Goal: Transaction & Acquisition: Purchase product/service

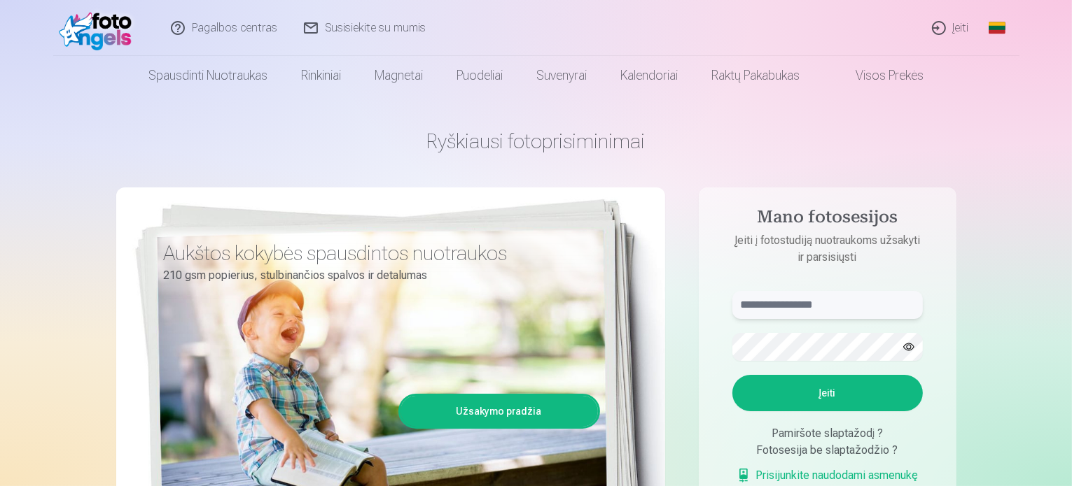
click at [804, 302] on input "text" at bounding box center [827, 305] width 190 height 28
click at [804, 302] on input "**" at bounding box center [827, 305] width 190 height 28
type input "**********"
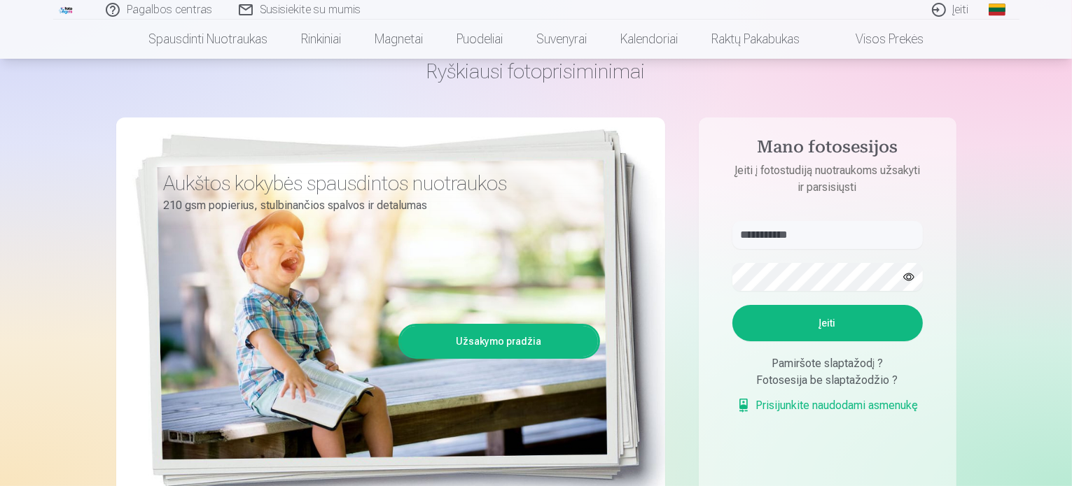
click at [832, 325] on button "Įeiti" at bounding box center [827, 323] width 190 height 36
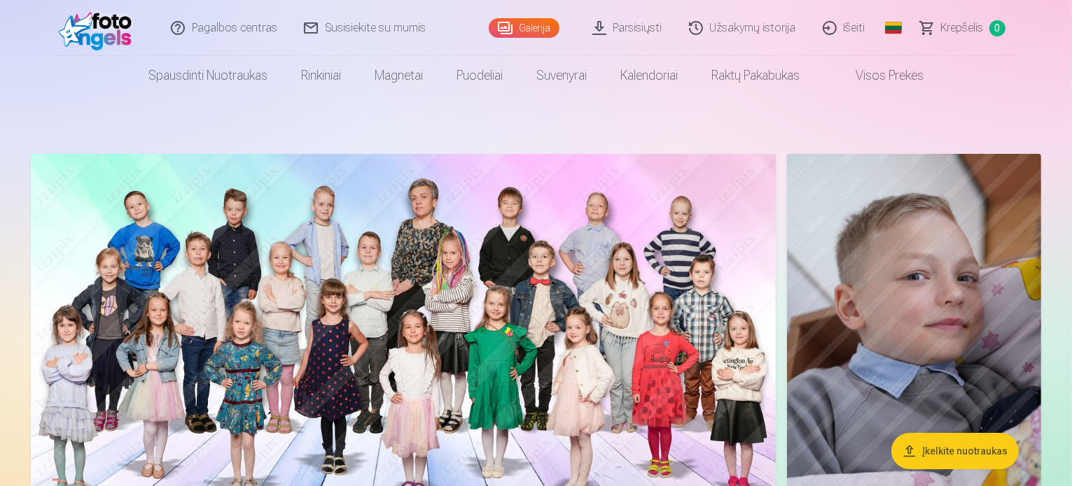
click at [524, 28] on link "Galerija" at bounding box center [524, 28] width 71 height 20
click at [643, 20] on link "Parsisiųsti" at bounding box center [628, 28] width 97 height 56
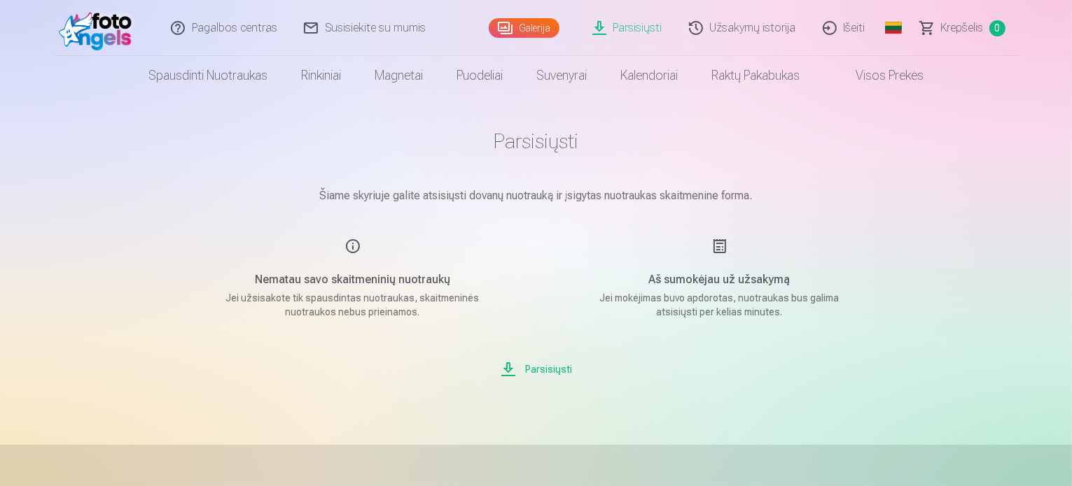
click at [538, 22] on link "Galerija" at bounding box center [524, 28] width 71 height 20
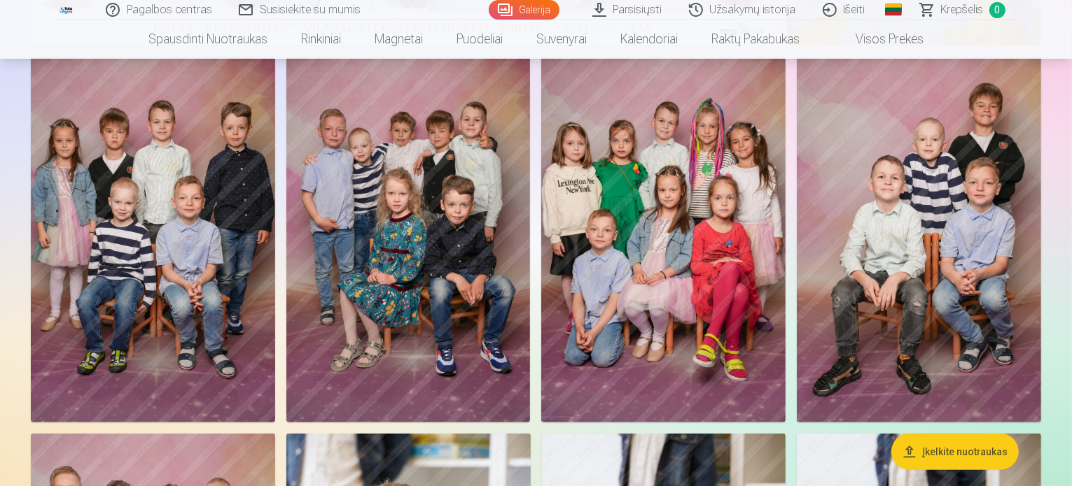
scroll to position [350, 0]
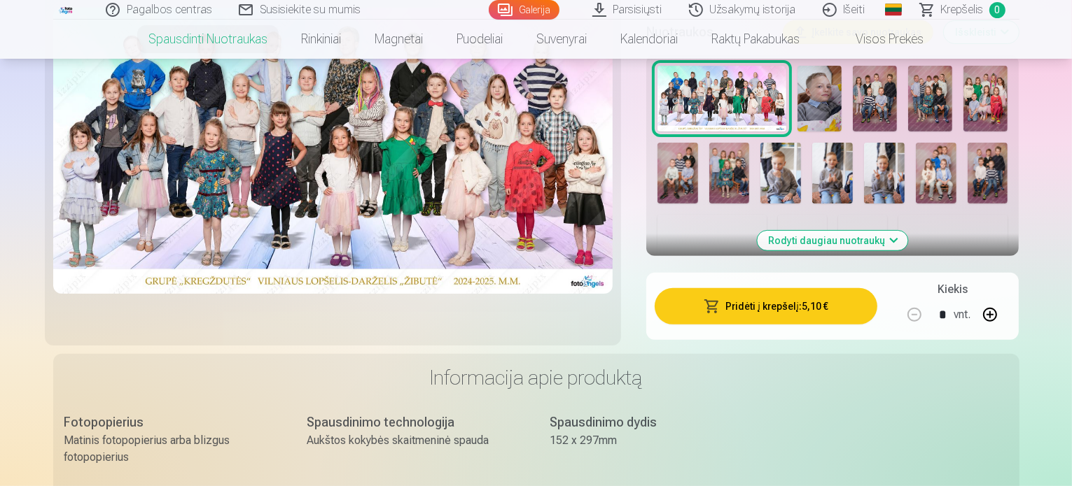
scroll to position [280, 0]
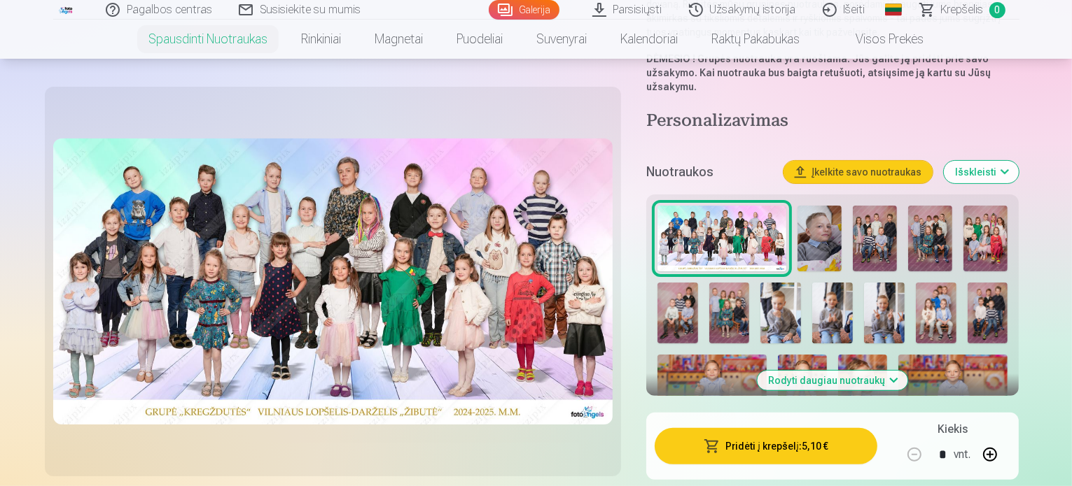
click at [815, 209] on img at bounding box center [819, 239] width 44 height 66
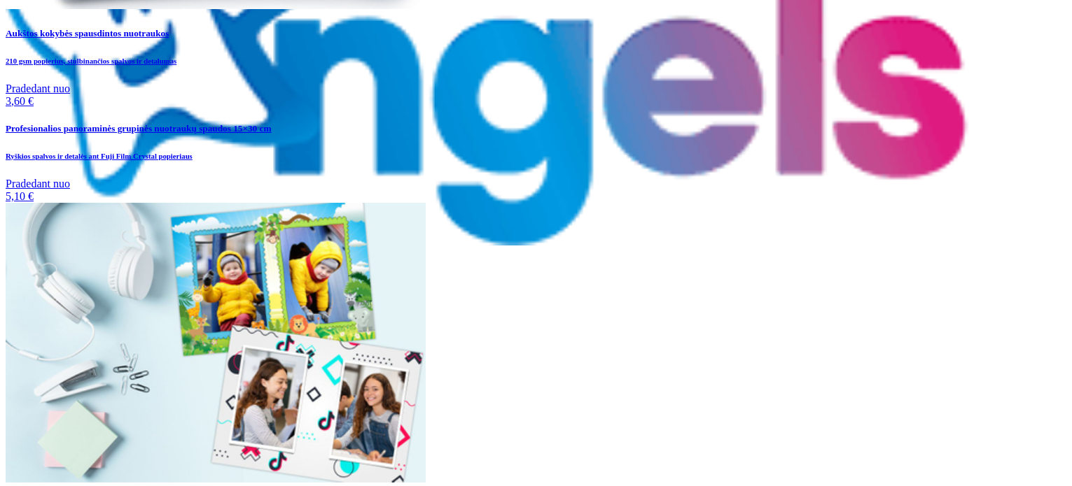
scroll to position [560, 0]
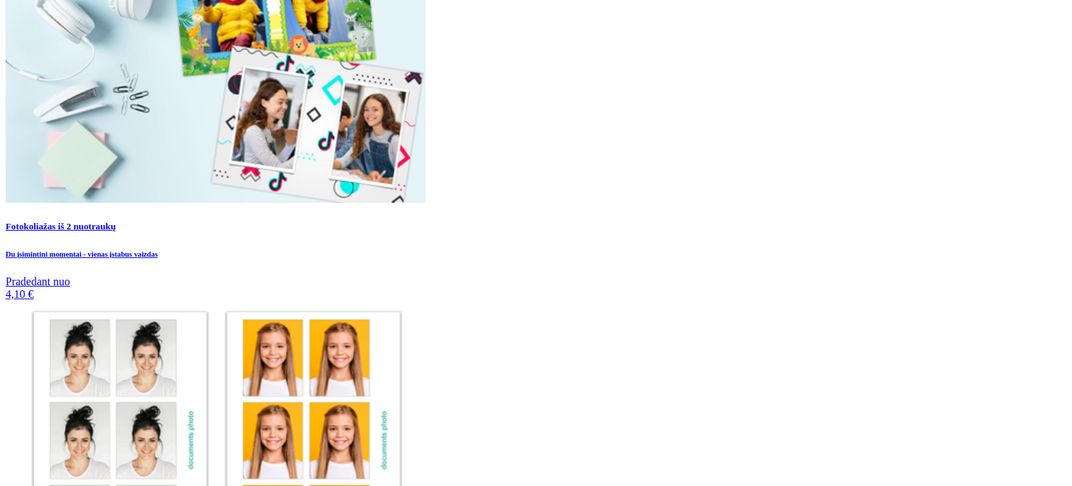
scroll to position [420, 0]
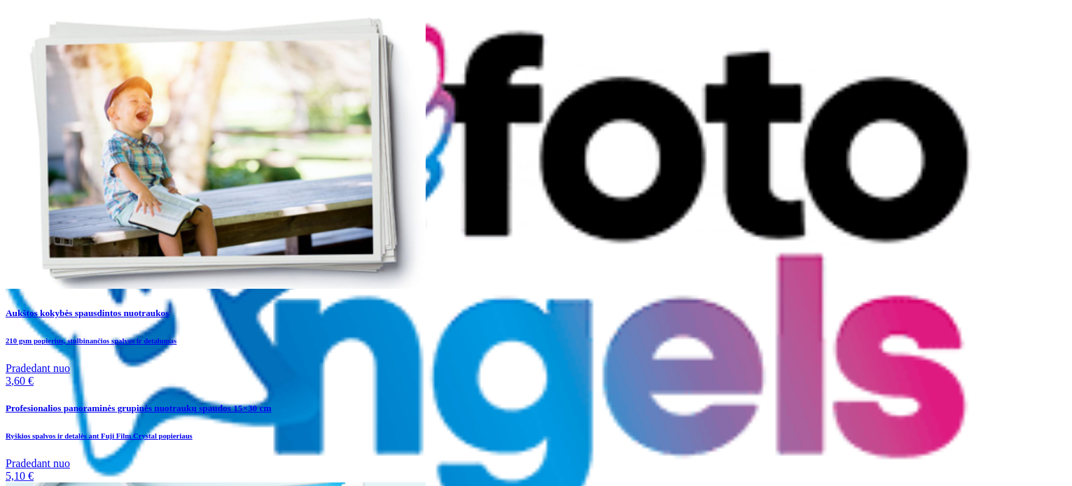
scroll to position [210, 0]
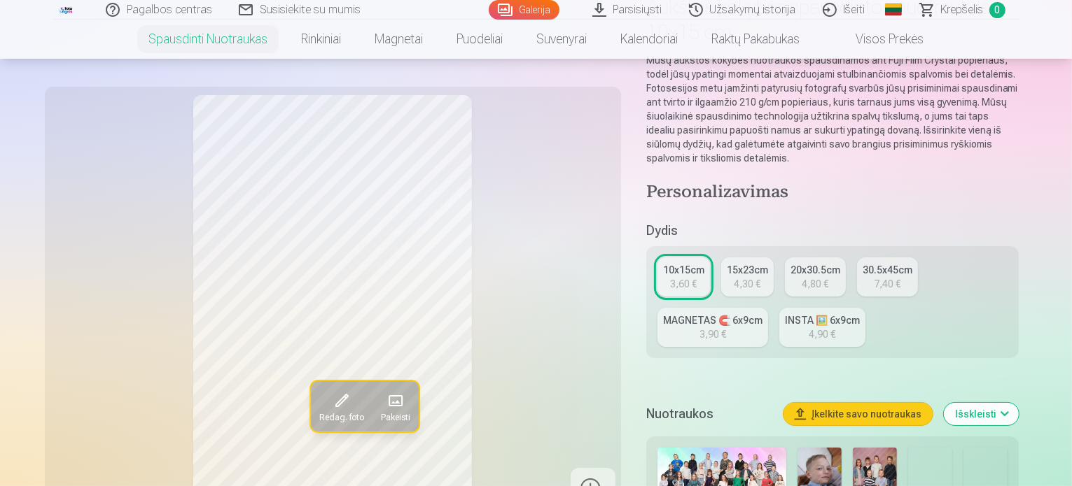
scroll to position [210, 0]
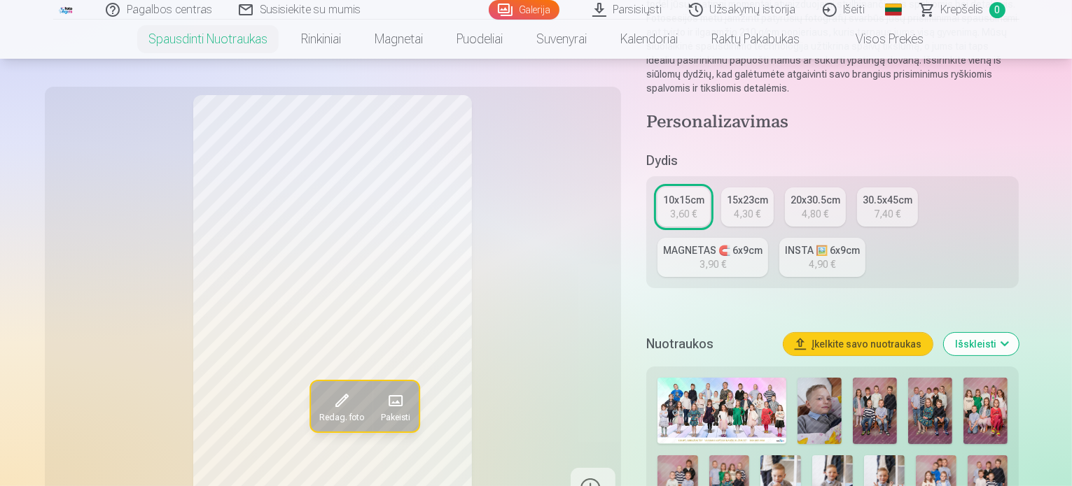
click at [745, 207] on div "4,30 €" at bounding box center [747, 214] width 27 height 14
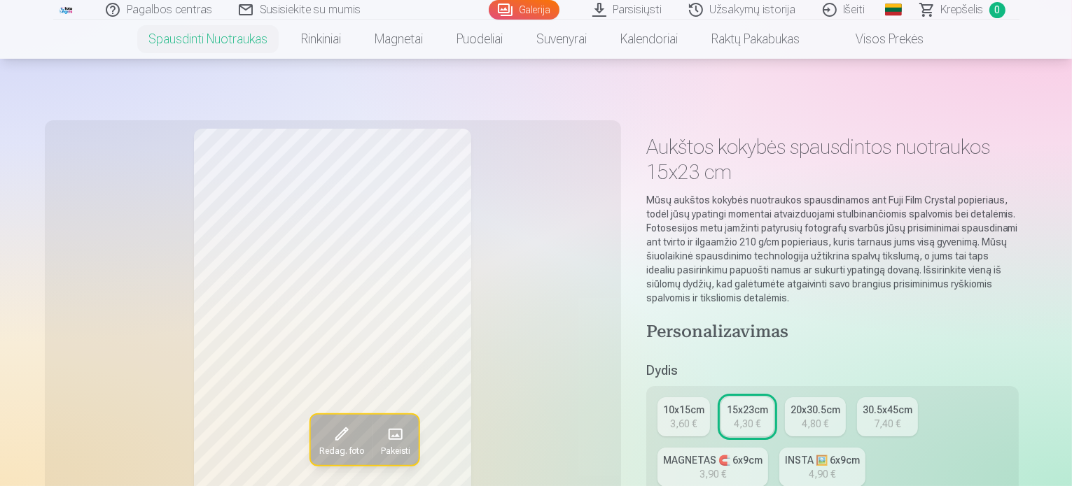
scroll to position [70, 0]
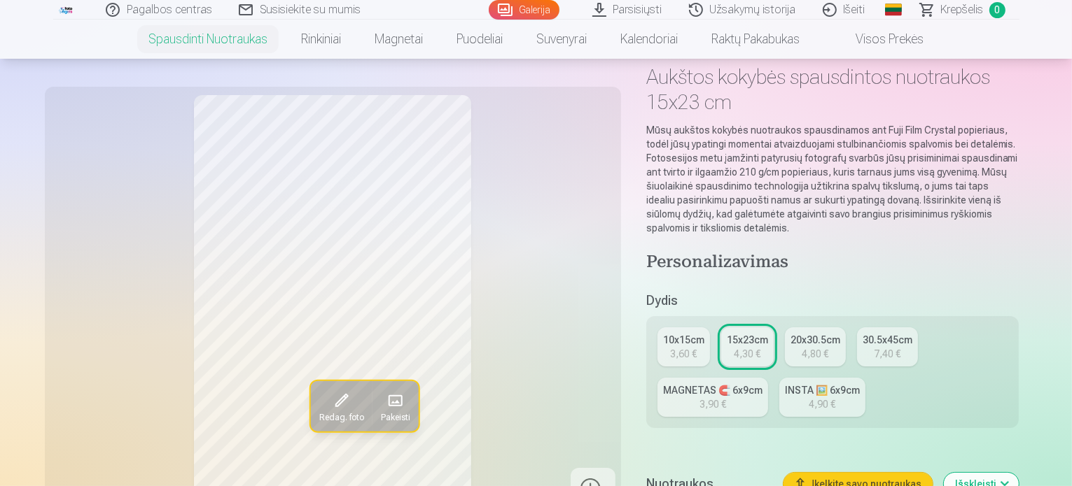
click at [813, 333] on div "20x30.5cm" at bounding box center [815, 340] width 50 height 14
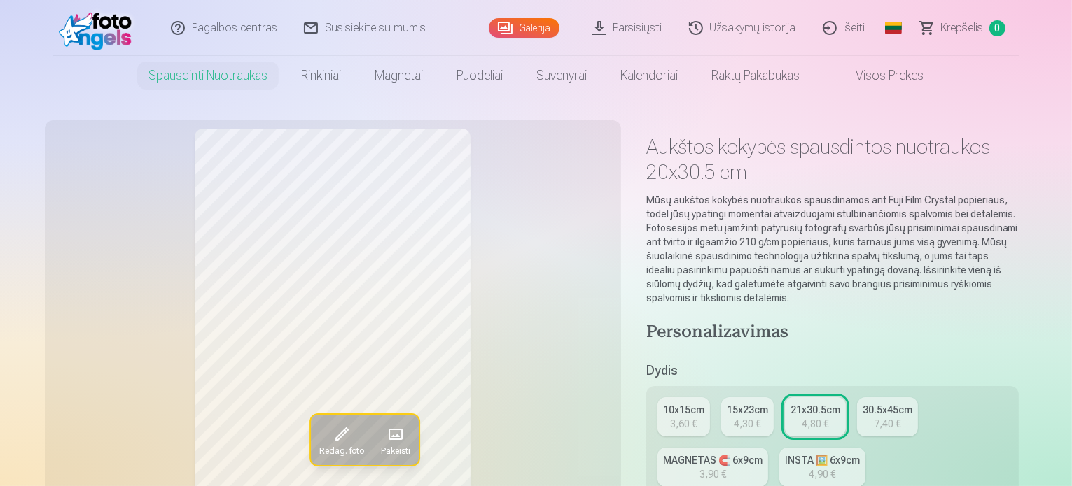
scroll to position [70, 0]
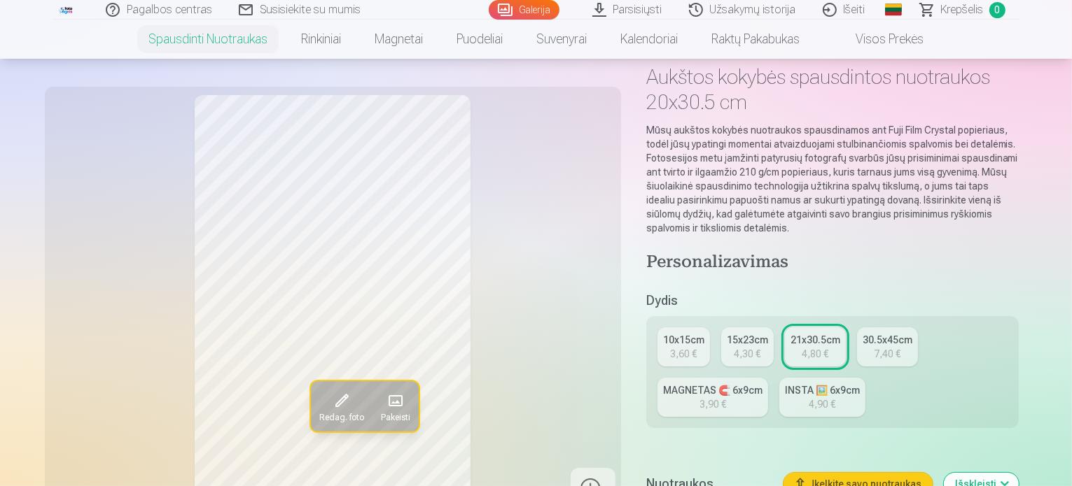
click at [697, 333] on div "10x15cm" at bounding box center [683, 340] width 41 height 14
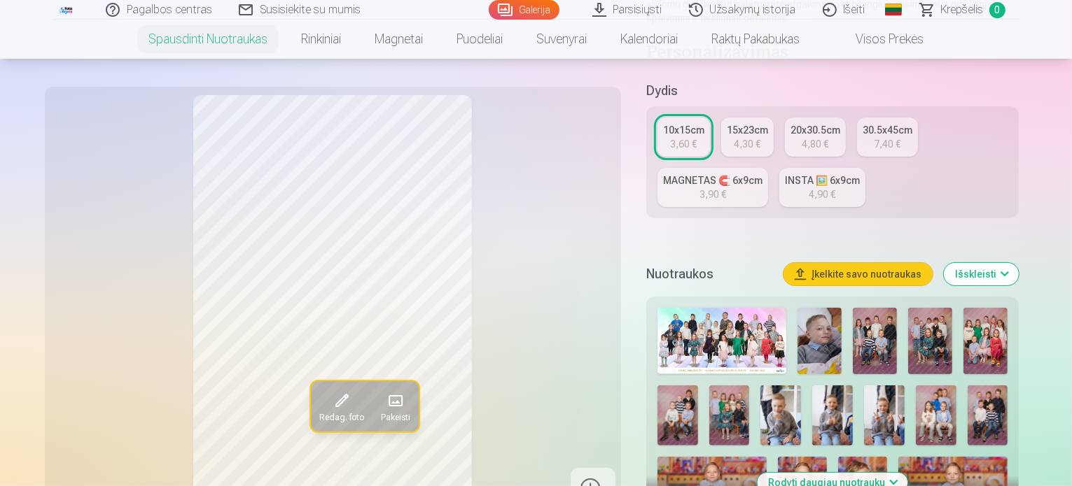
scroll to position [350, 0]
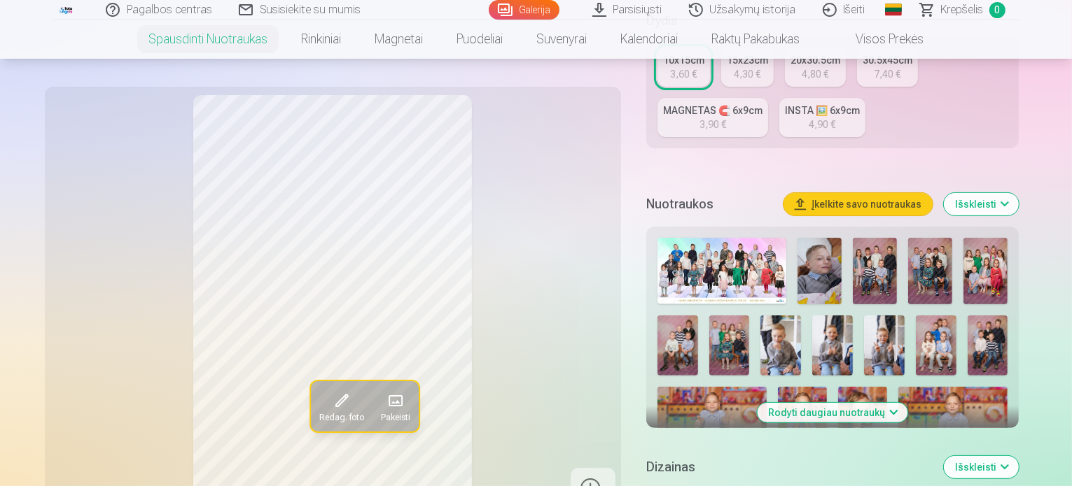
click at [923, 193] on button "Įkelkite savo nuotraukas" at bounding box center [857, 204] width 149 height 22
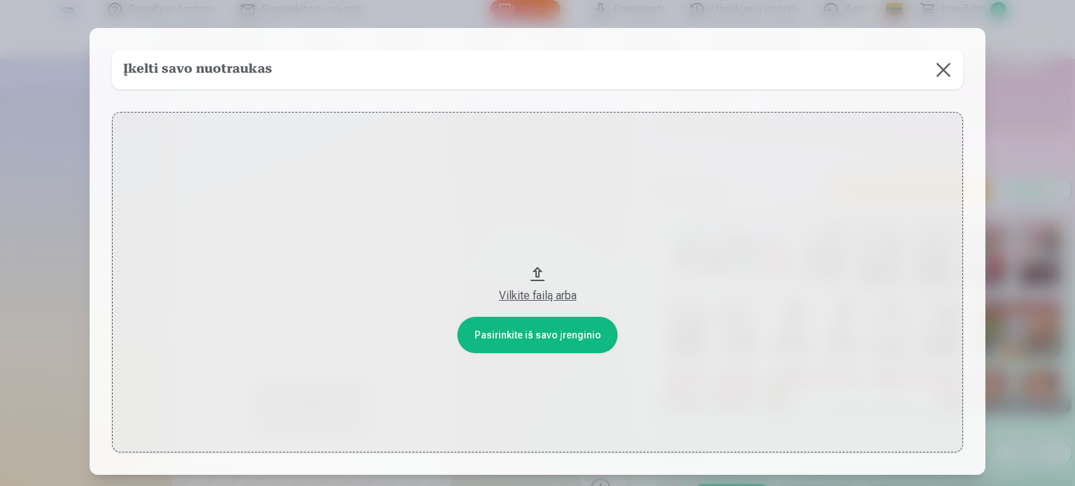
click at [941, 66] on button at bounding box center [943, 69] width 39 height 39
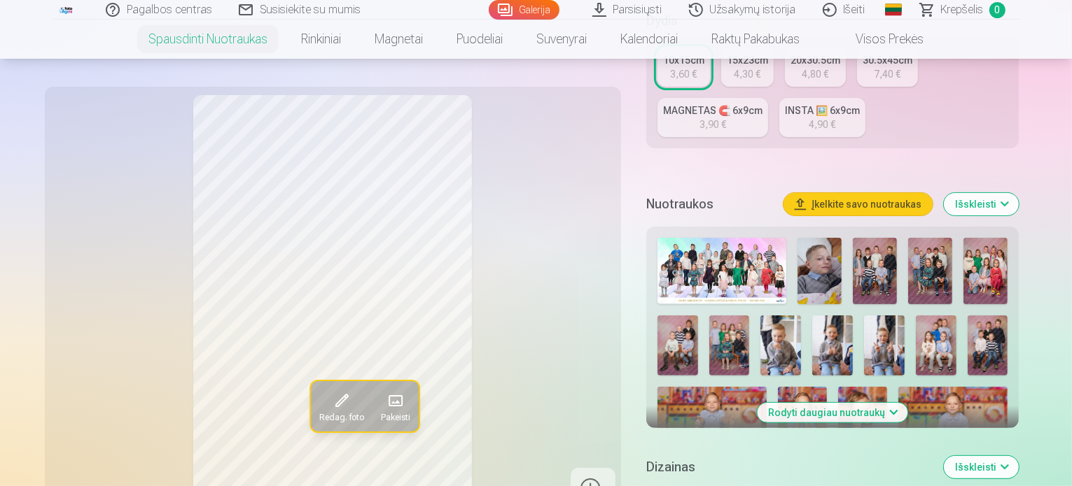
click at [832, 255] on img at bounding box center [819, 271] width 44 height 66
click at [748, 249] on img at bounding box center [721, 271] width 129 height 66
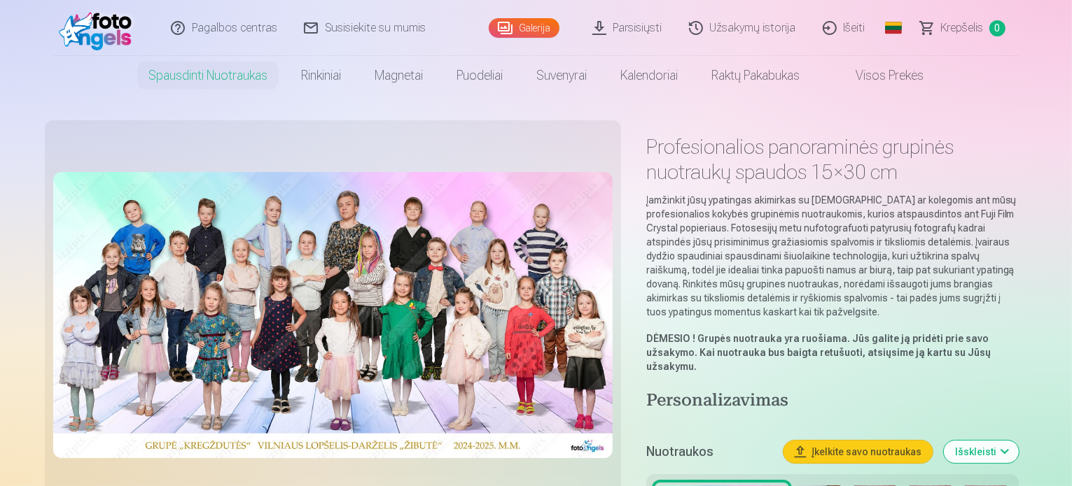
scroll to position [210, 0]
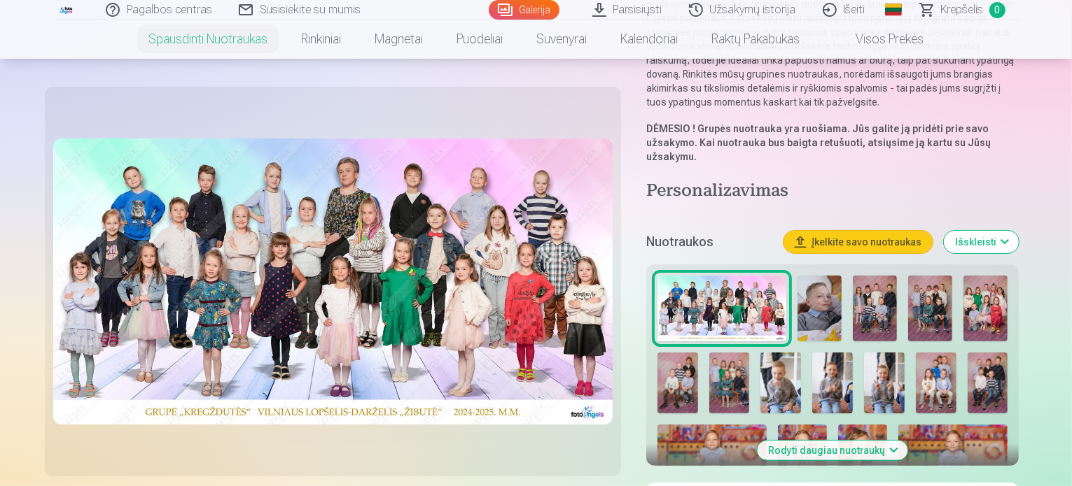
click at [836, 285] on img at bounding box center [819, 309] width 44 height 66
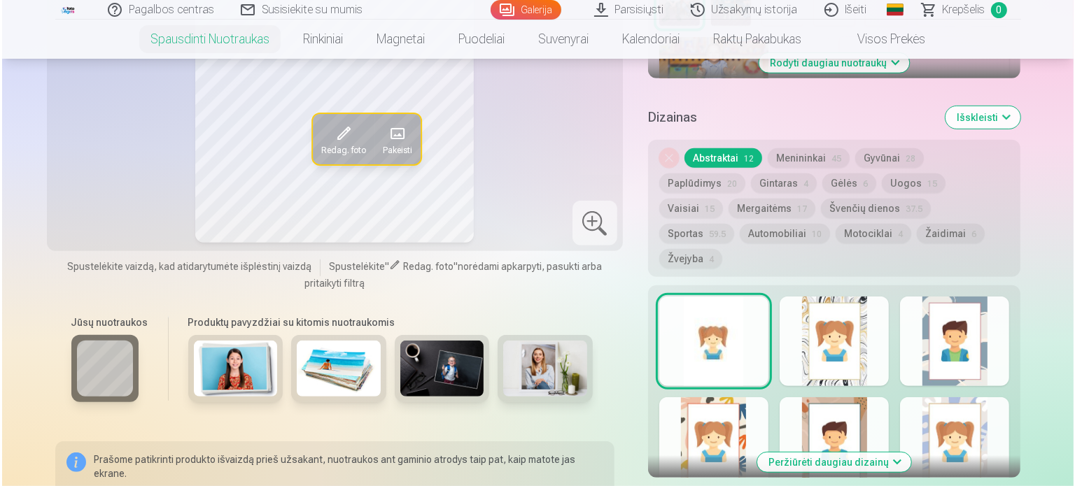
scroll to position [980, 0]
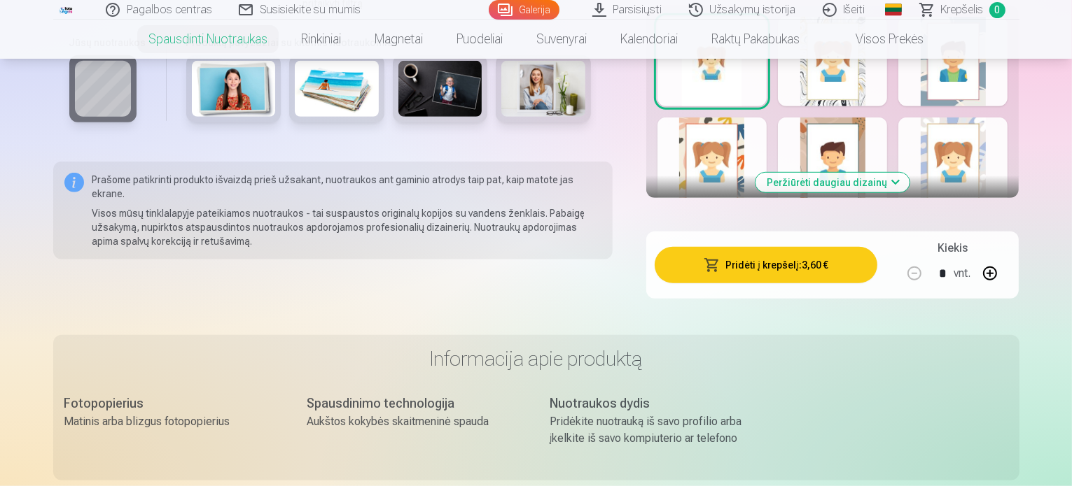
click at [798, 247] on button "Pridėti į krepšelį : 3,60 €" at bounding box center [765, 265] width 223 height 36
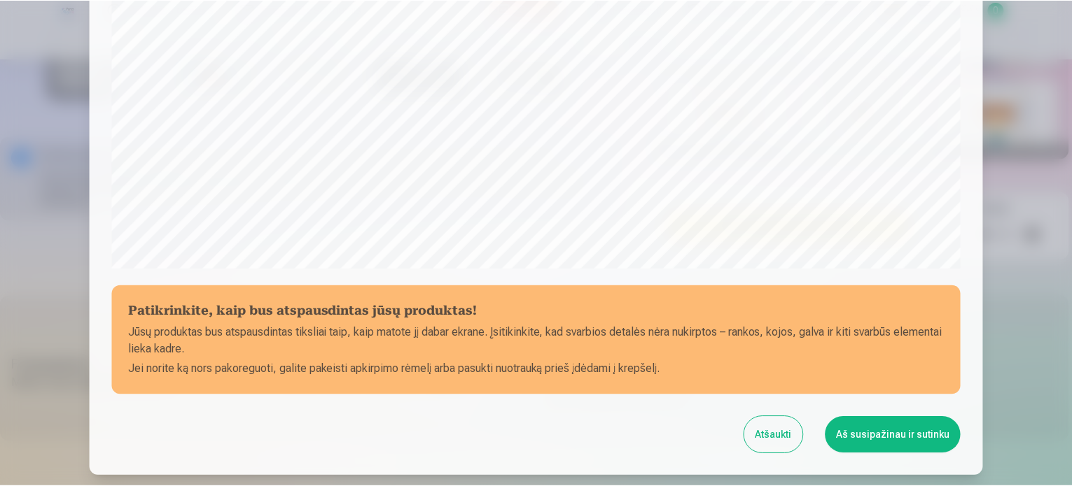
scroll to position [521, 0]
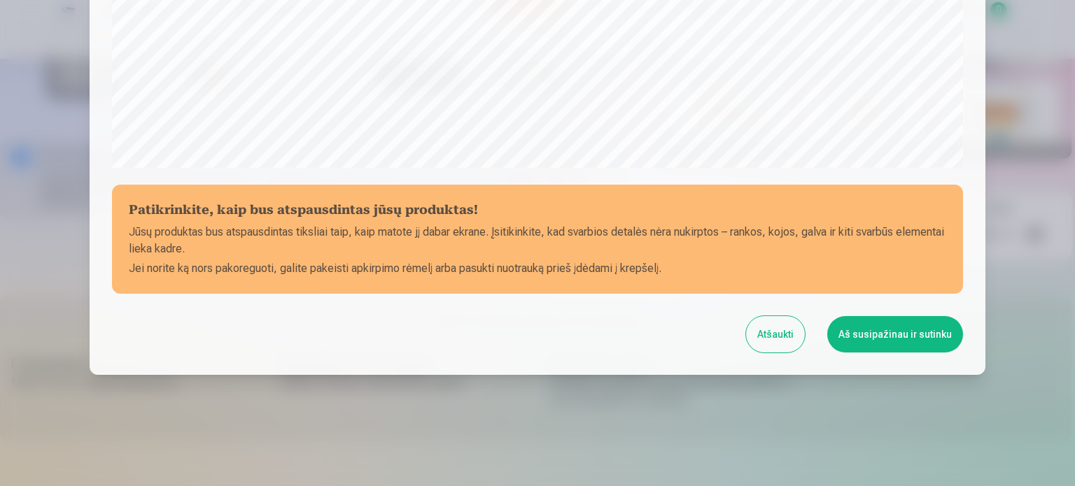
click at [762, 333] on button "Atšaukti" at bounding box center [775, 334] width 59 height 36
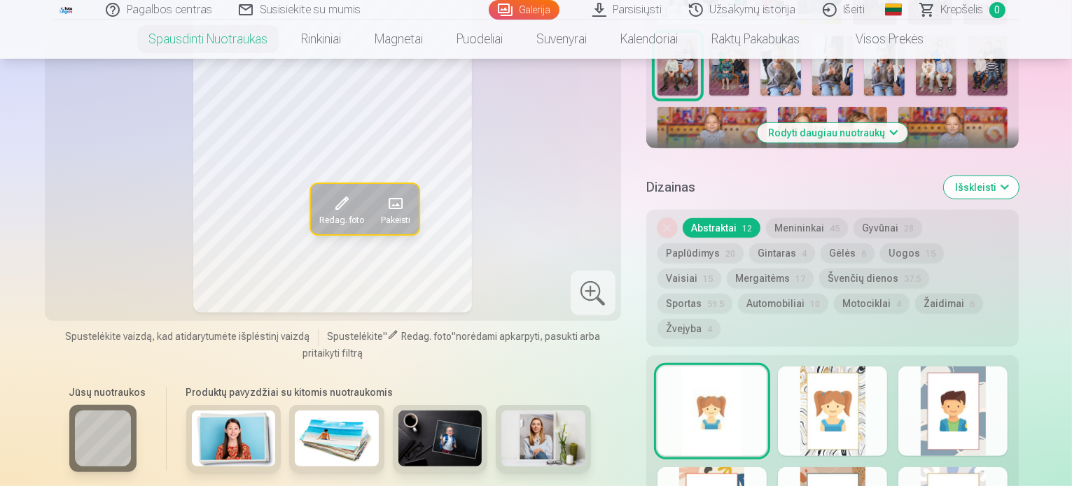
scroll to position [420, 0]
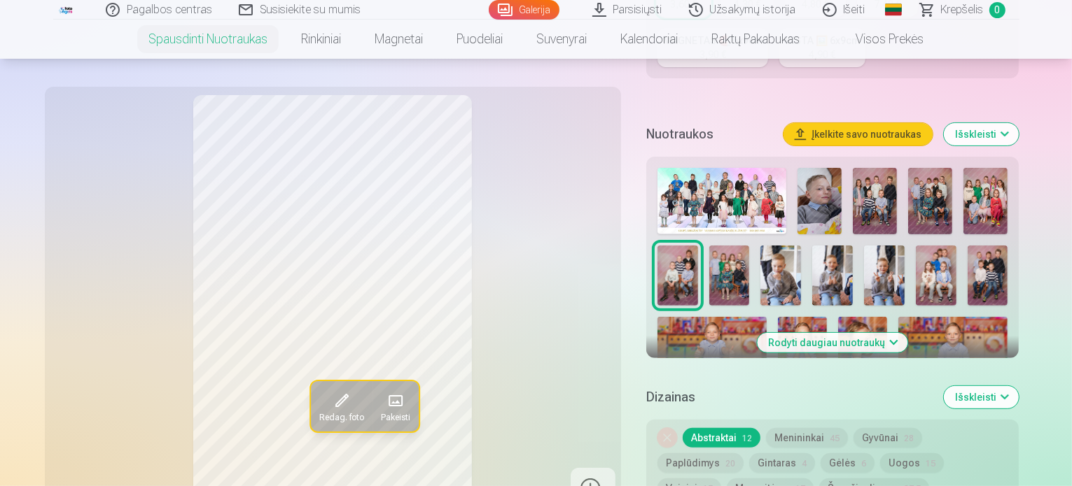
click at [826, 171] on img at bounding box center [819, 201] width 44 height 66
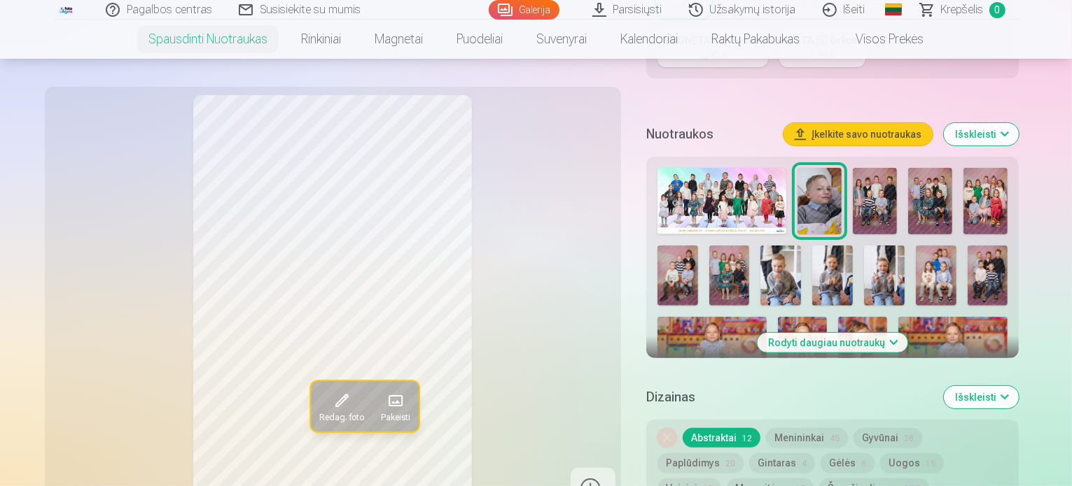
click at [826, 171] on img at bounding box center [819, 201] width 44 height 66
click at [880, 180] on img at bounding box center [875, 201] width 44 height 66
click at [927, 188] on img at bounding box center [930, 201] width 44 height 66
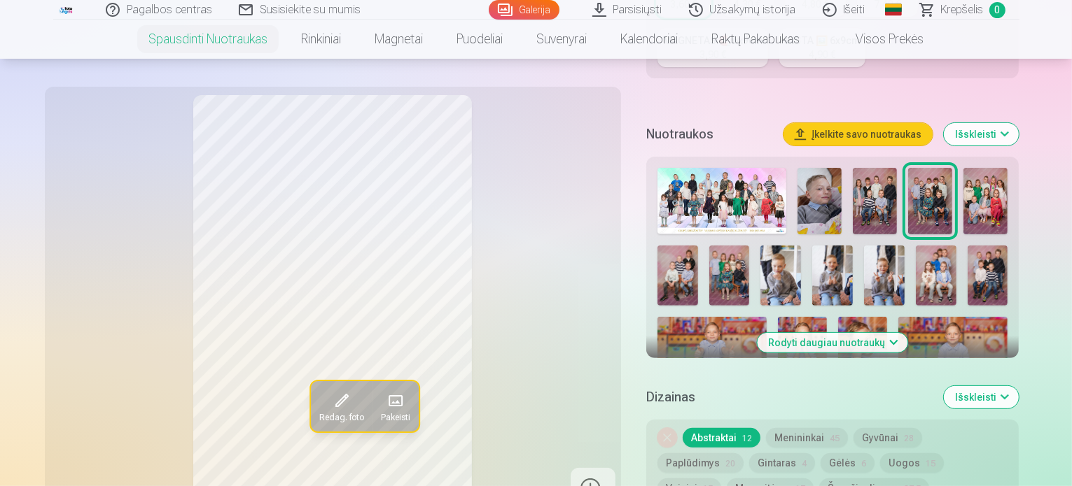
click at [986, 188] on img at bounding box center [985, 201] width 44 height 66
click at [698, 246] on img at bounding box center [677, 276] width 41 height 61
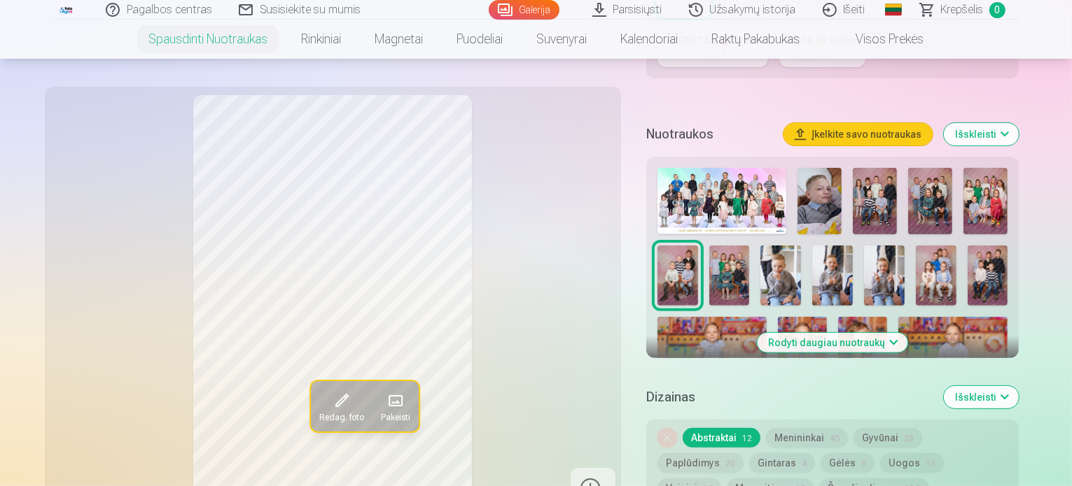
click at [709, 257] on img at bounding box center [729, 276] width 41 height 61
click at [760, 261] on img at bounding box center [780, 276] width 41 height 61
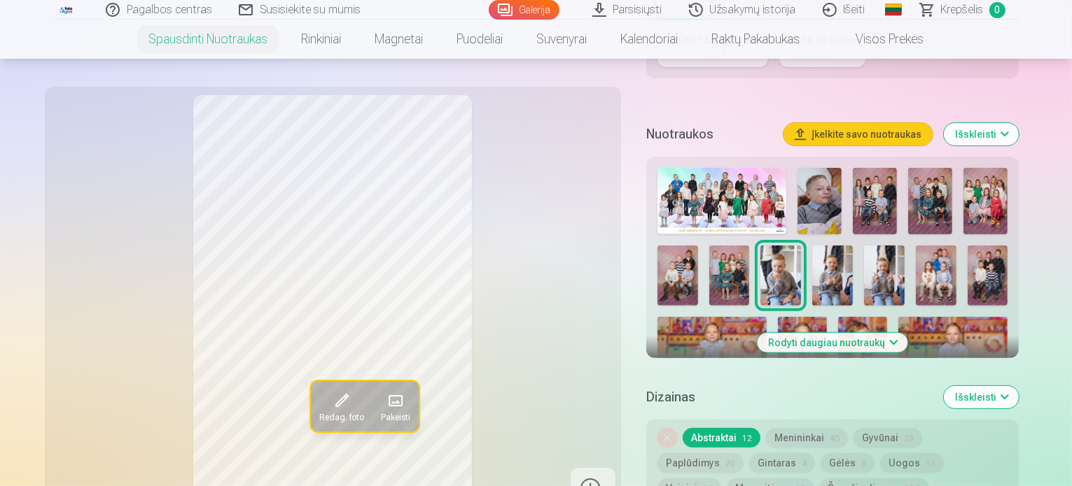
click at [812, 254] on img at bounding box center [832, 276] width 41 height 61
click at [864, 265] on img at bounding box center [884, 276] width 41 height 61
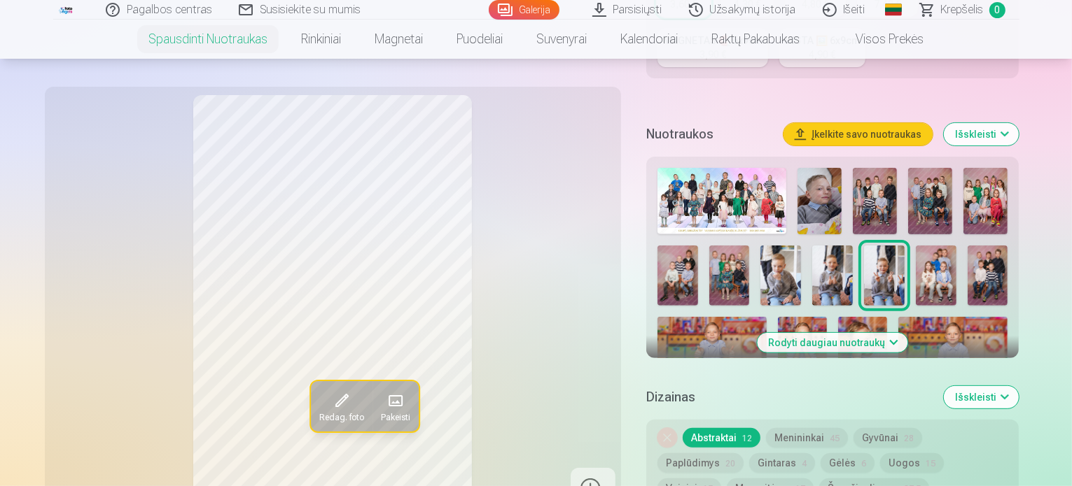
click at [916, 264] on img at bounding box center [936, 276] width 41 height 61
click at [967, 265] on img at bounding box center [987, 276] width 41 height 61
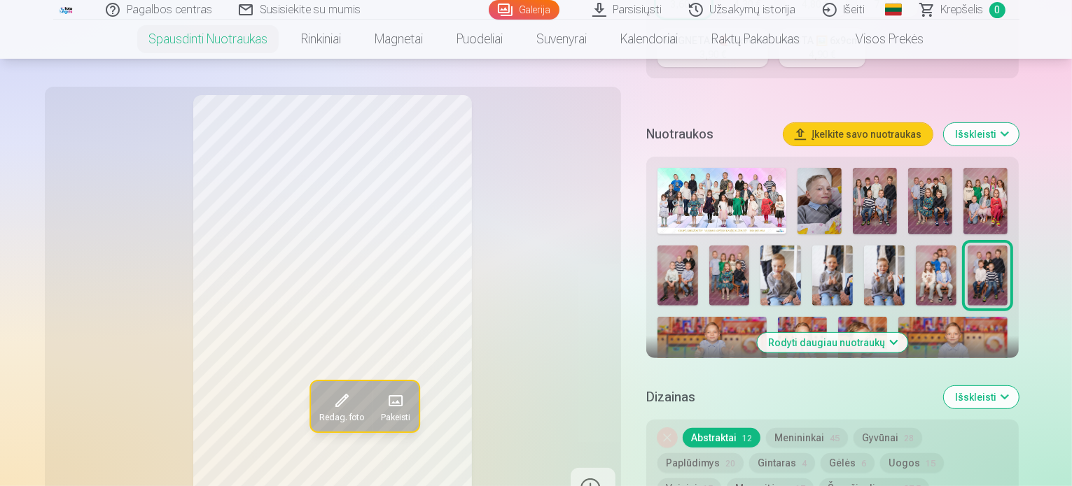
click at [767, 317] on img at bounding box center [712, 353] width 110 height 73
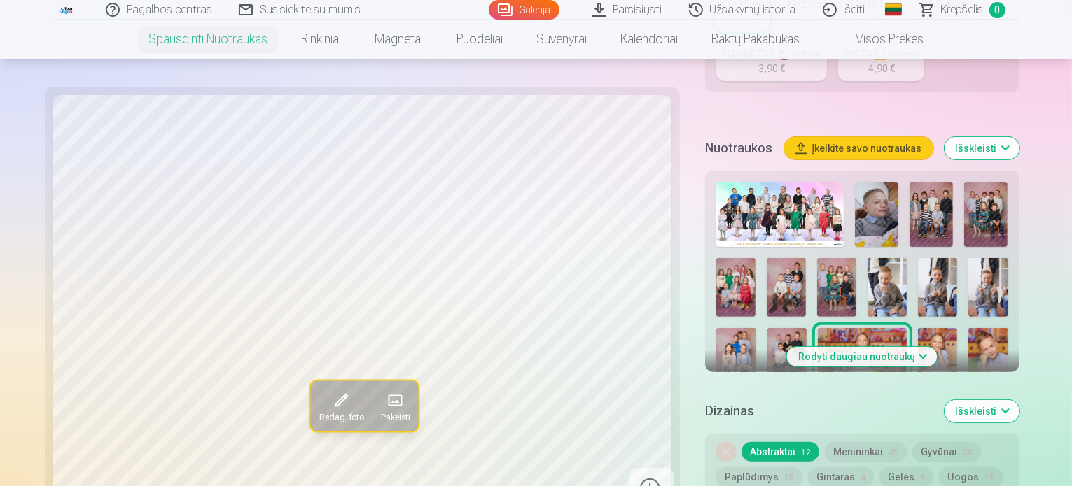
click at [918, 328] on img at bounding box center [937, 357] width 39 height 59
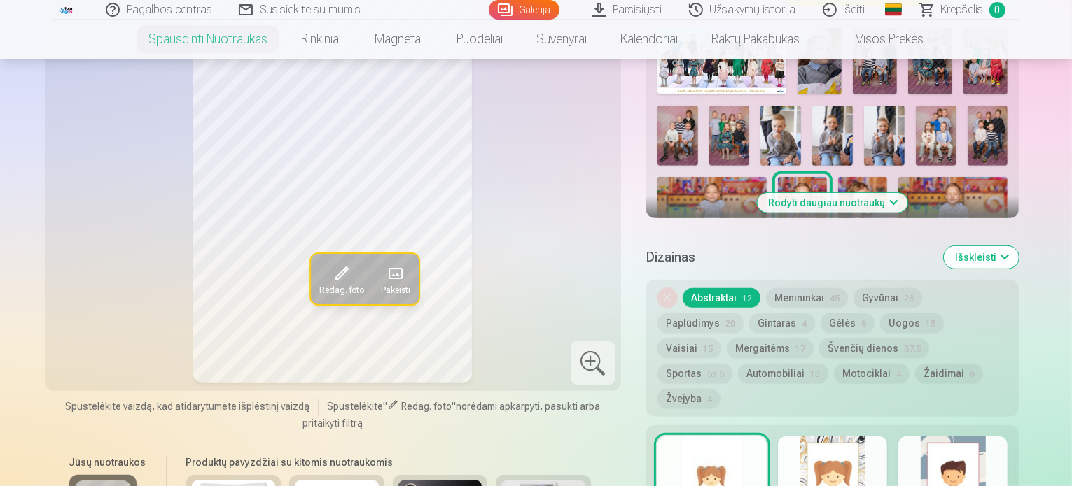
scroll to position [840, 0]
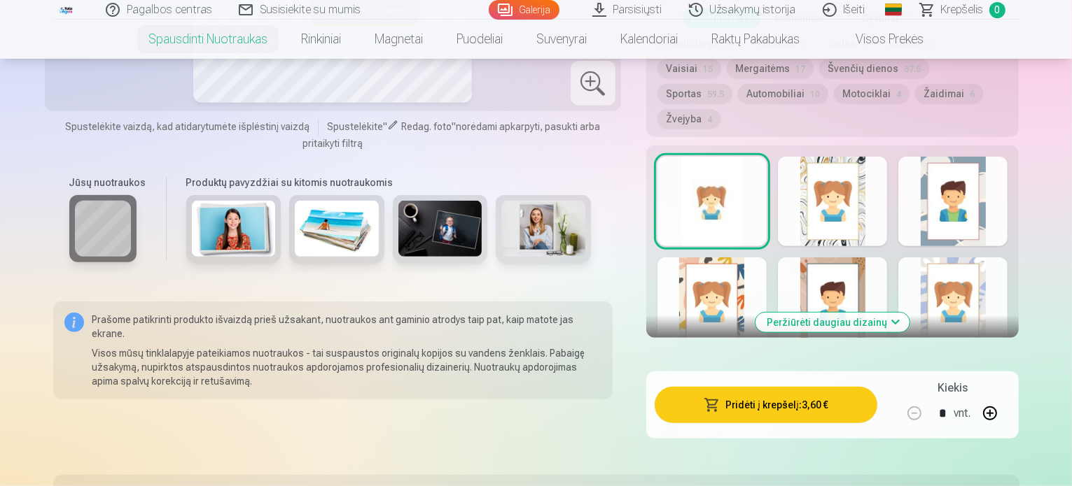
click at [1007, 397] on button at bounding box center [990, 414] width 34 height 34
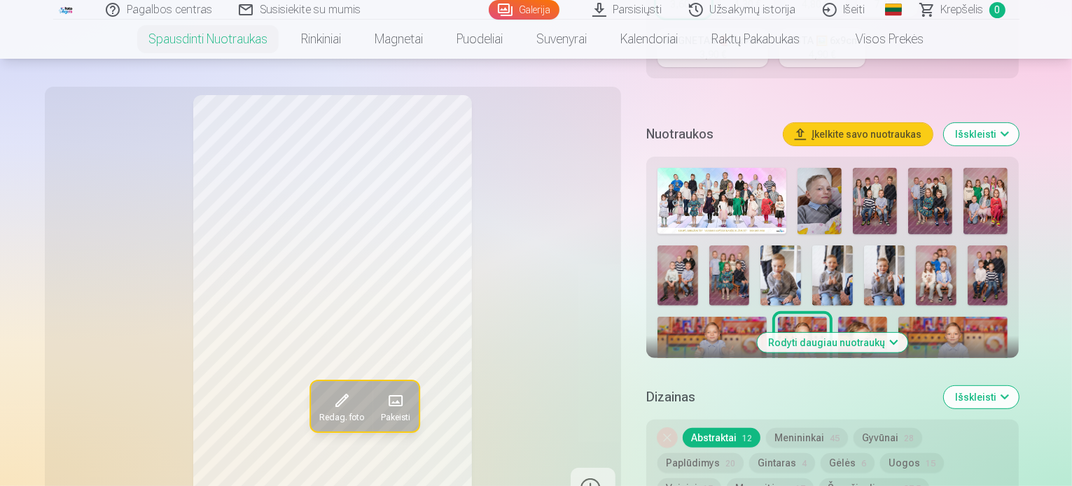
scroll to position [770, 0]
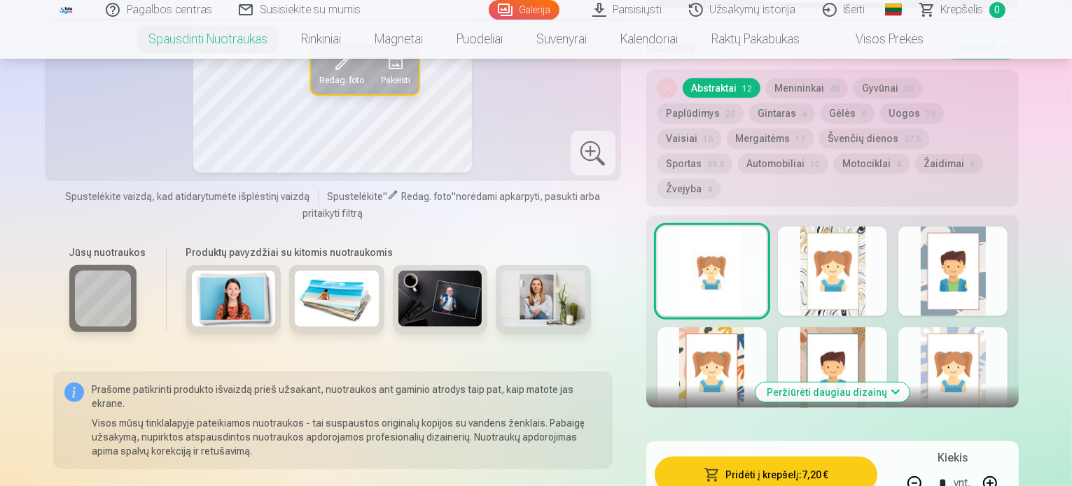
click at [1007, 467] on button at bounding box center [990, 484] width 34 height 34
type input "*"
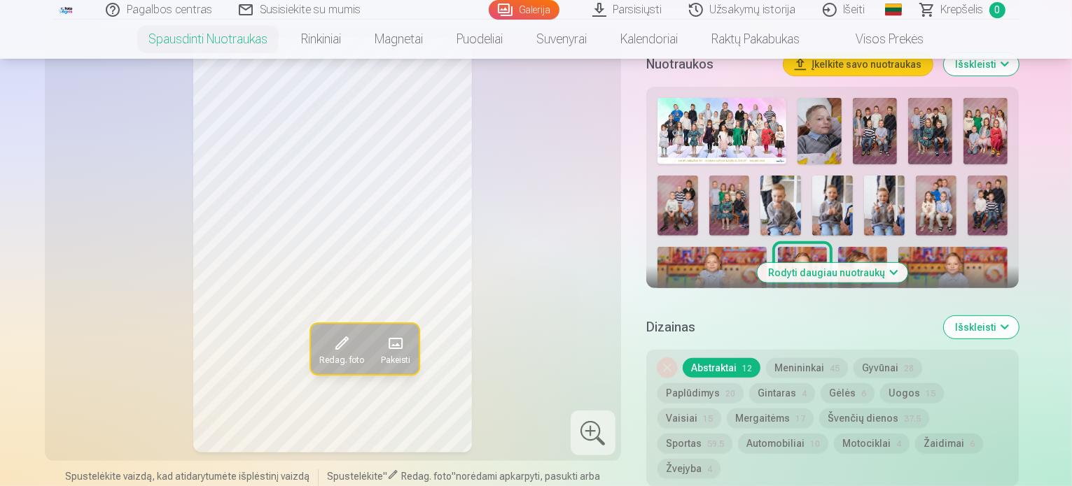
click at [838, 248] on img at bounding box center [862, 283] width 49 height 73
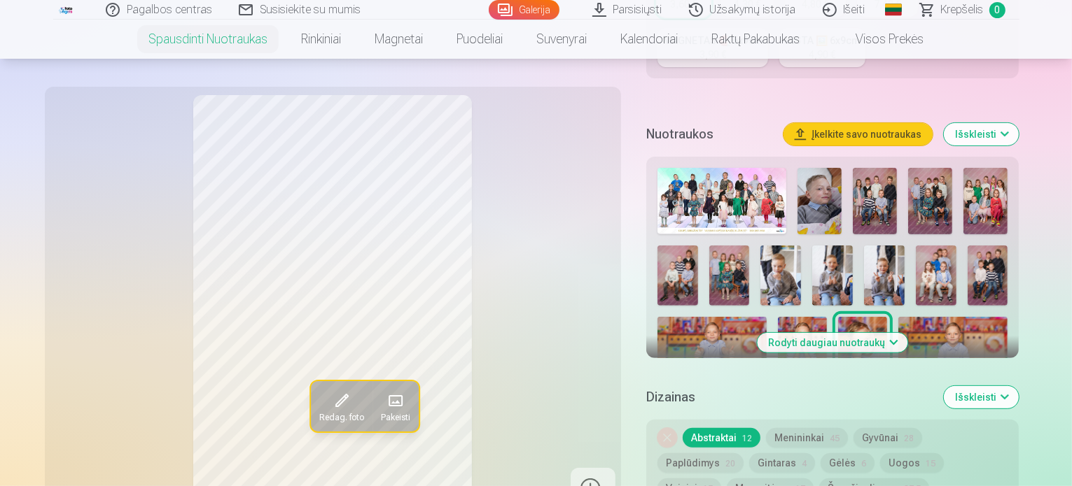
click at [898, 317] on img at bounding box center [953, 353] width 110 height 73
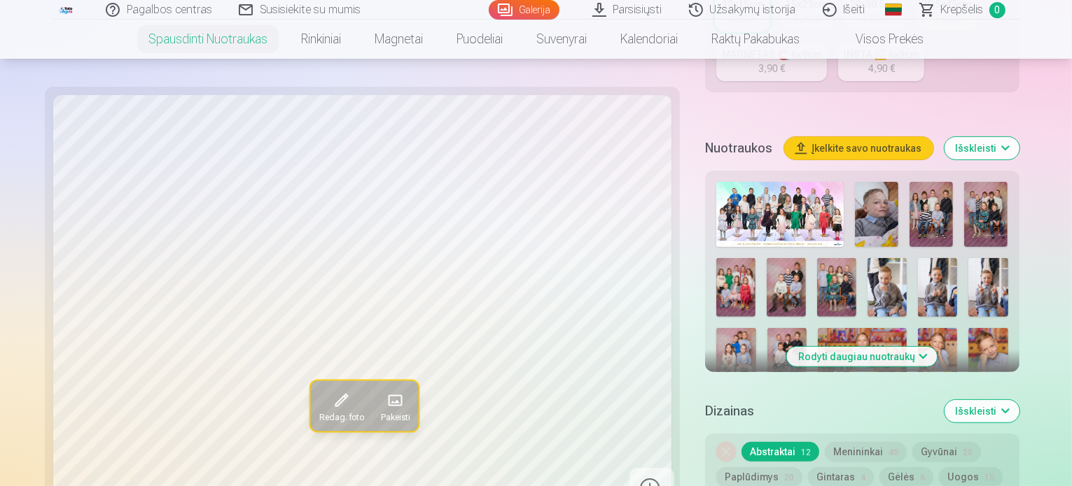
click at [906, 399] on img at bounding box center [861, 428] width 89 height 59
click at [918, 328] on img at bounding box center [937, 357] width 39 height 59
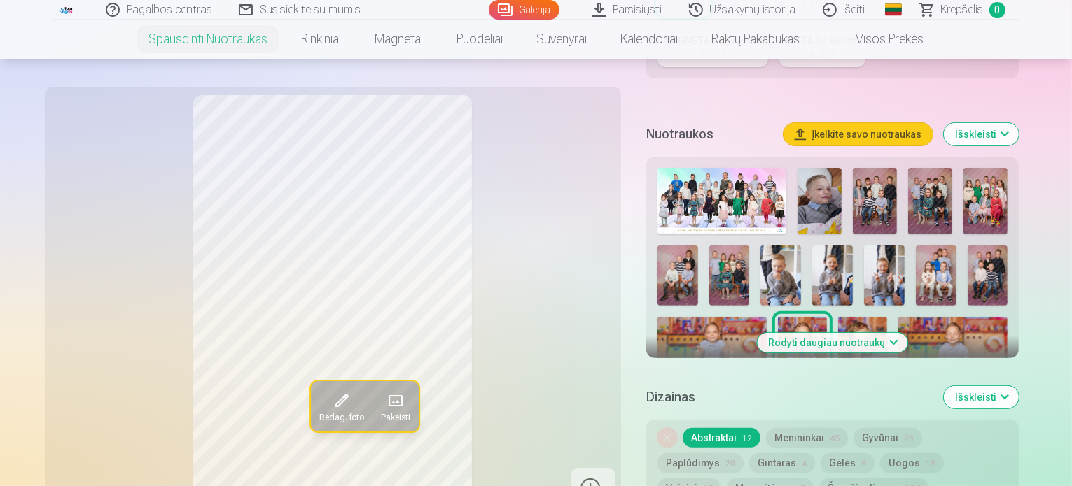
click at [749, 402] on img at bounding box center [703, 432] width 92 height 61
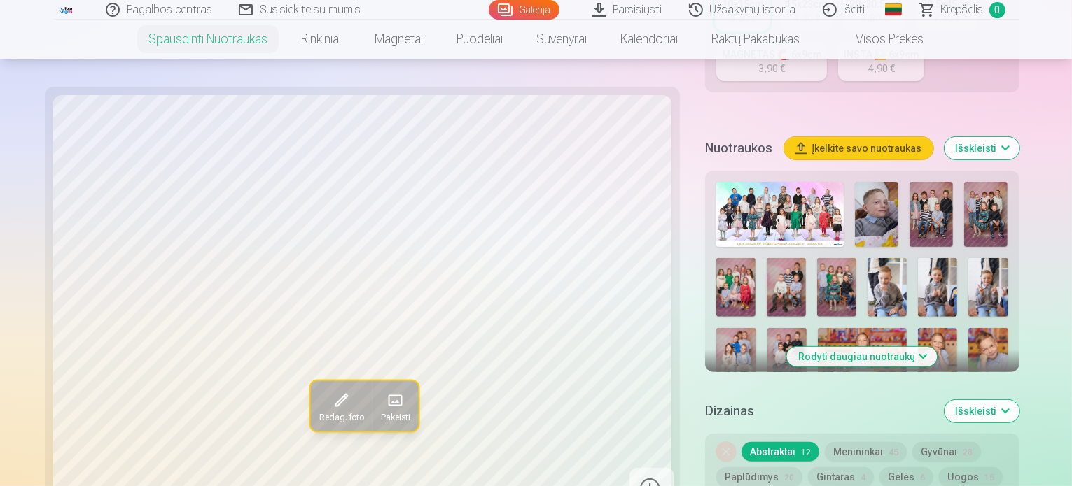
click at [918, 328] on img at bounding box center [937, 357] width 39 height 59
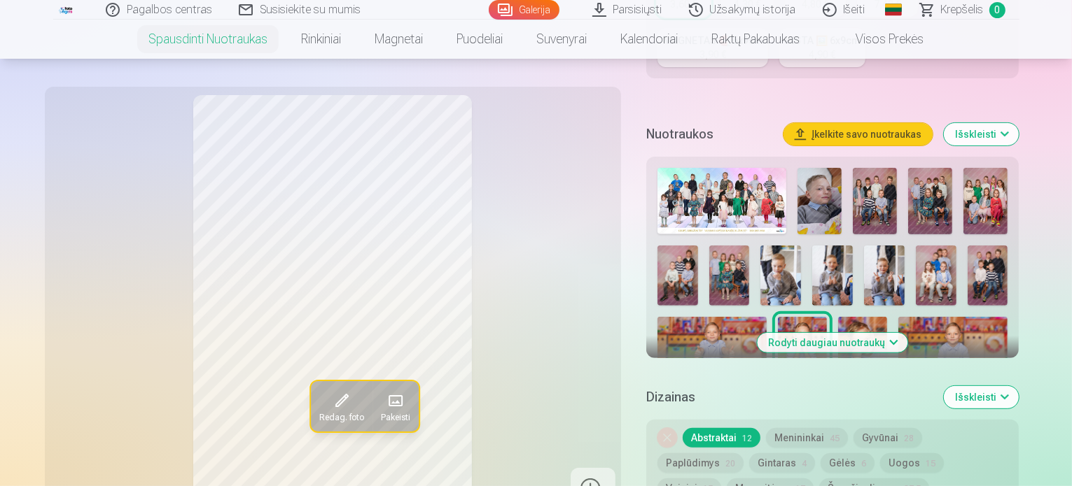
click at [749, 402] on img at bounding box center [703, 432] width 92 height 61
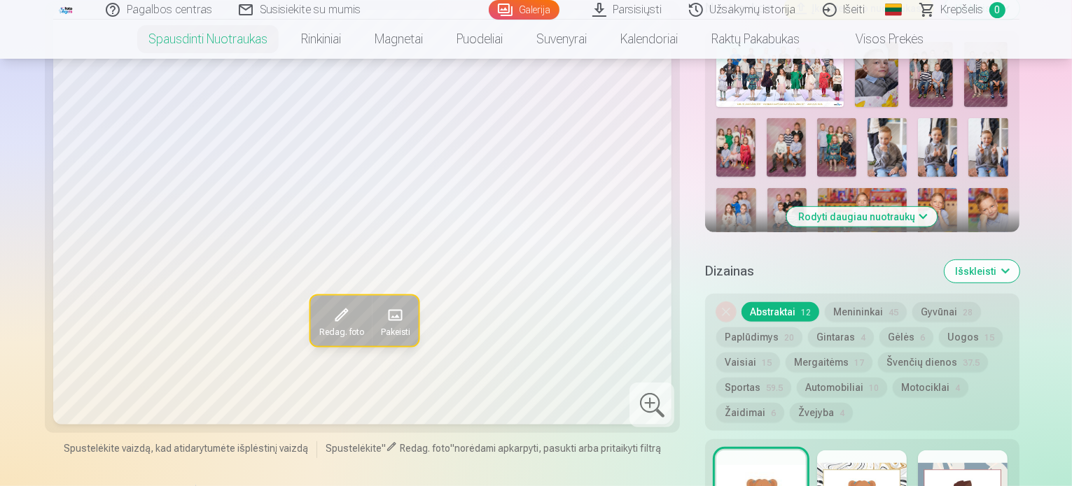
scroll to position [490, 0]
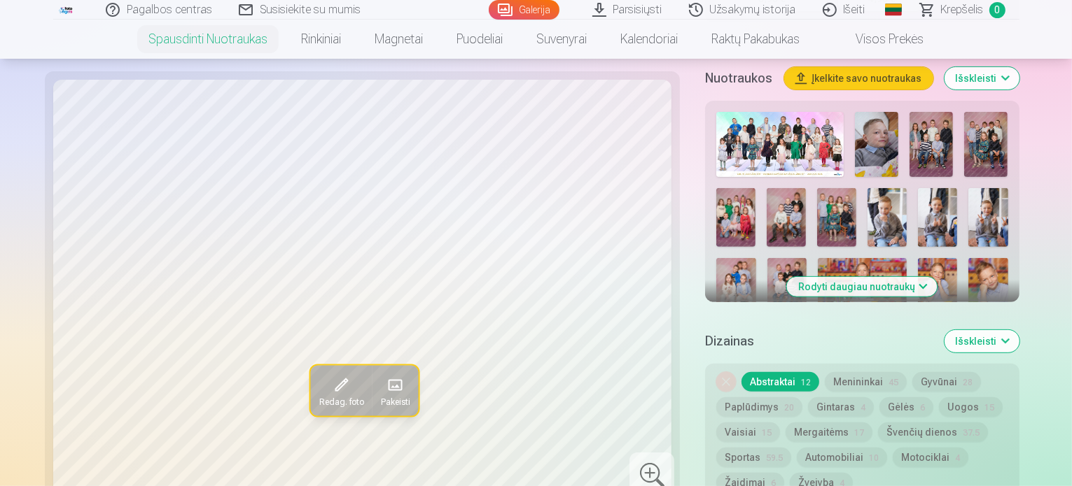
click at [957, 329] on img at bounding box center [937, 358] width 40 height 59
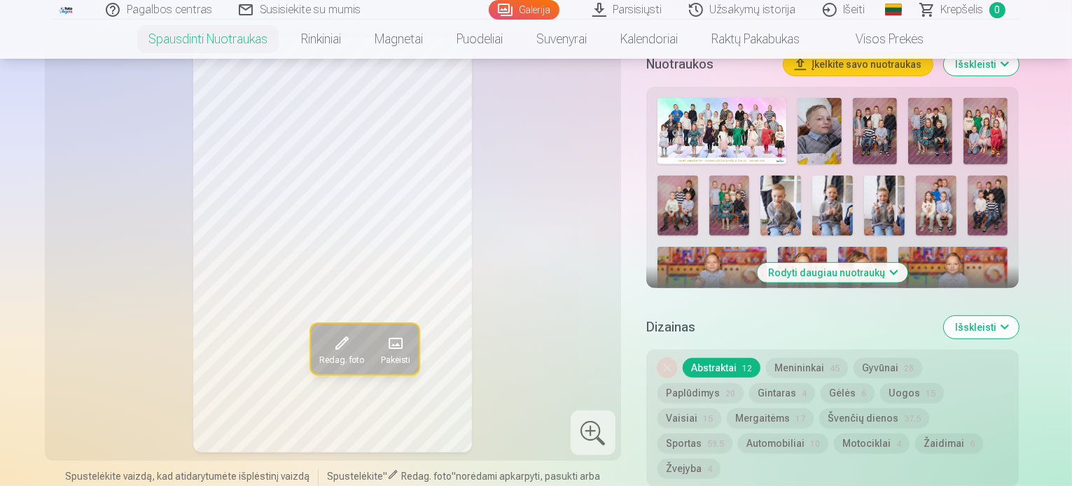
scroll to position [420, 0]
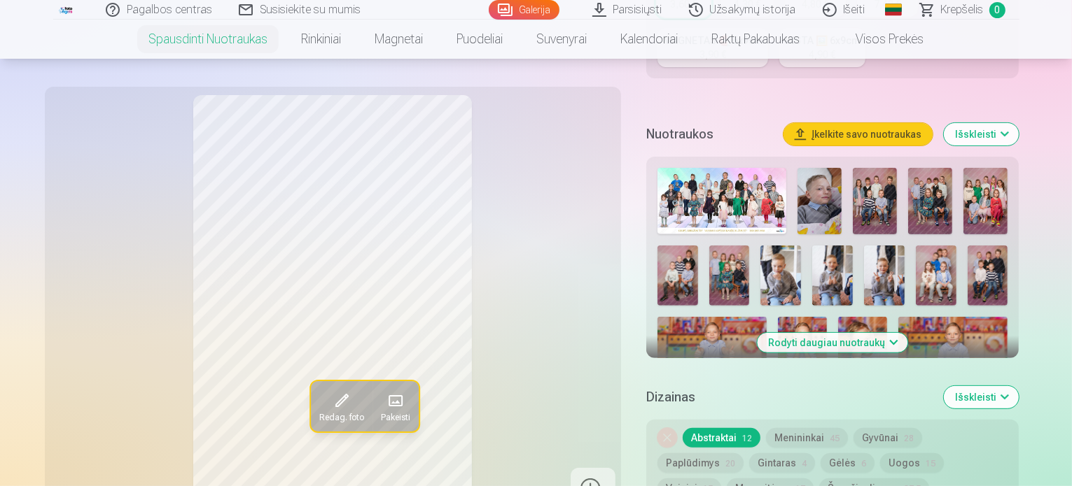
click at [853, 402] on img at bounding box center [832, 432] width 41 height 61
click at [801, 402] on img at bounding box center [780, 432] width 41 height 61
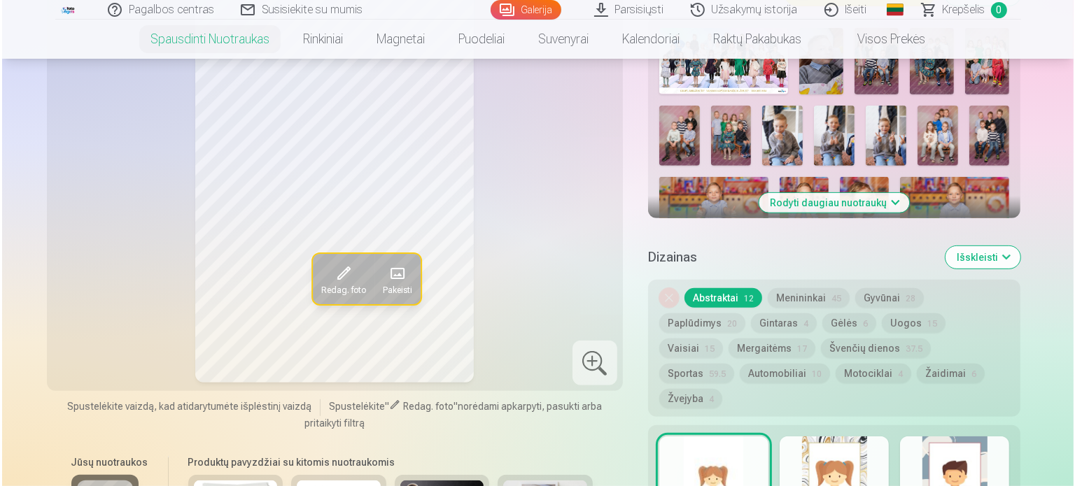
scroll to position [770, 0]
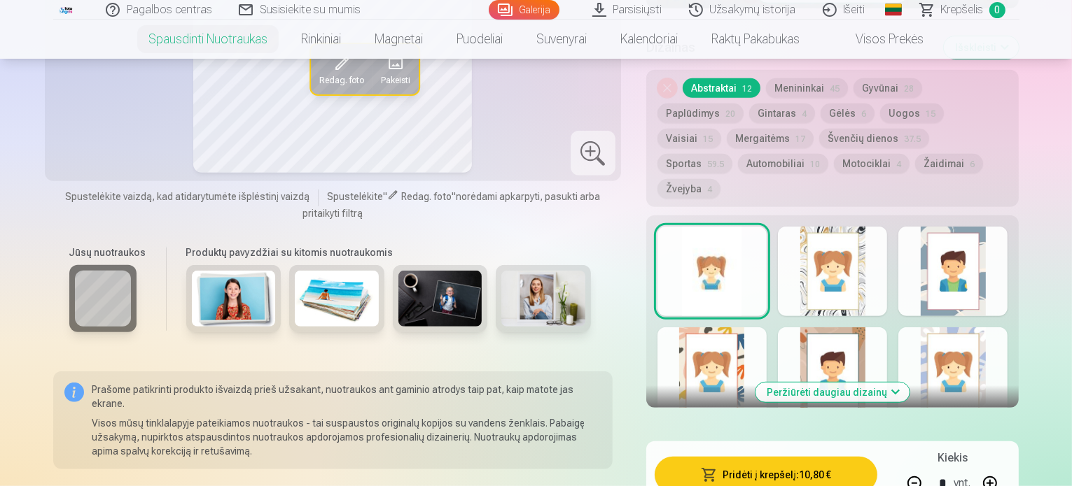
click at [784, 457] on button "Pridėti į krepšelį : 10,80 €" at bounding box center [765, 475] width 223 height 36
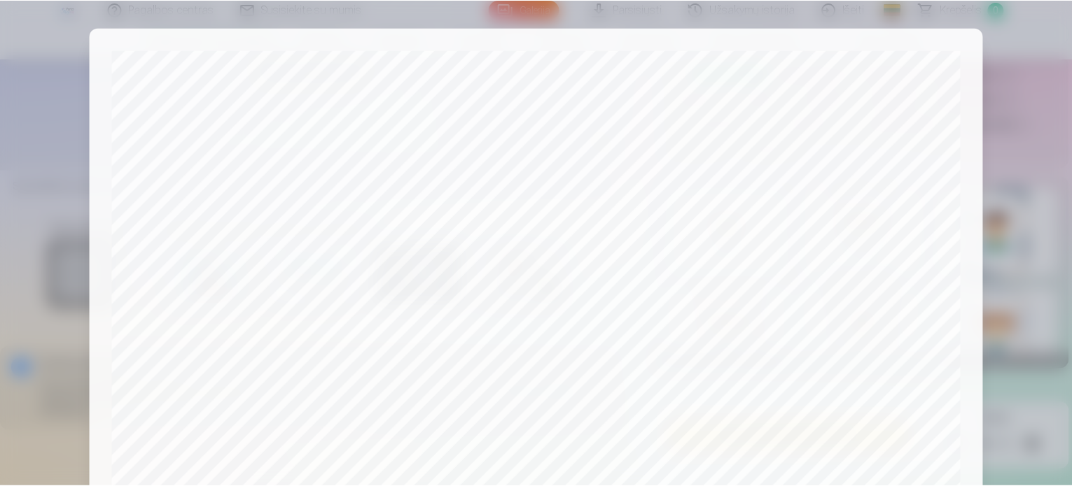
scroll to position [521, 0]
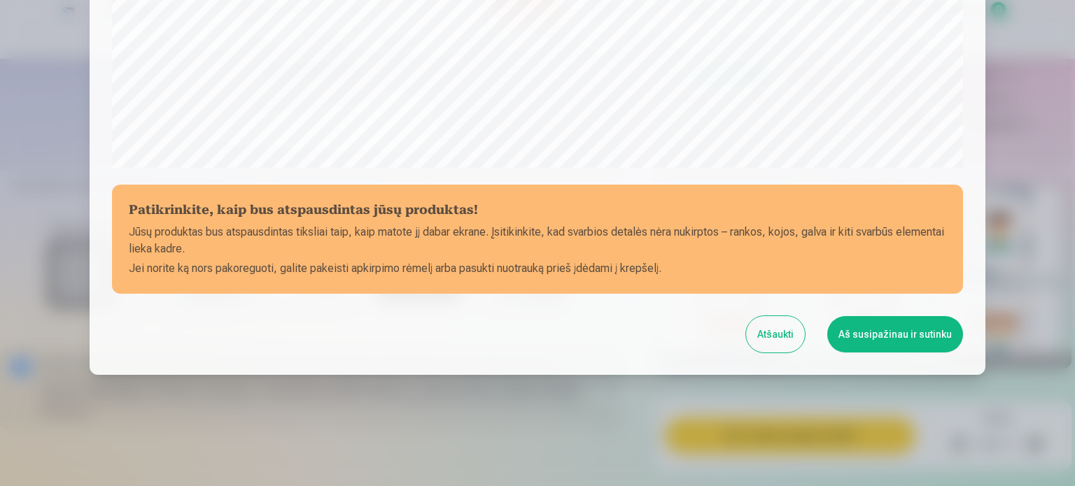
click at [883, 337] on button "Aš susipažinau ir sutinku" at bounding box center [895, 334] width 136 height 36
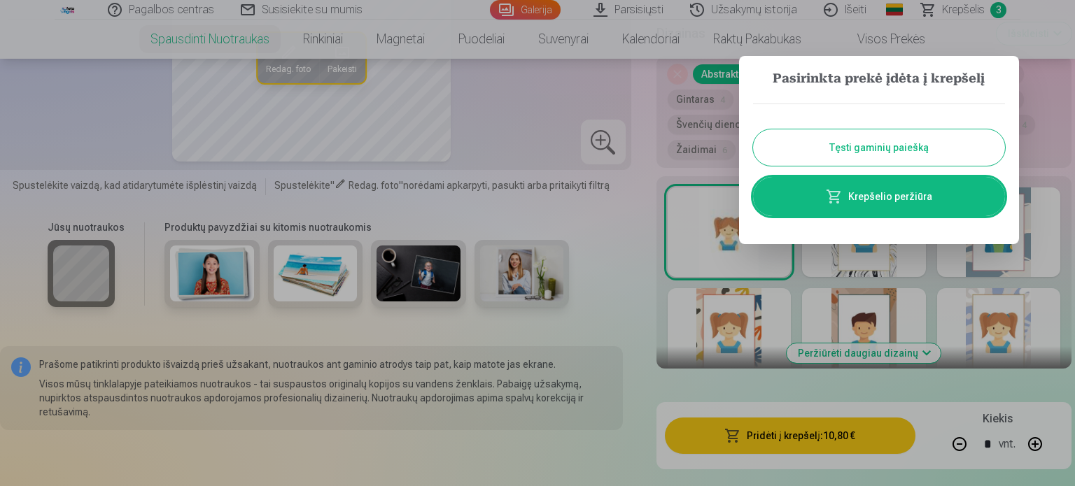
click at [876, 150] on button "Tęsti gaminių paiešką" at bounding box center [879, 147] width 252 height 36
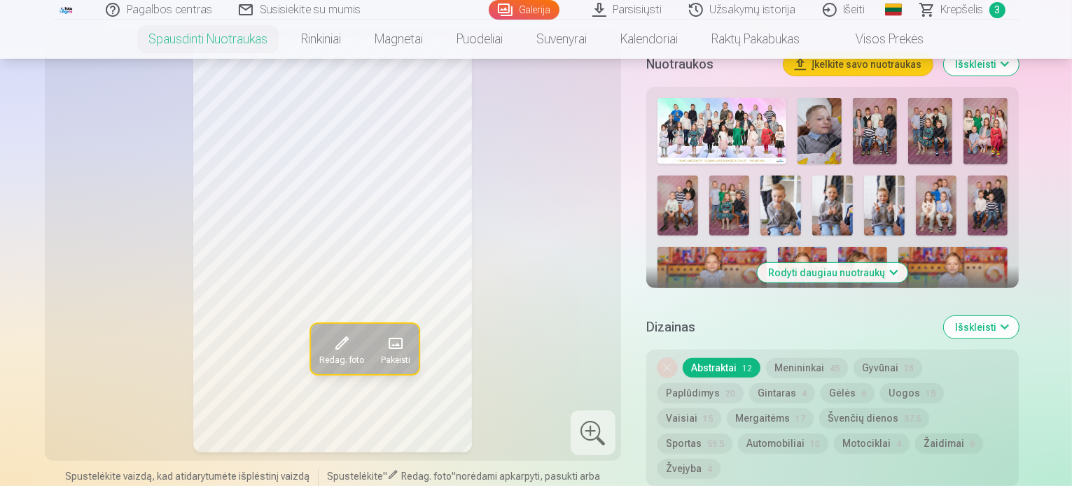
scroll to position [420, 0]
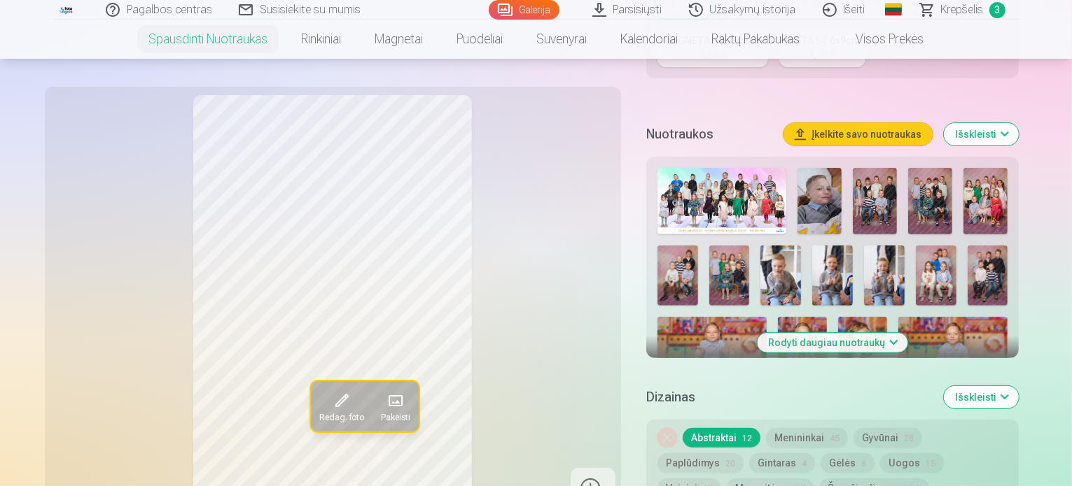
click at [882, 333] on button "Rodyti daugiau nuotraukų" at bounding box center [832, 343] width 150 height 20
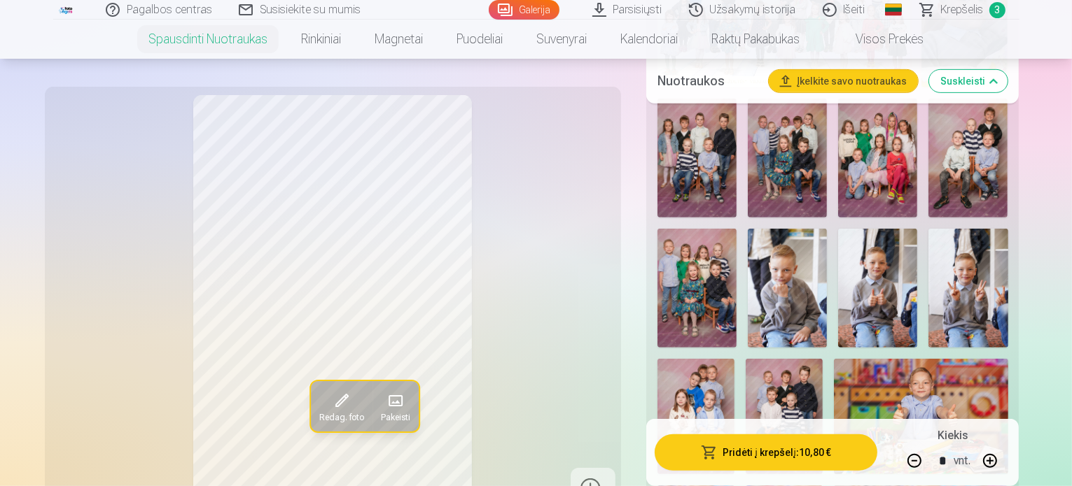
scroll to position [700, 0]
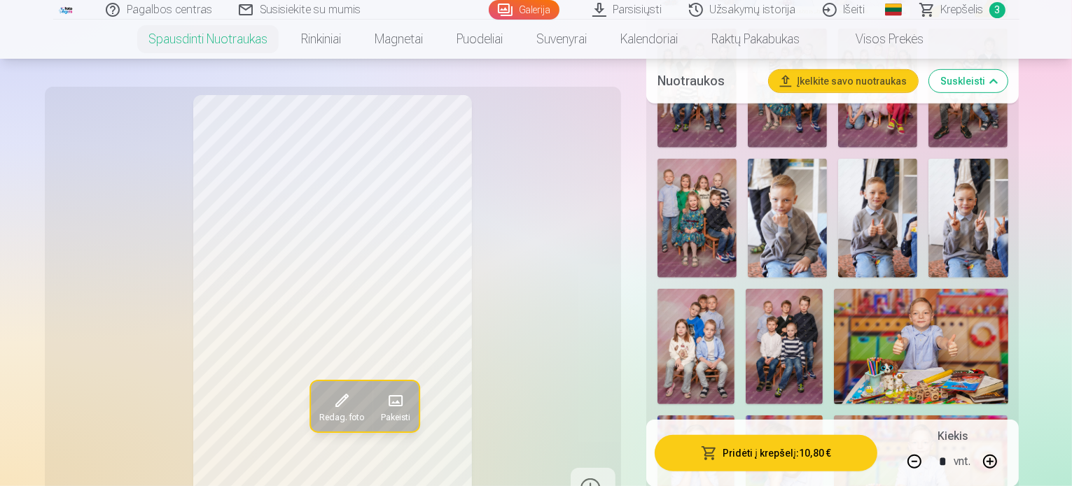
click at [822, 416] on img at bounding box center [783, 474] width 77 height 116
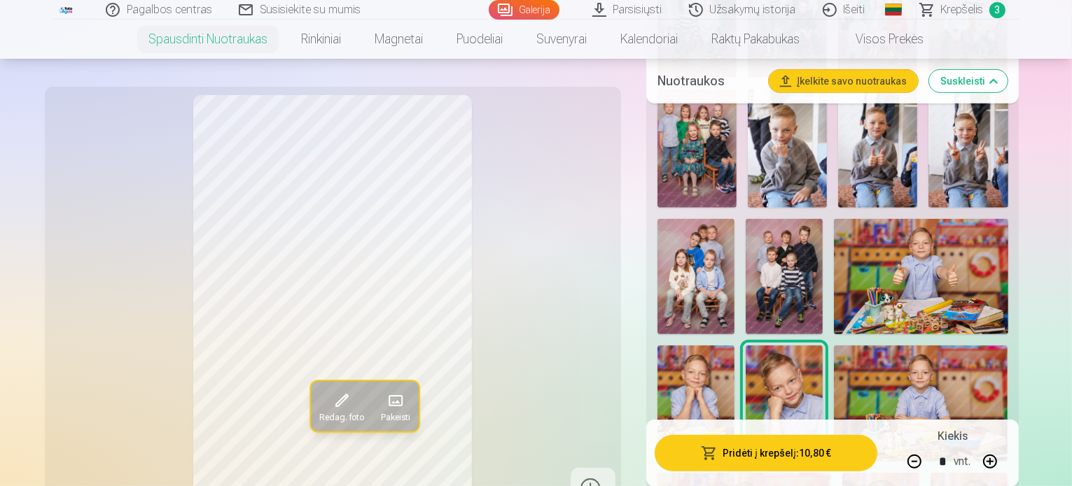
scroll to position [840, 0]
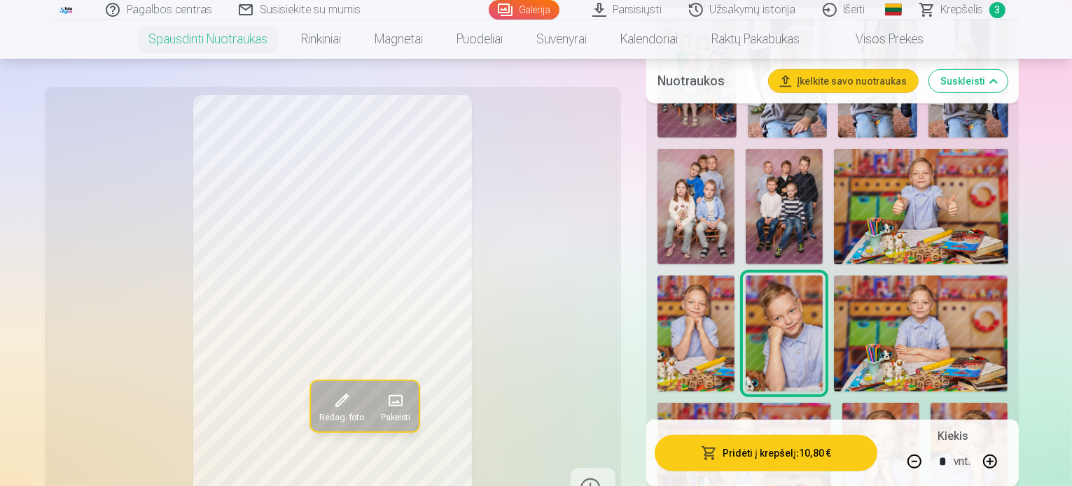
click at [834, 319] on img at bounding box center [921, 333] width 174 height 115
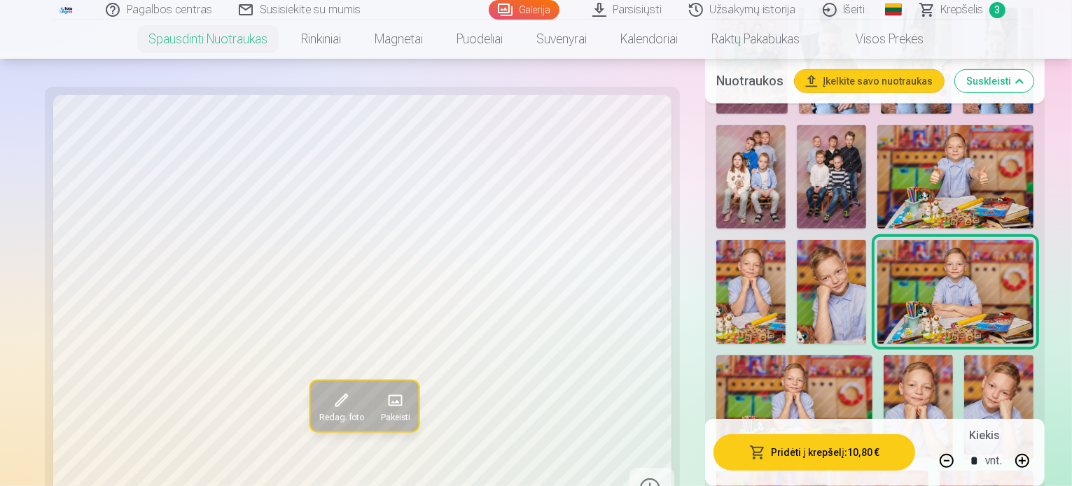
click at [872, 356] on img at bounding box center [794, 408] width 156 height 104
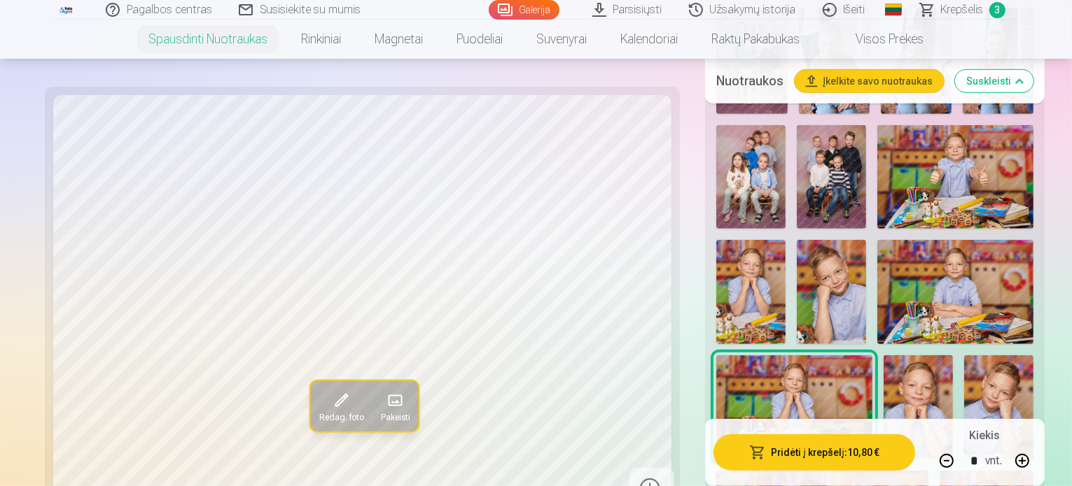
click at [953, 356] on img at bounding box center [917, 408] width 69 height 104
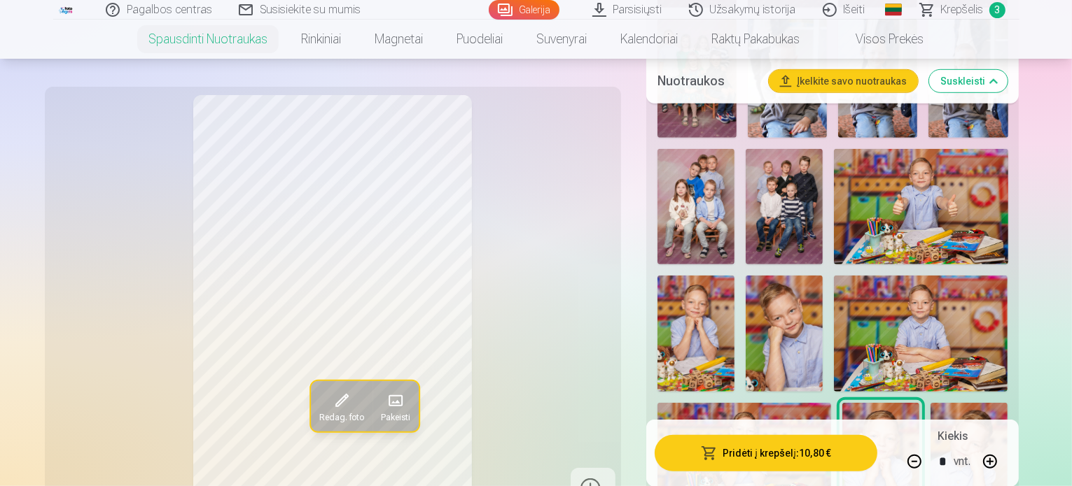
click at [831, 403] on img at bounding box center [744, 460] width 174 height 115
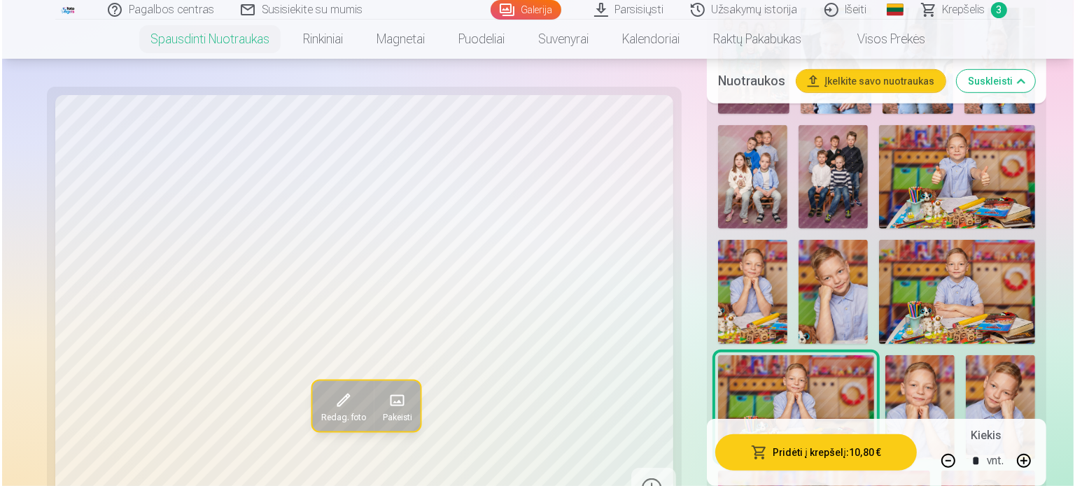
scroll to position [910, 0]
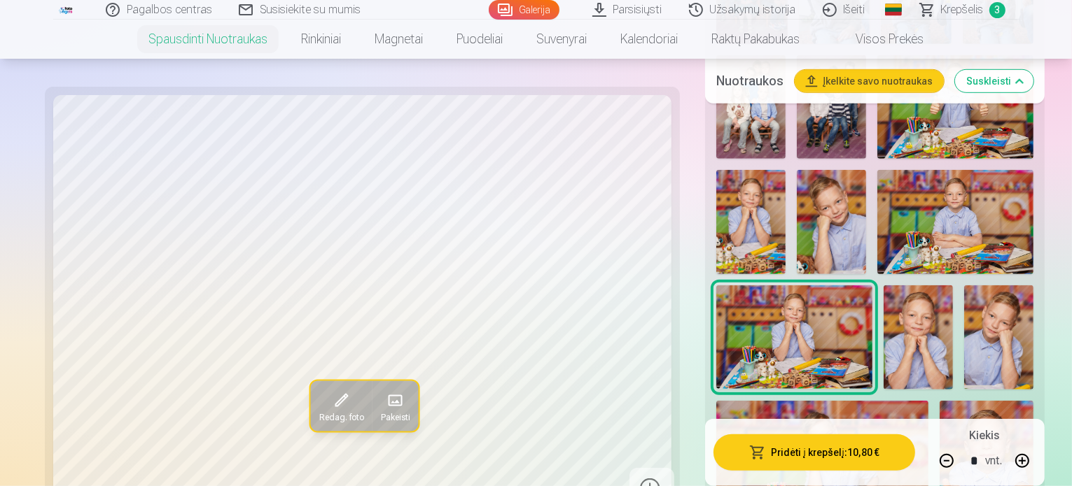
click at [837, 455] on button "Pridėti į krepšelį : 10,80 €" at bounding box center [814, 453] width 202 height 36
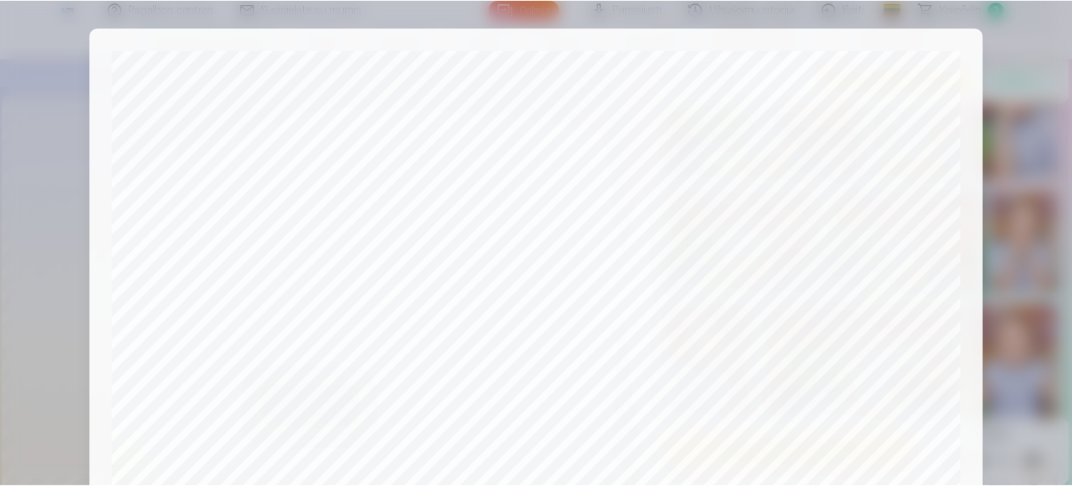
scroll to position [521, 0]
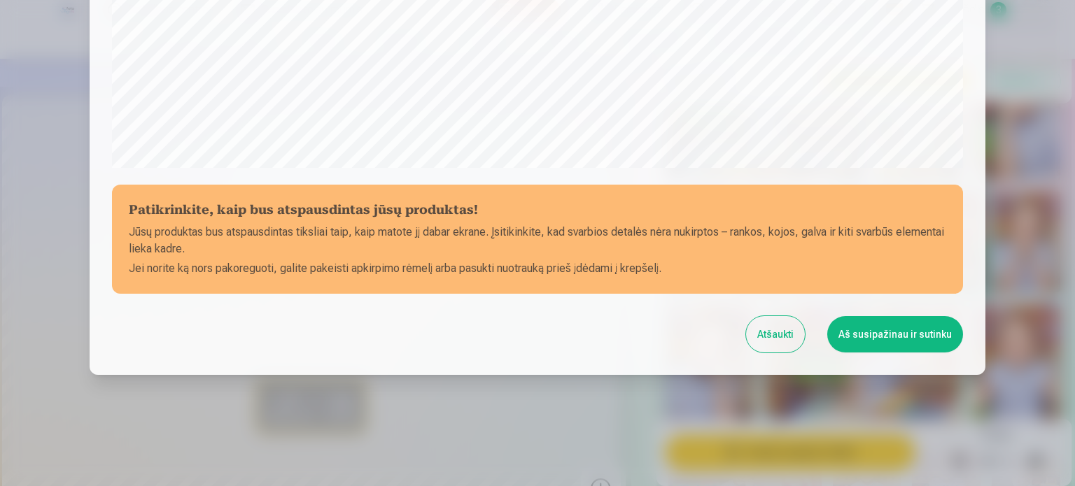
click at [892, 335] on button "Aš susipažinau ir sutinku" at bounding box center [895, 334] width 136 height 36
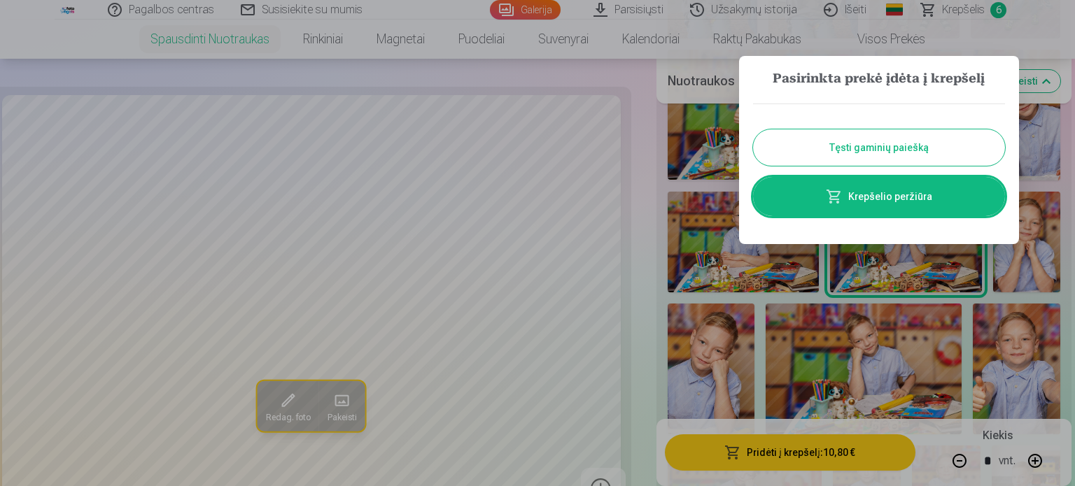
click at [910, 197] on link "Krepšelio peržiūra" at bounding box center [879, 196] width 252 height 39
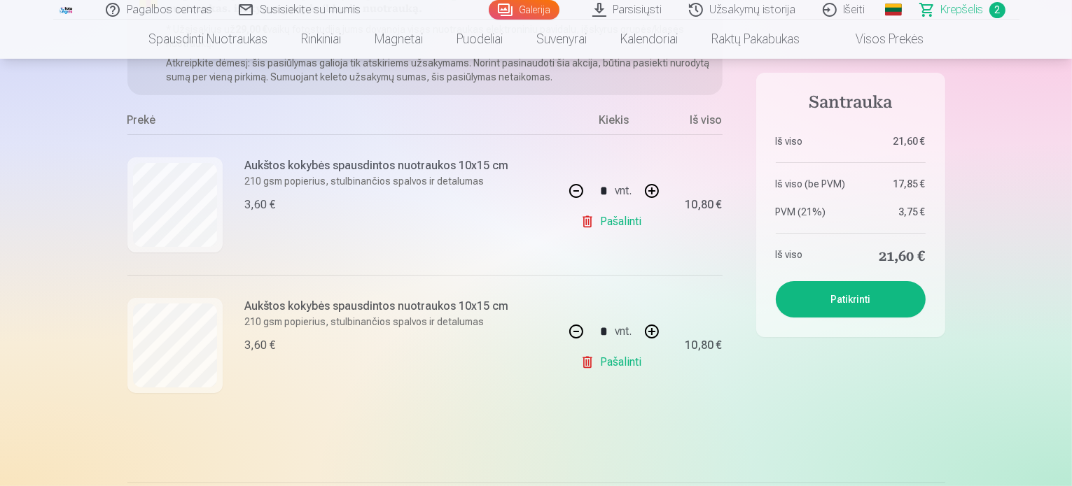
scroll to position [280, 0]
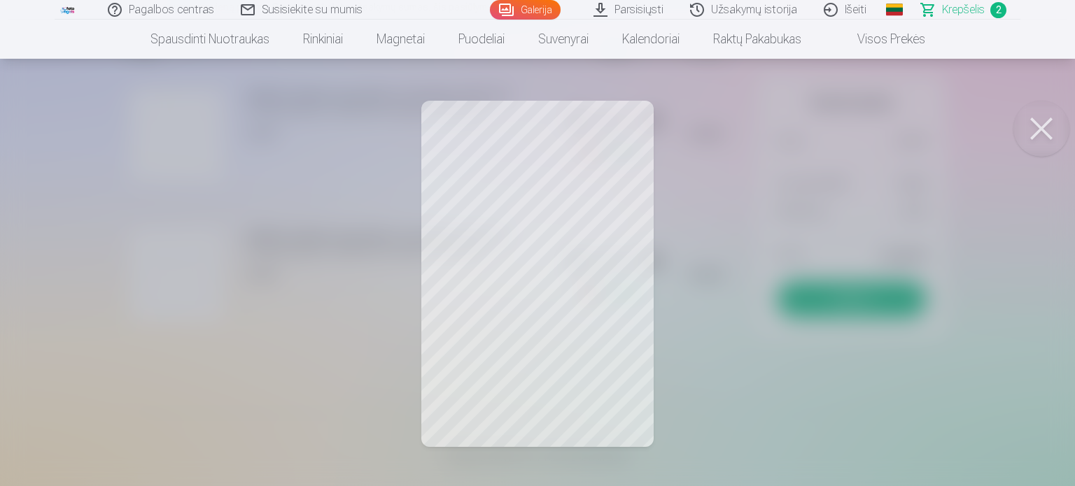
click at [1032, 127] on button at bounding box center [1042, 129] width 56 height 56
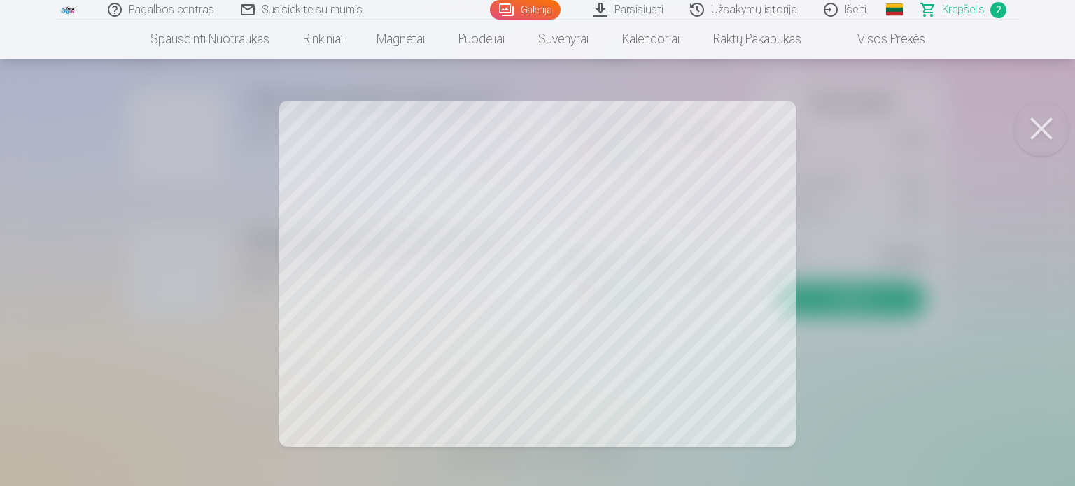
click at [1037, 127] on button at bounding box center [1042, 129] width 56 height 56
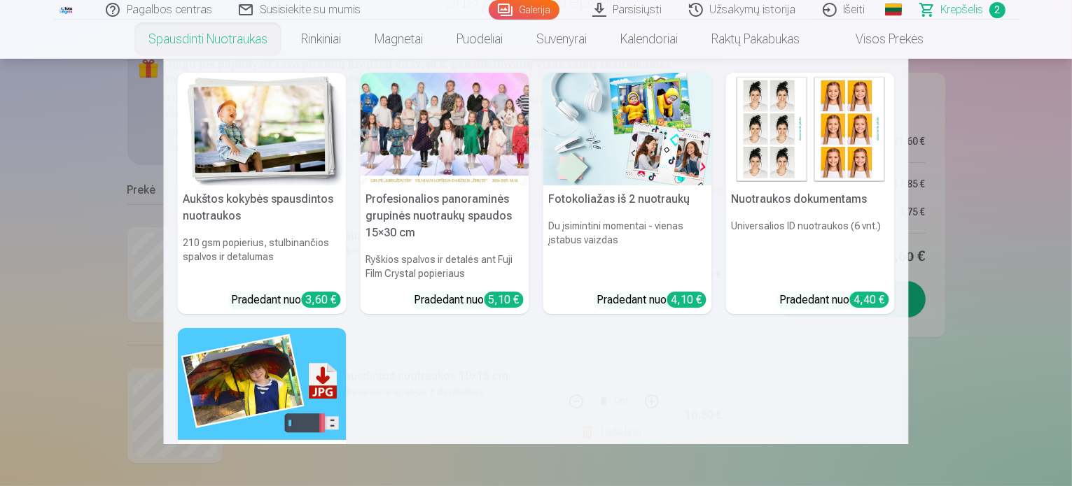
scroll to position [0, 0]
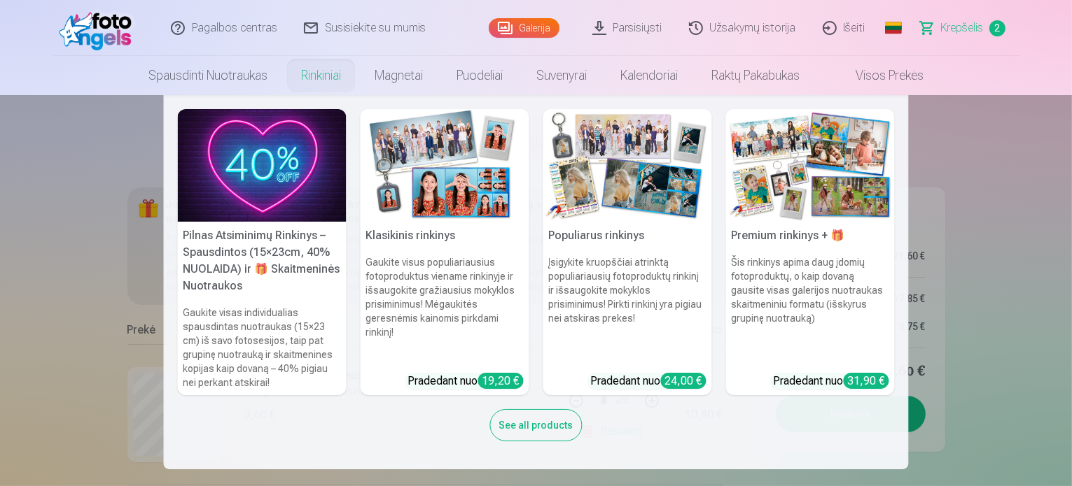
click at [213, 304] on h6 "Gaukite visas individualias spausdintas nuotraukas (15×23 cm) iš savo fotosesij…" at bounding box center [262, 347] width 169 height 95
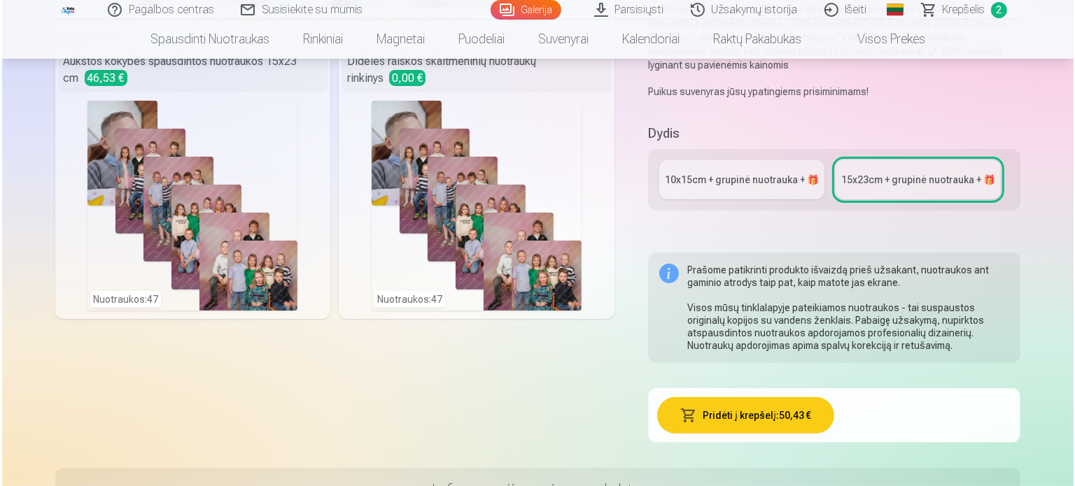
scroll to position [280, 0]
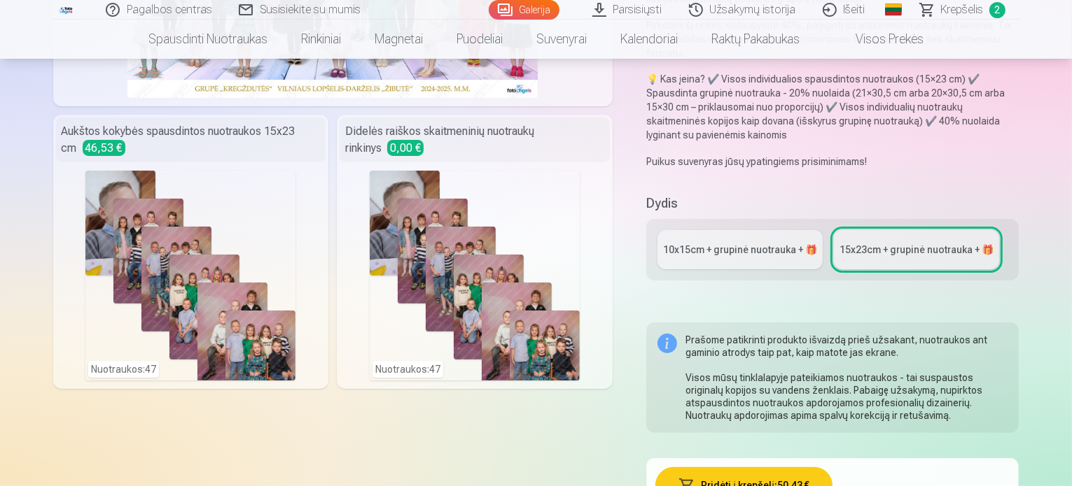
click at [137, 234] on div "Nuotraukos : 47" at bounding box center [190, 276] width 210 height 210
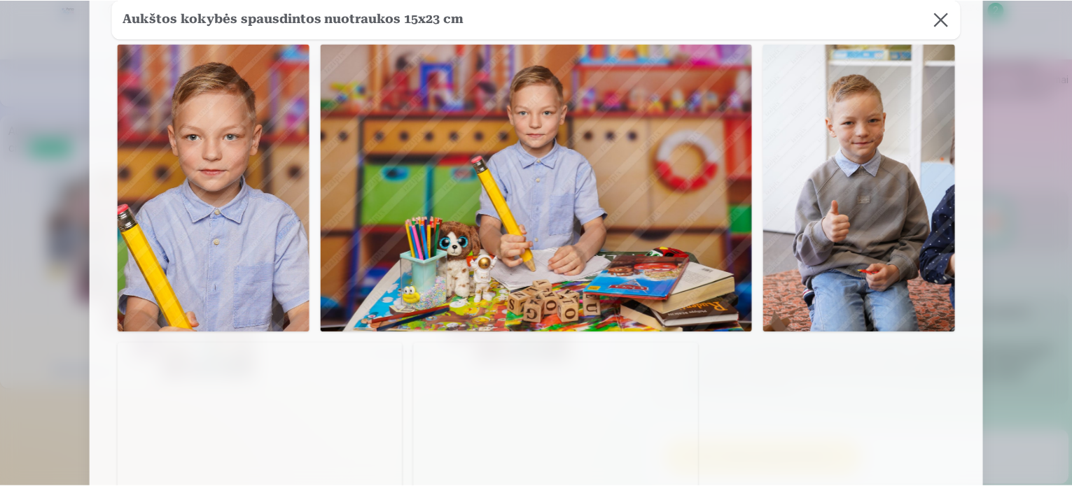
scroll to position [2170, 0]
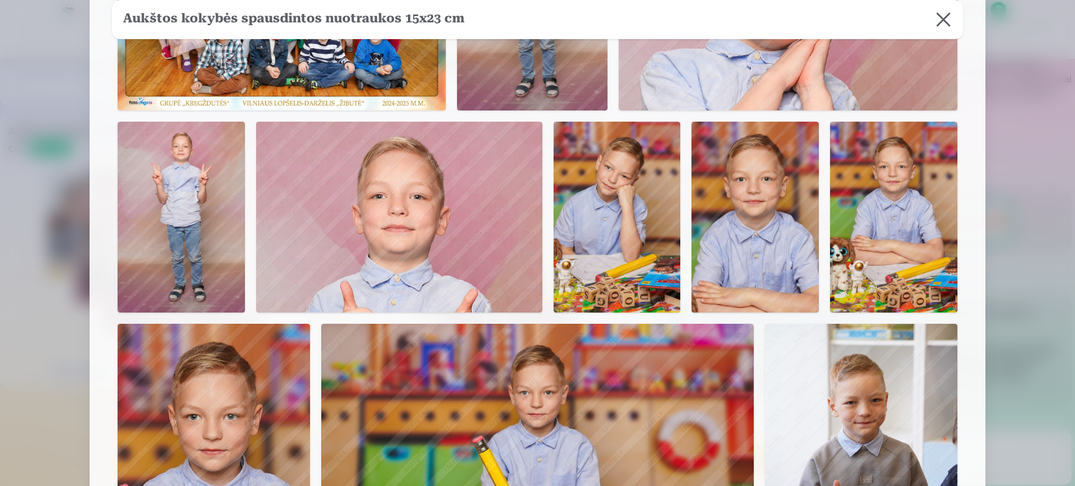
click at [941, 22] on button at bounding box center [943, 19] width 39 height 39
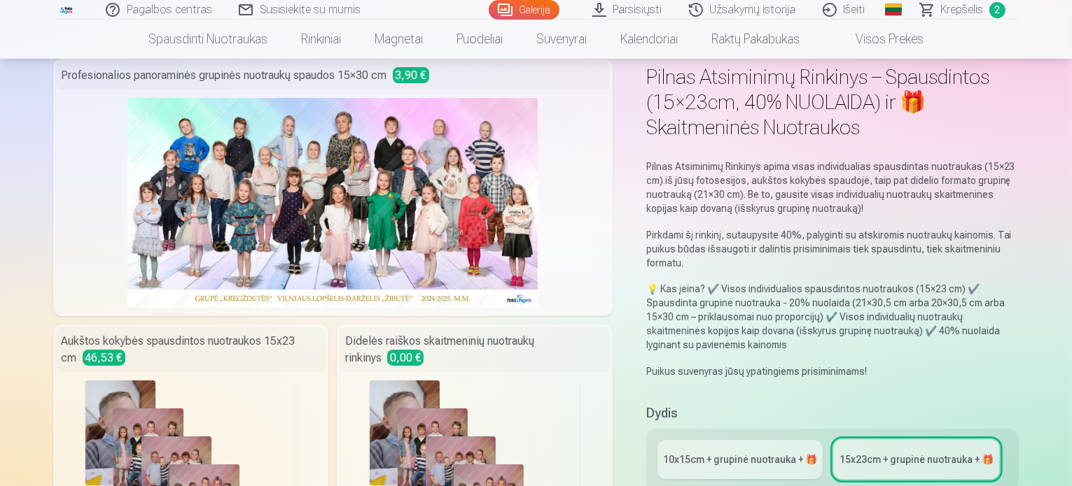
scroll to position [0, 0]
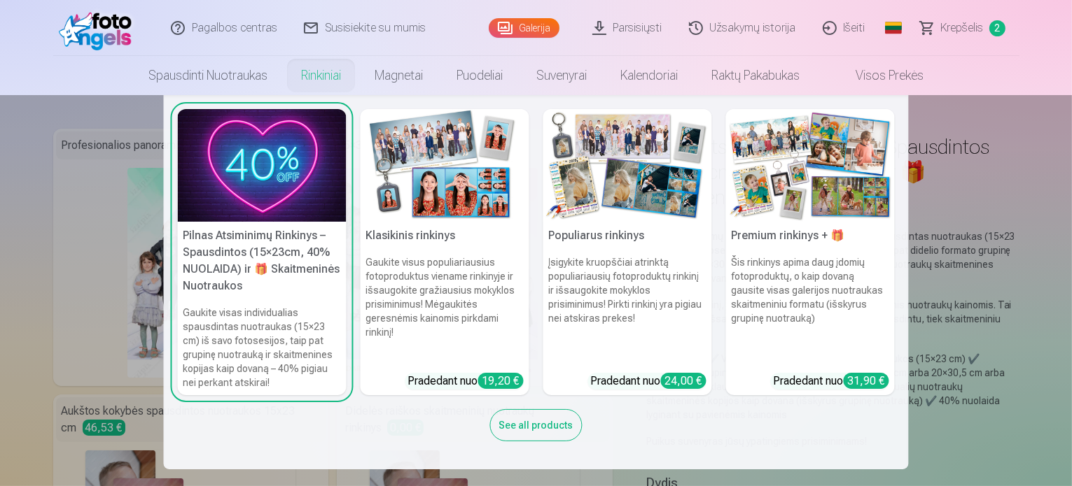
click at [611, 245] on h5 "Populiarus rinkinys" at bounding box center [627, 236] width 169 height 28
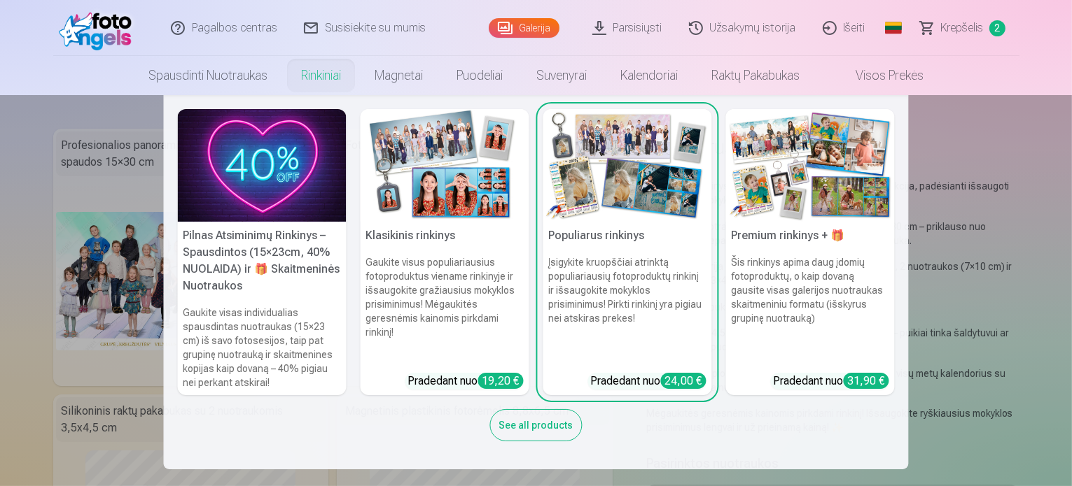
click at [776, 167] on img at bounding box center [810, 165] width 169 height 113
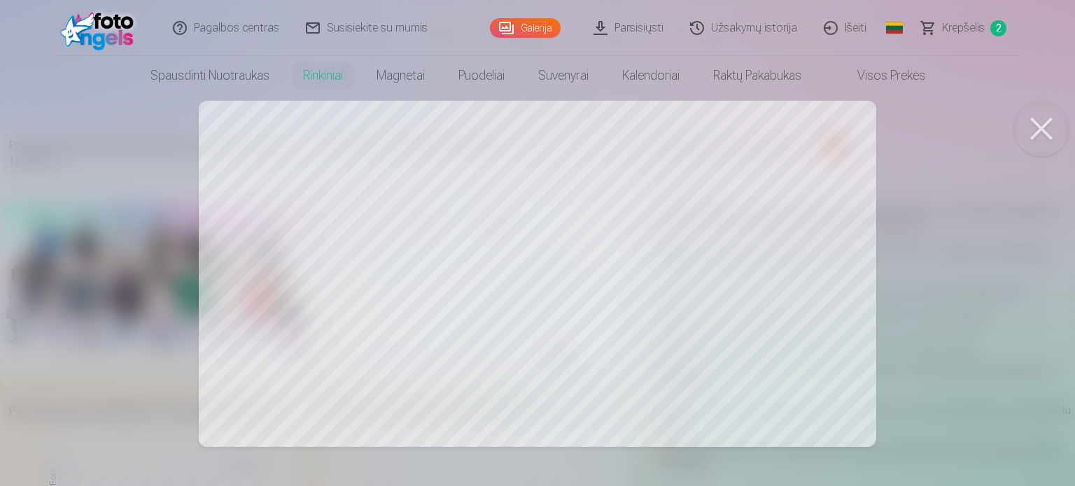
click at [1042, 125] on button at bounding box center [1042, 129] width 56 height 56
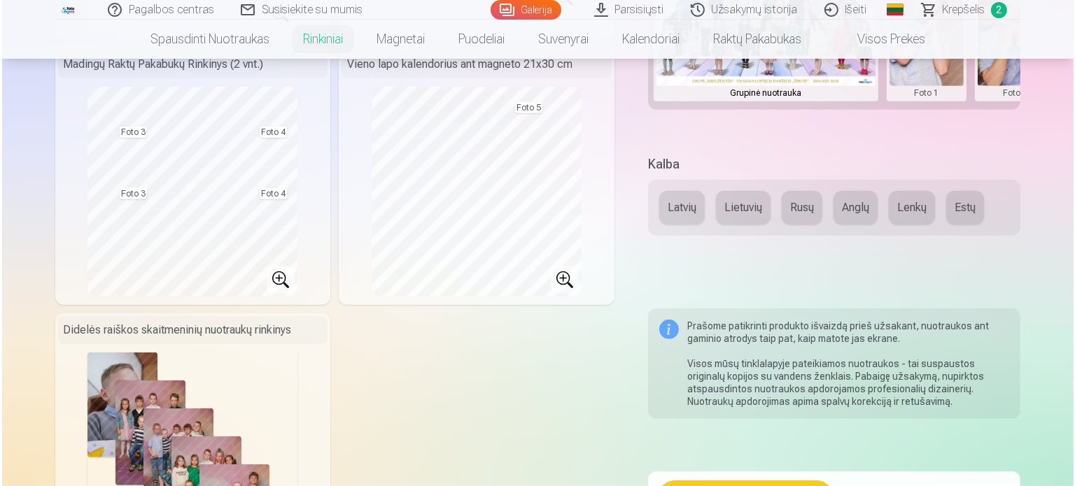
scroll to position [840, 0]
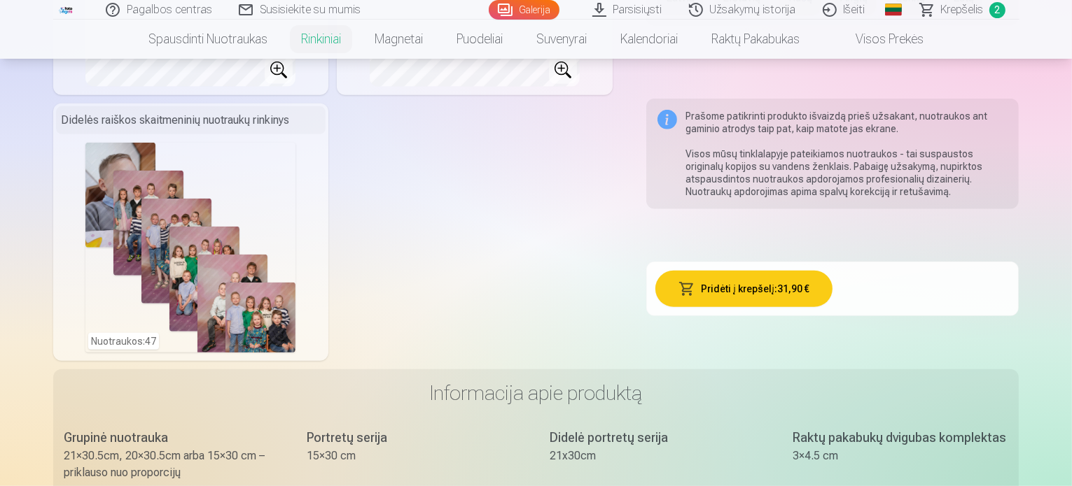
click at [132, 223] on div "Nuotraukos : 47" at bounding box center [190, 248] width 210 height 210
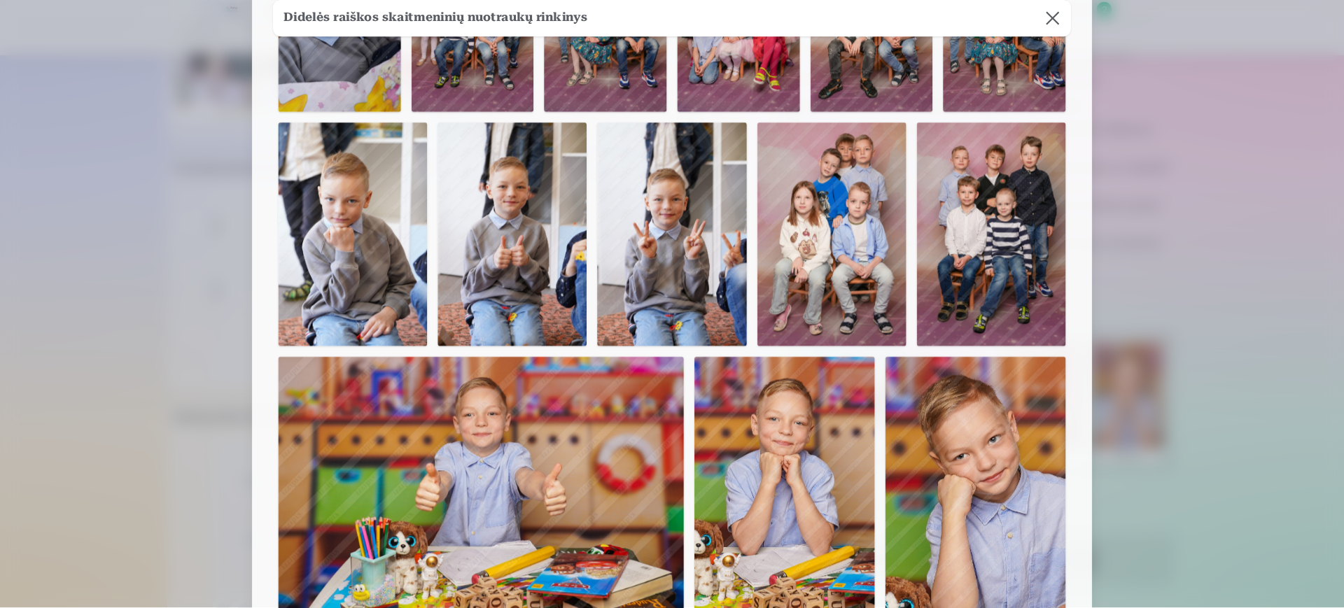
scroll to position [0, 0]
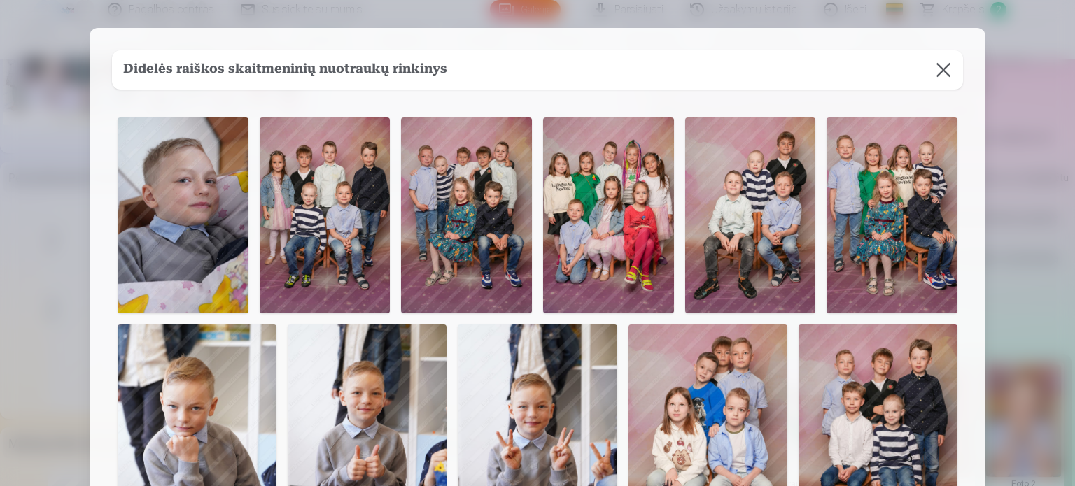
click at [942, 73] on button at bounding box center [943, 69] width 39 height 39
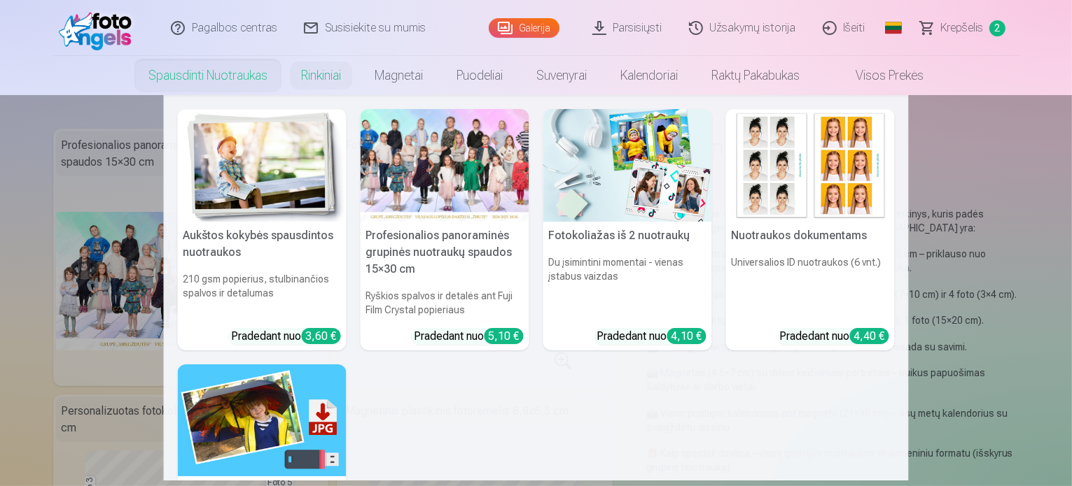
click at [207, 75] on link "Spausdinti nuotraukas" at bounding box center [208, 75] width 153 height 39
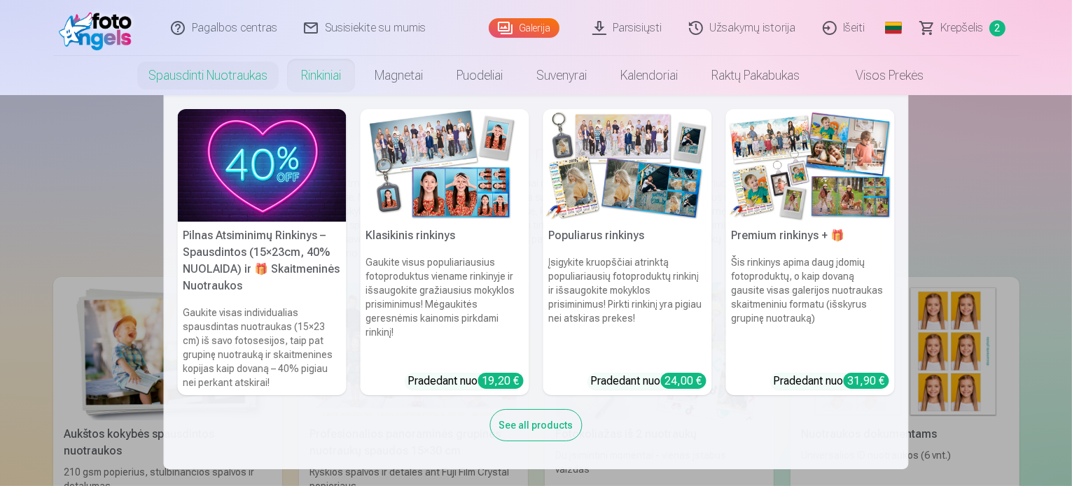
click at [526, 424] on div "See all products" at bounding box center [536, 425] width 92 height 32
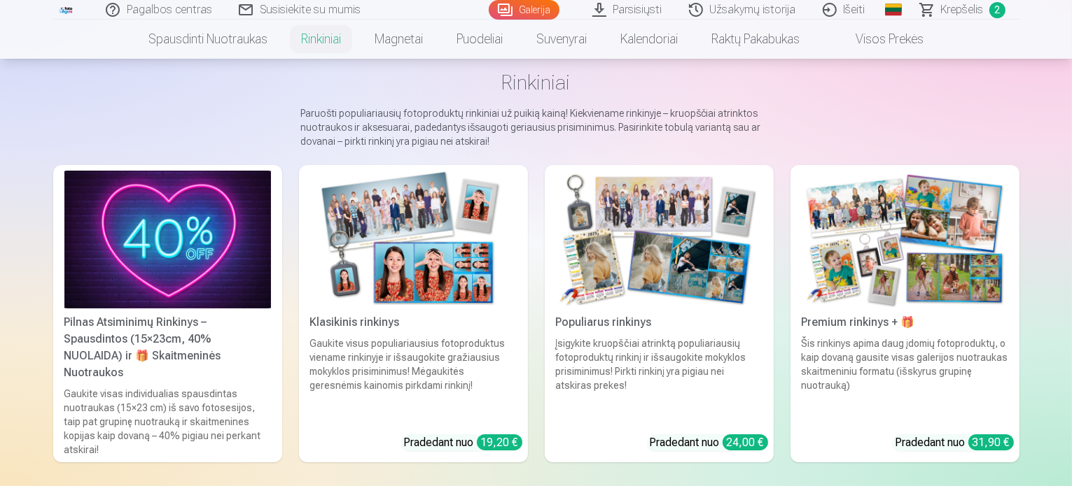
click at [137, 255] on img at bounding box center [167, 240] width 206 height 138
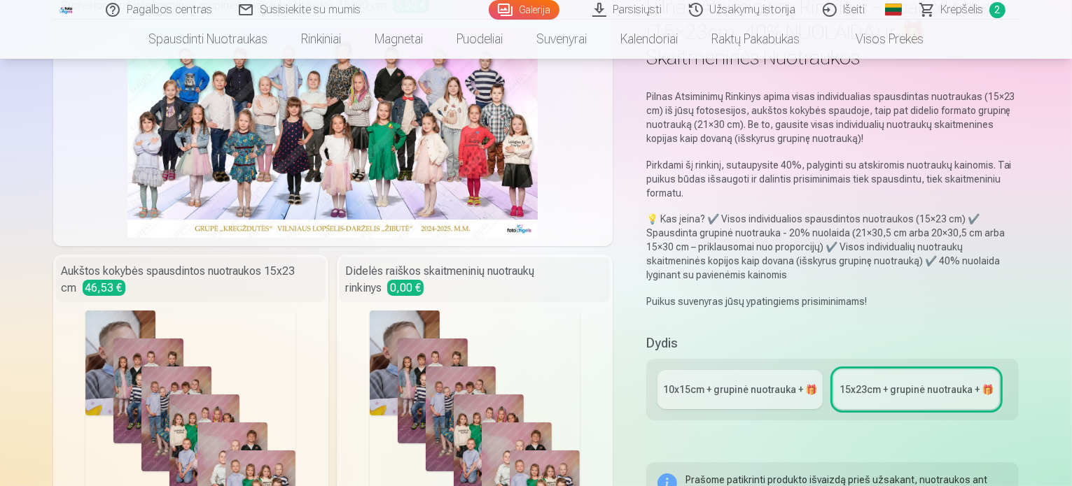
scroll to position [210, 0]
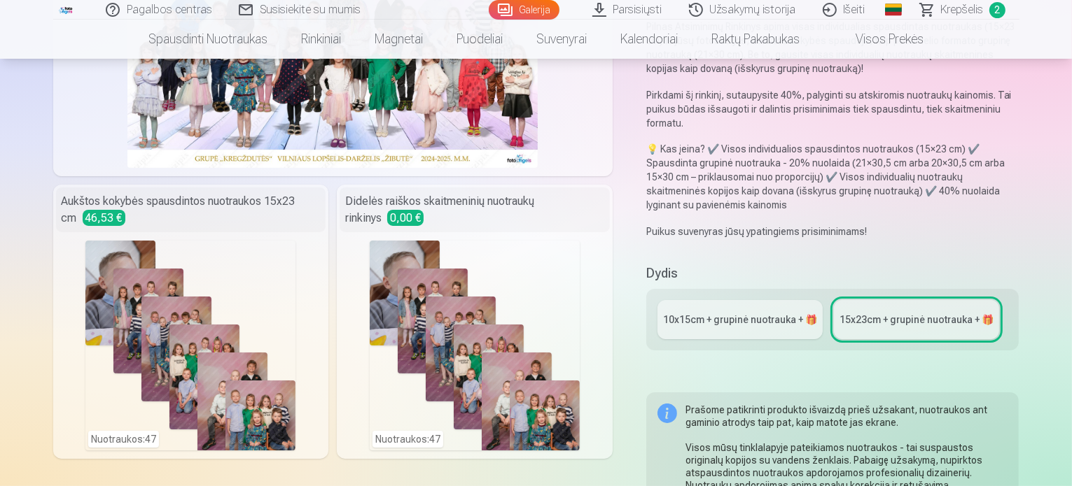
click at [715, 313] on div "10x15сm + grupinė nuotrauka + 🎁" at bounding box center [740, 320] width 154 height 14
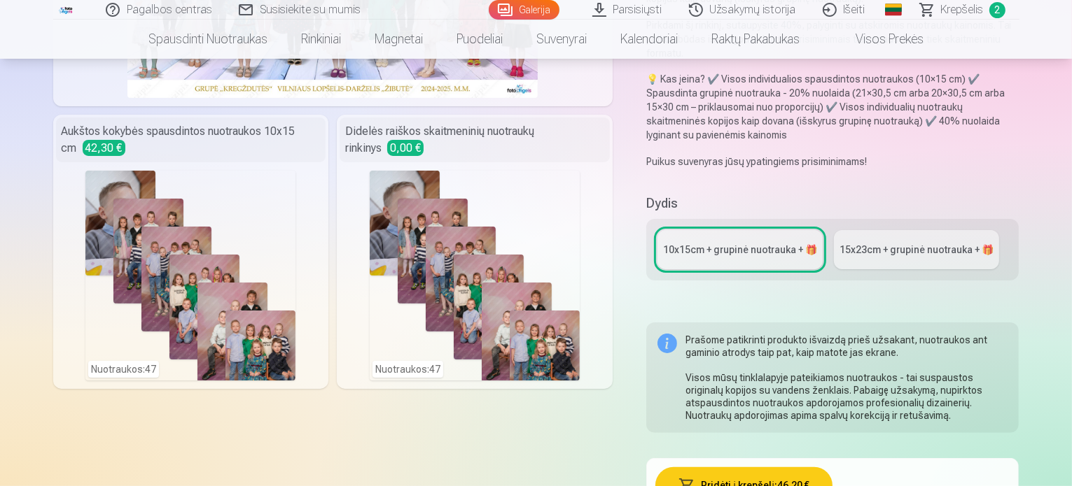
scroll to position [420, 0]
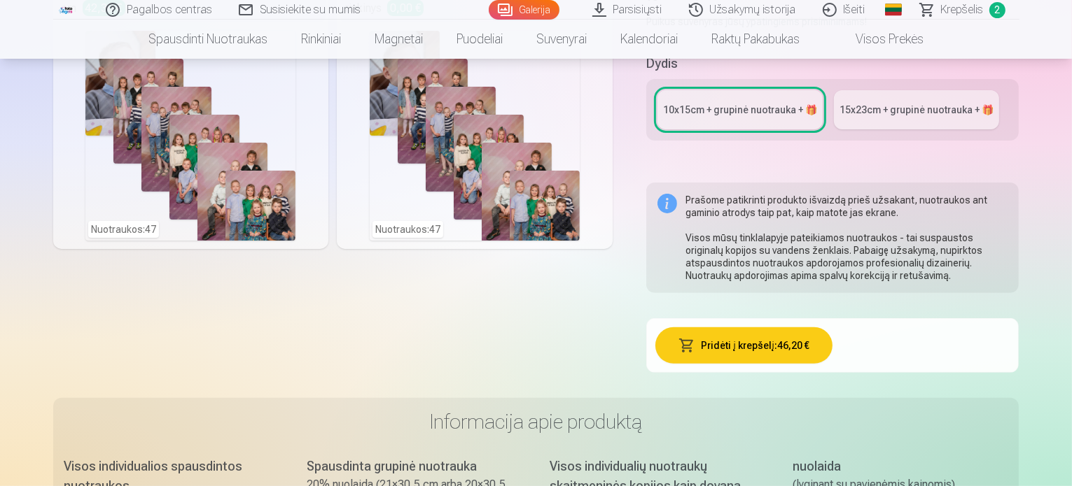
click at [927, 90] on link "15x23сm + grupinė nuotrauka + 🎁" at bounding box center [916, 109] width 165 height 39
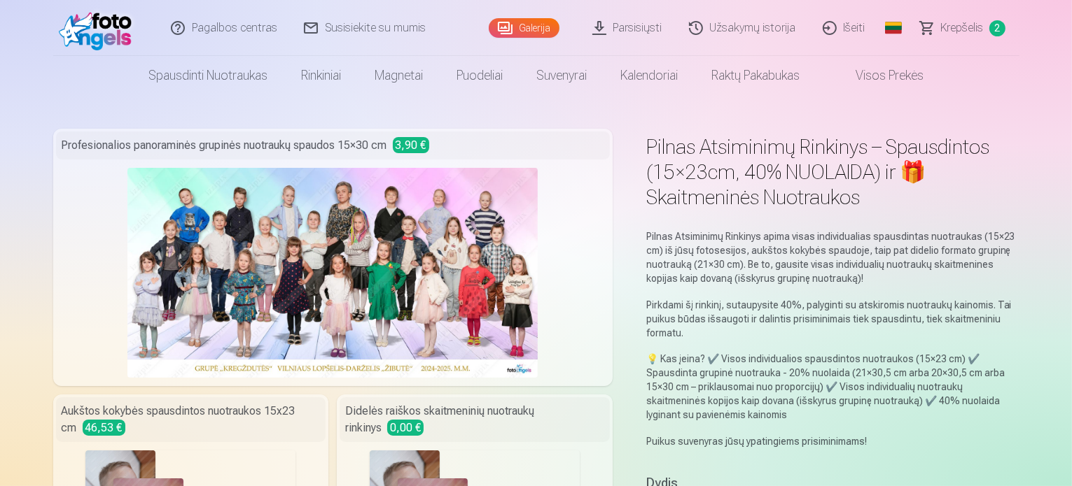
scroll to position [280, 0]
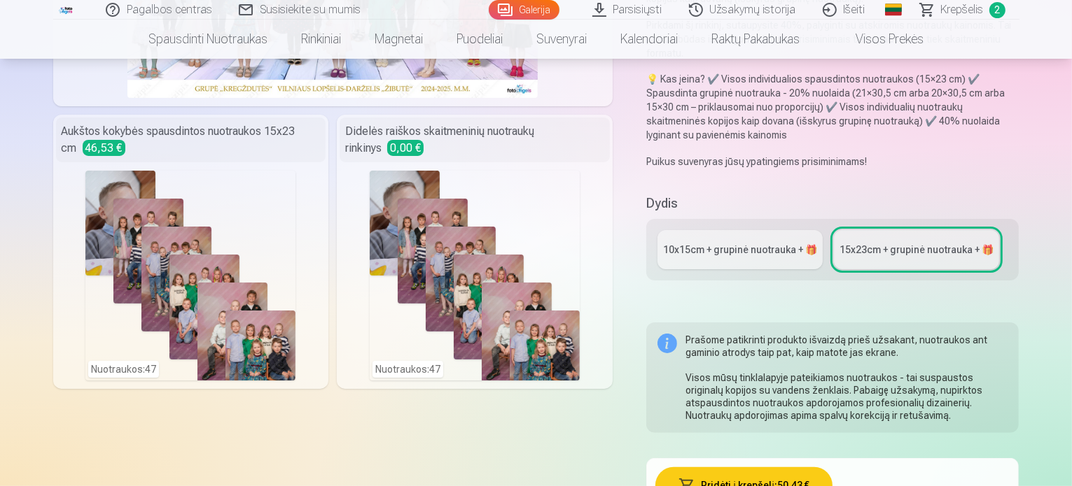
click at [719, 243] on div "10x15сm + grupinė nuotrauka + 🎁" at bounding box center [740, 250] width 154 height 14
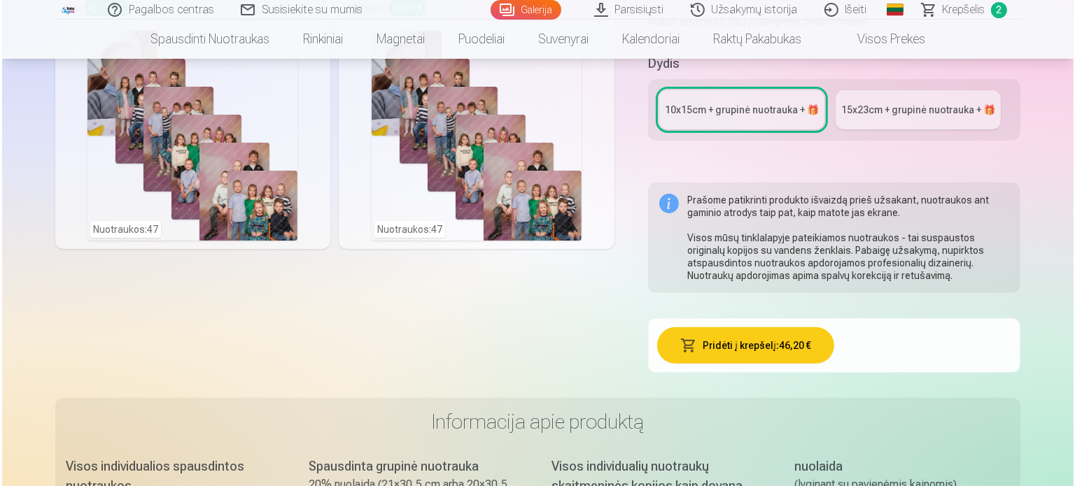
scroll to position [280, 0]
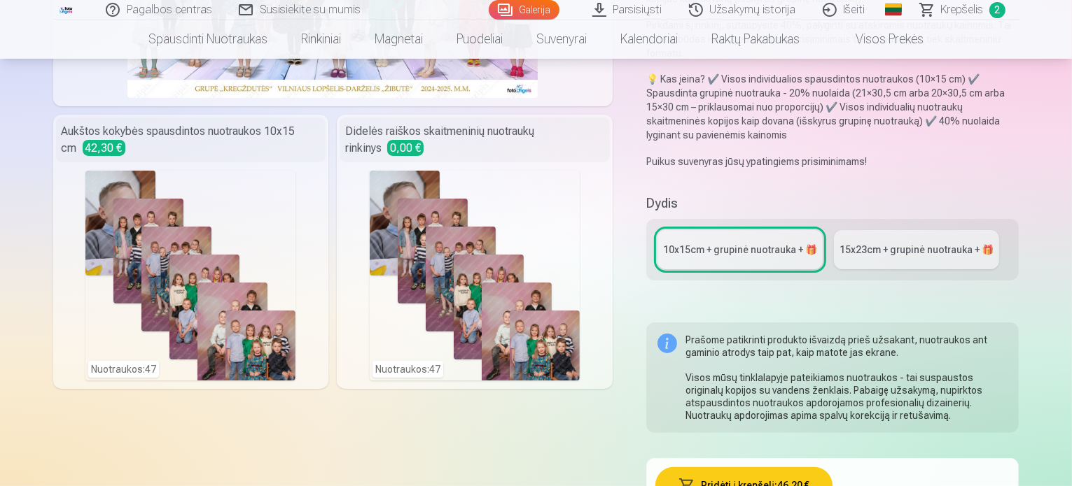
click at [114, 271] on div "Nuotraukos : 47" at bounding box center [190, 276] width 210 height 210
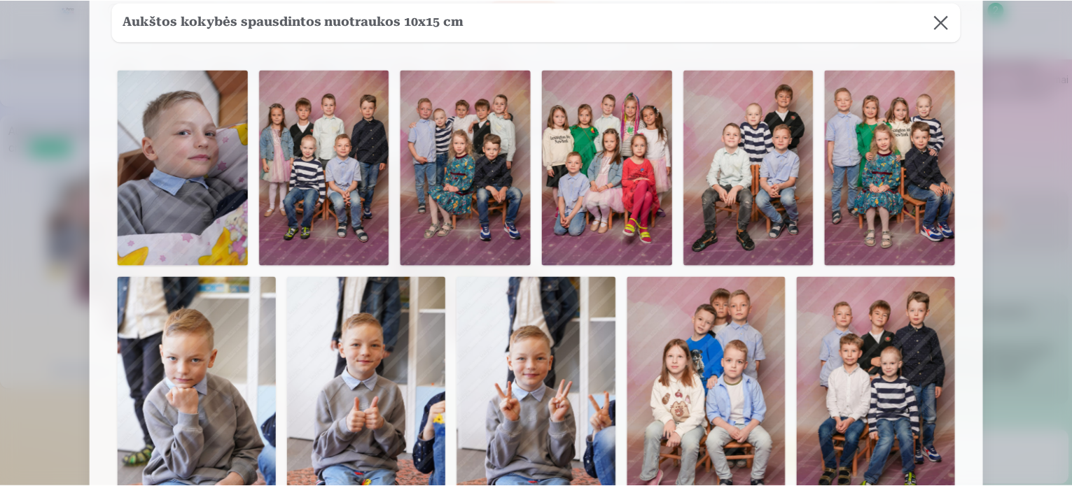
scroll to position [0, 0]
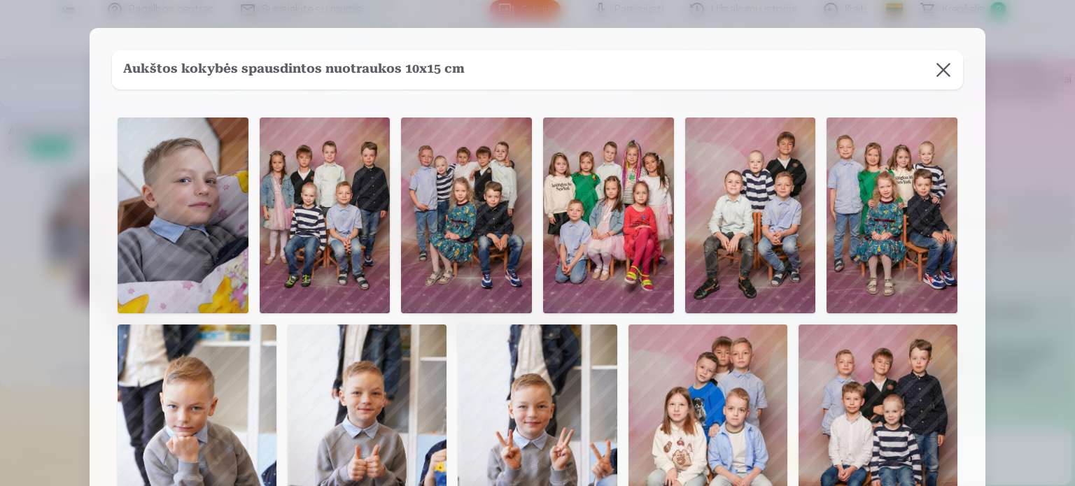
click at [940, 75] on button at bounding box center [943, 69] width 39 height 39
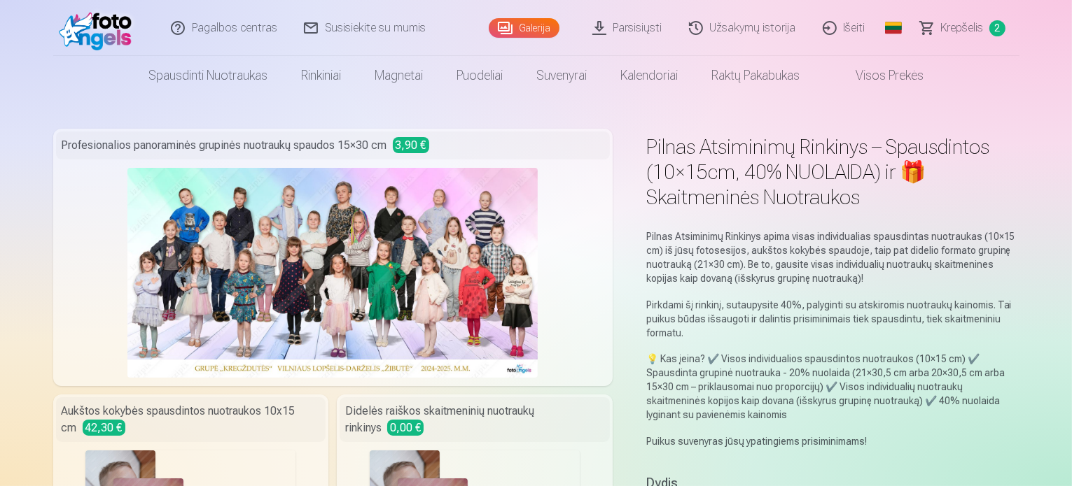
scroll to position [350, 0]
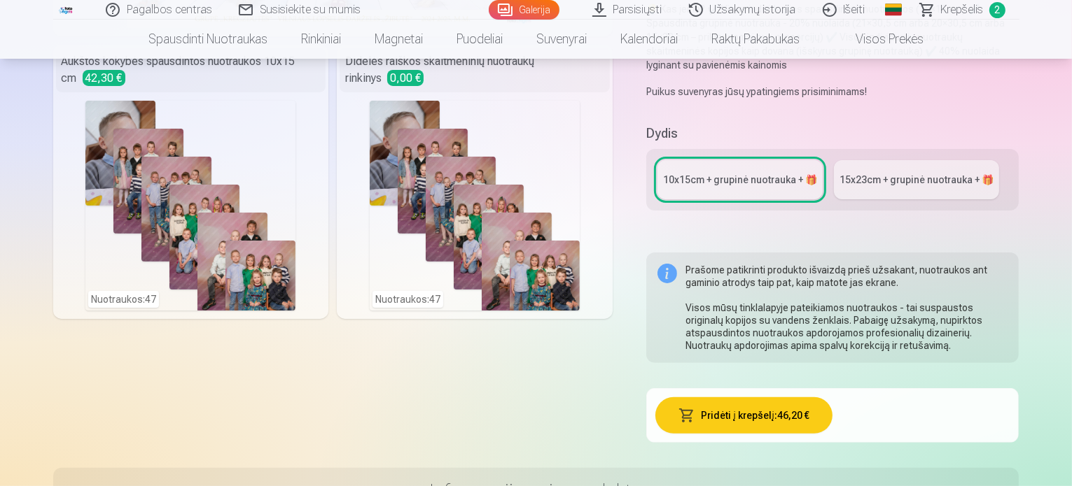
click at [1000, 10] on span "2" at bounding box center [997, 10] width 16 height 16
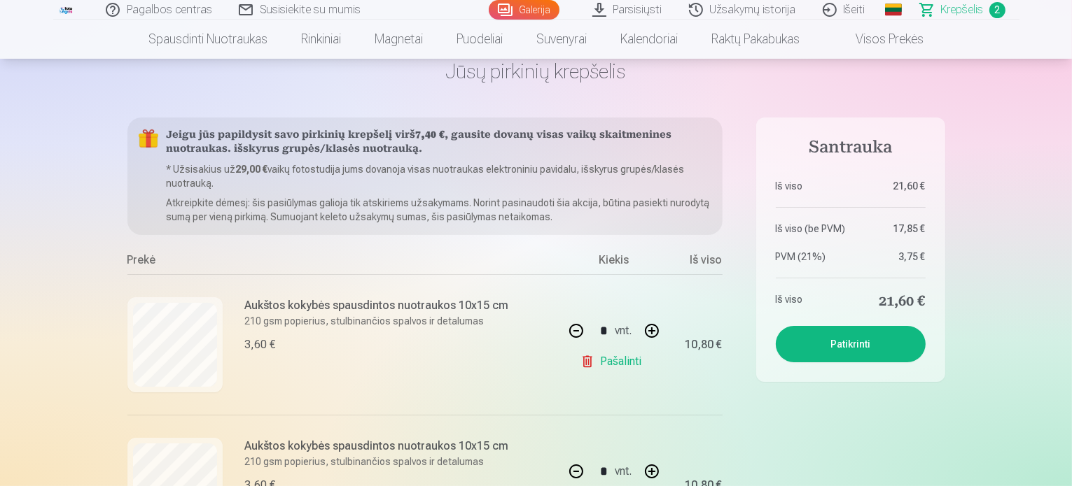
scroll to position [140, 0]
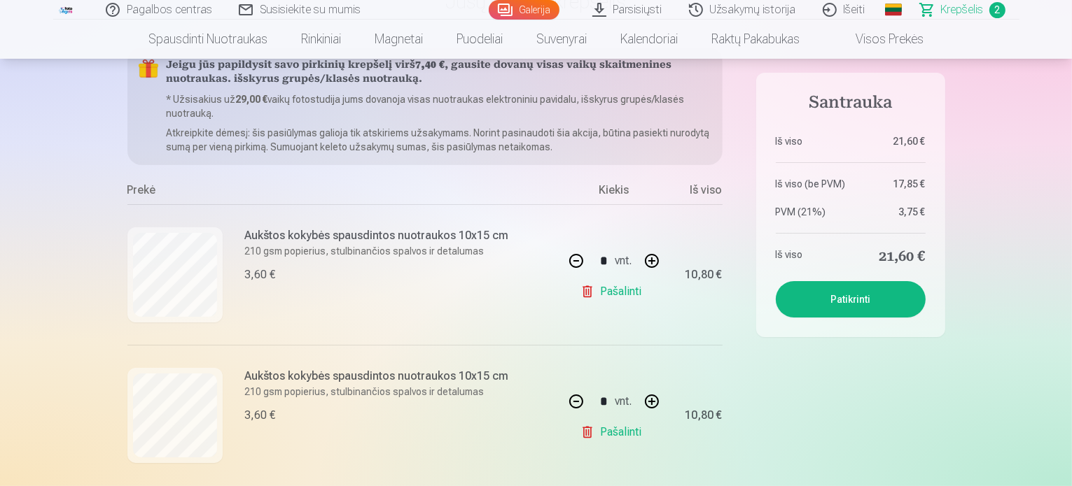
click at [605, 430] on link "Pašalinti" at bounding box center [613, 433] width 66 height 28
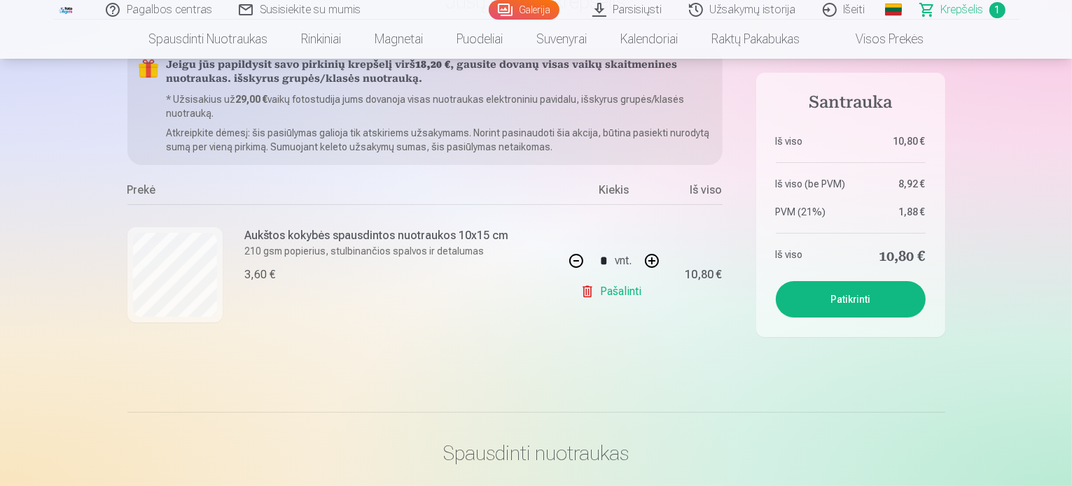
click at [603, 288] on link "Pašalinti" at bounding box center [613, 292] width 66 height 28
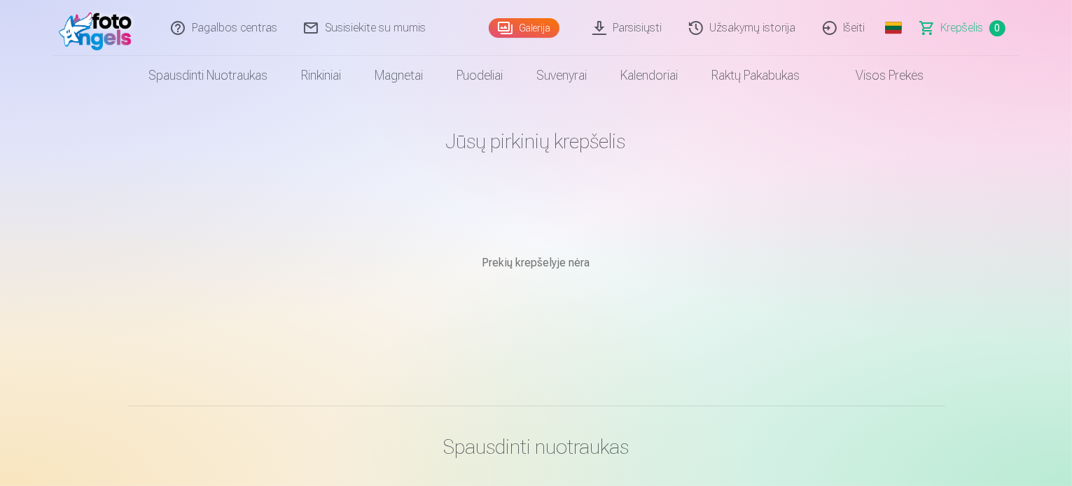
click at [850, 31] on link "Išeiti" at bounding box center [844, 28] width 69 height 56
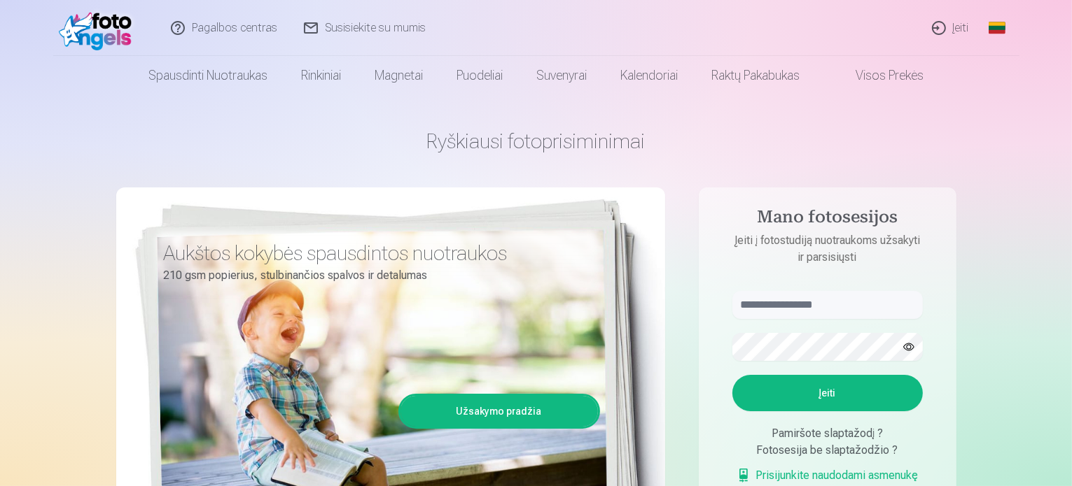
scroll to position [70, 0]
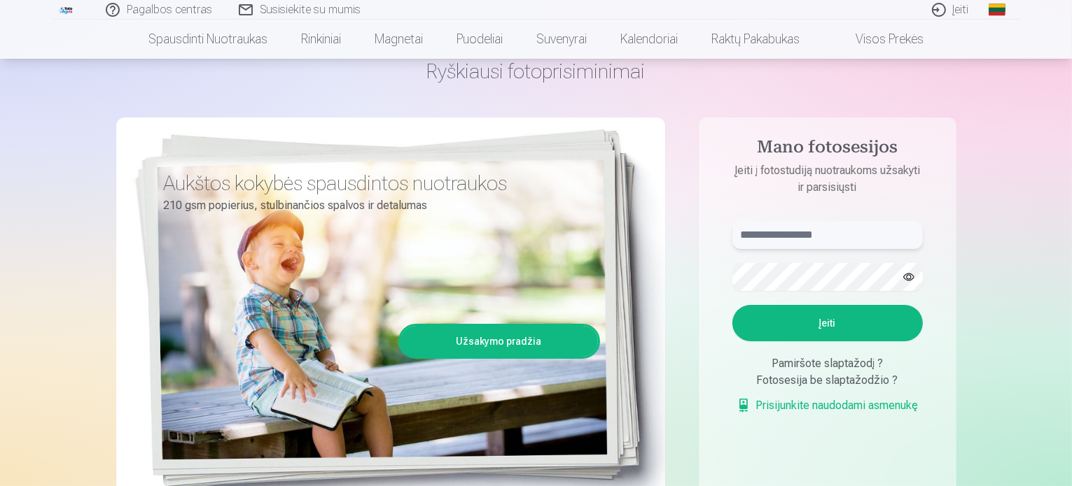
click at [788, 237] on input "text" at bounding box center [827, 235] width 190 height 28
click at [821, 330] on button "Įeiti" at bounding box center [827, 323] width 190 height 36
drag, startPoint x: 795, startPoint y: 237, endPoint x: 647, endPoint y: 178, distance: 159.0
click at [640, 235] on div "Ryškiausi fotoprisiminimai Aukštos kokybės spausdintos nuotraukos 210 gsm popie…" at bounding box center [536, 280] width 840 height 511
click at [700, 280] on aside "Mano fotosesijos Įeiti į fotostudiją nuotraukoms užsakyti ir parsisiųsti ******…" at bounding box center [828, 310] width 258 height 385
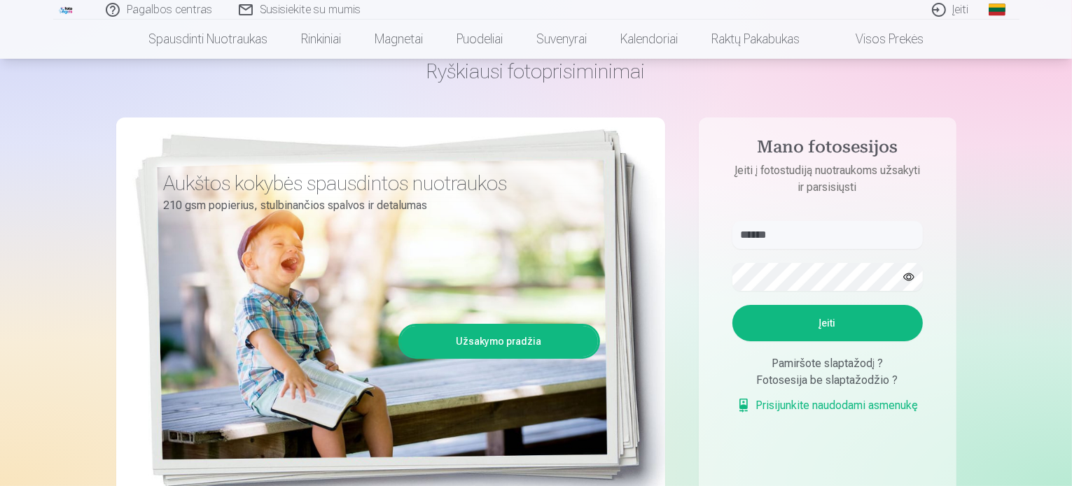
click at [832, 328] on button "Įeiti" at bounding box center [827, 323] width 190 height 36
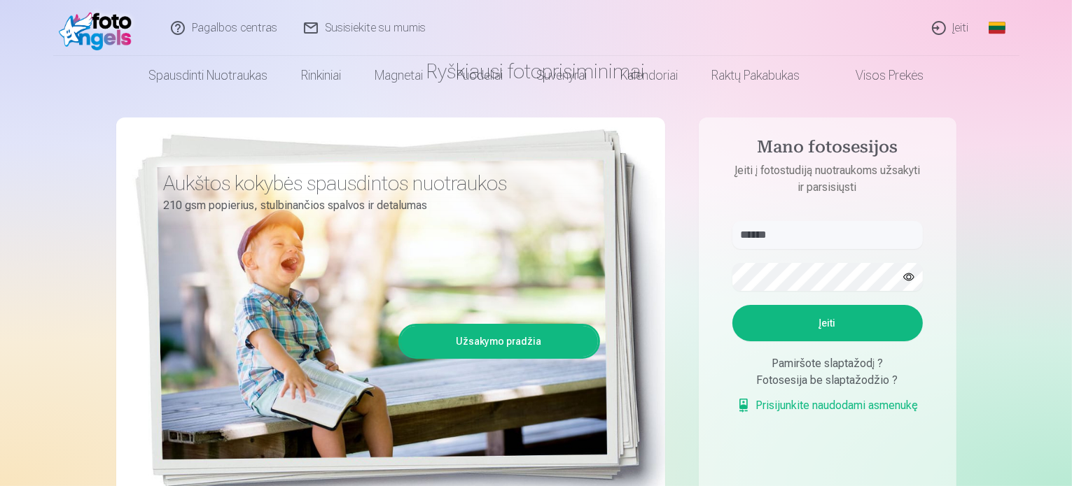
scroll to position [0, 0]
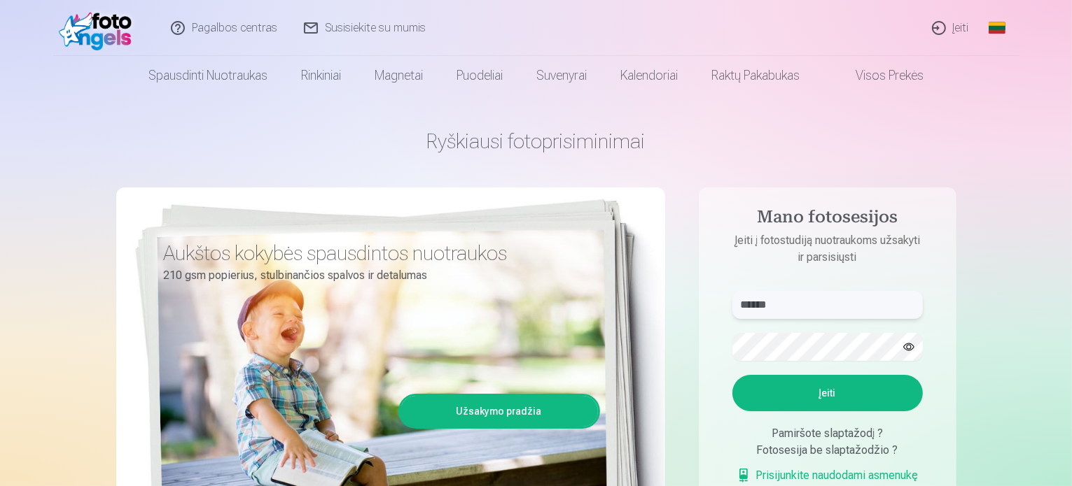
drag, startPoint x: 831, startPoint y: 296, endPoint x: 701, endPoint y: 304, distance: 130.4
click at [701, 304] on aside "Mano fotosesijos Įeiti į fotostudiją nuotraukoms užsakyti ir parsisiųsti ******…" at bounding box center [828, 380] width 258 height 385
drag, startPoint x: 766, startPoint y: 307, endPoint x: 719, endPoint y: 311, distance: 47.1
click at [719, 311] on form "**********" at bounding box center [827, 394] width 218 height 207
type input "**********"
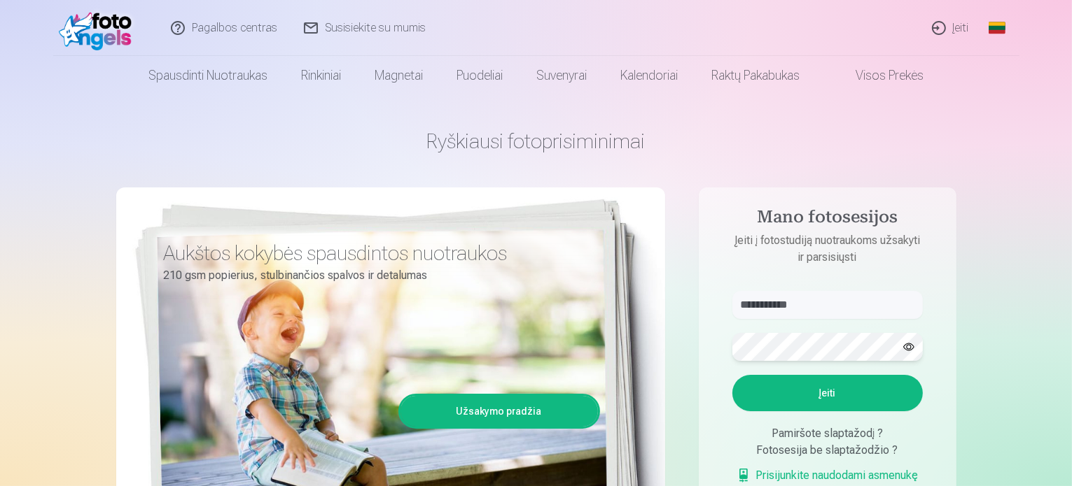
click at [704, 349] on aside "**********" at bounding box center [828, 380] width 258 height 385
click at [855, 389] on button "Įeiti" at bounding box center [827, 393] width 190 height 36
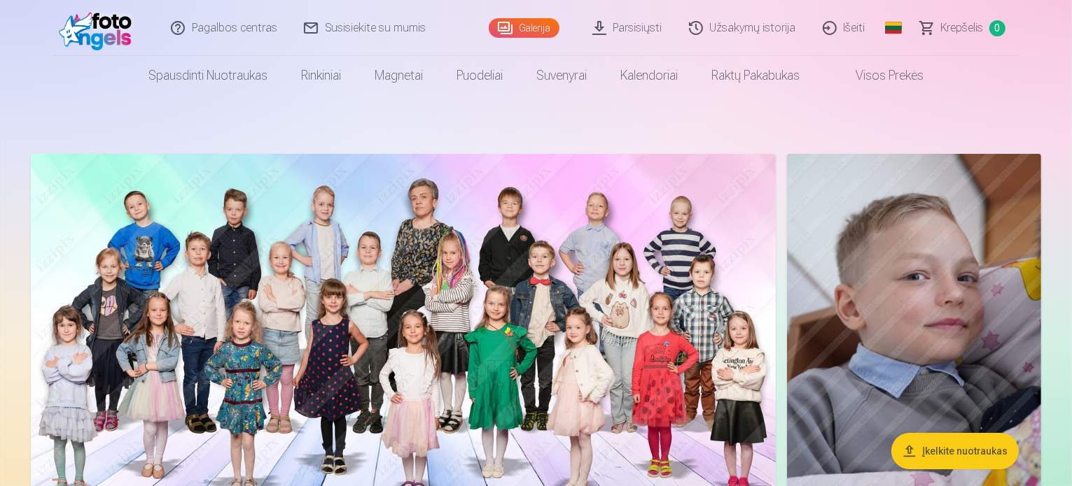
click at [643, 24] on link "Parsisiųsti" at bounding box center [628, 28] width 97 height 56
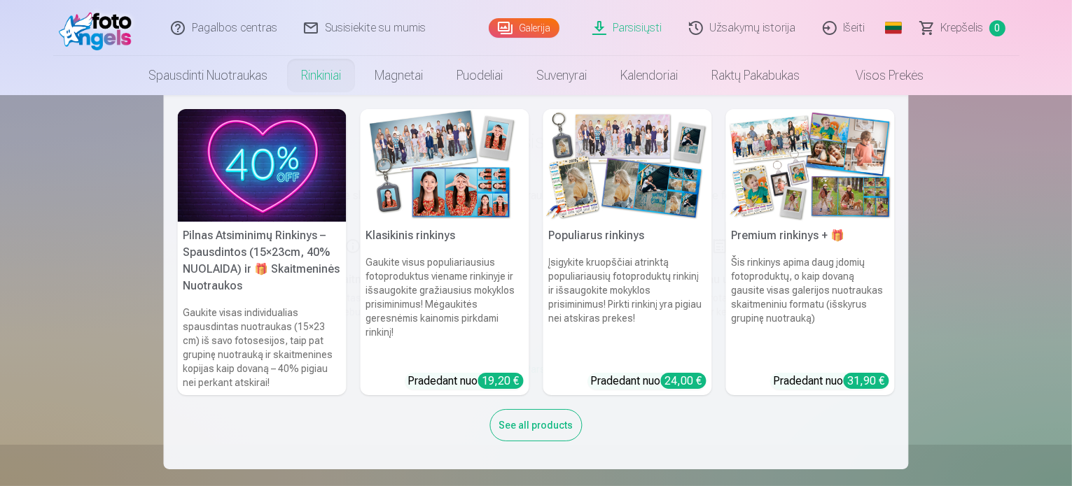
click at [241, 350] on h6 "Gaukite visas individualias spausdintas nuotraukas (15×23 cm) iš savo fotosesij…" at bounding box center [262, 347] width 169 height 95
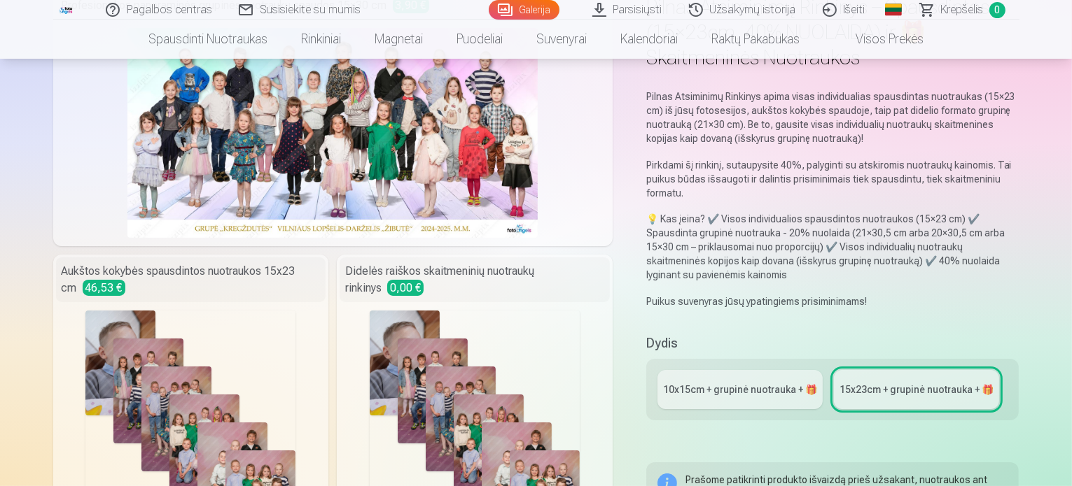
scroll to position [210, 0]
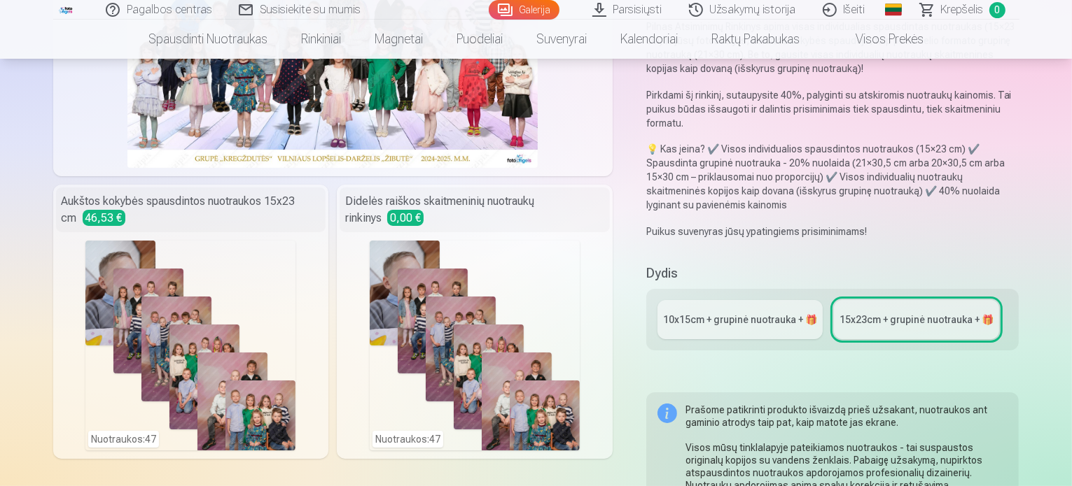
click at [694, 313] on div "10x15сm + grupinė nuotrauka + 🎁" at bounding box center [740, 320] width 154 height 14
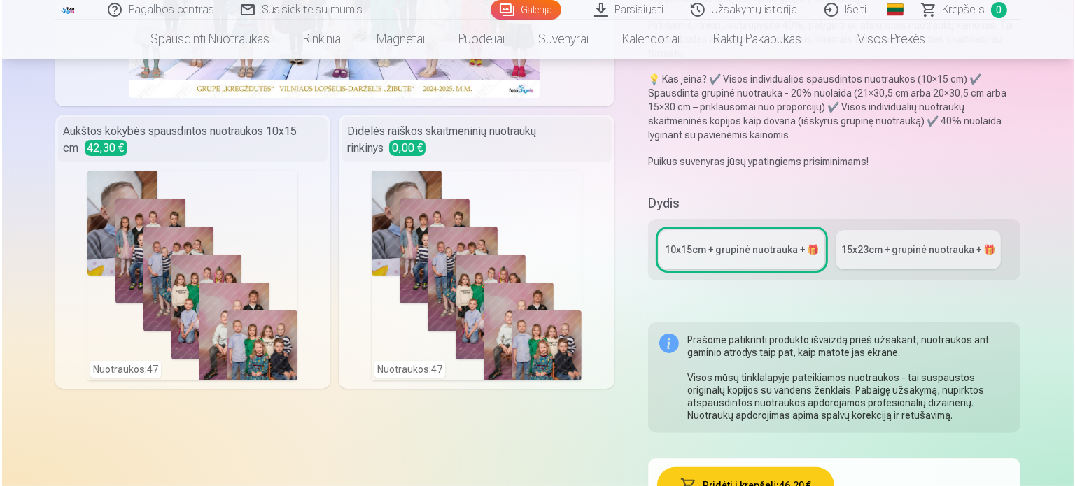
scroll to position [350, 0]
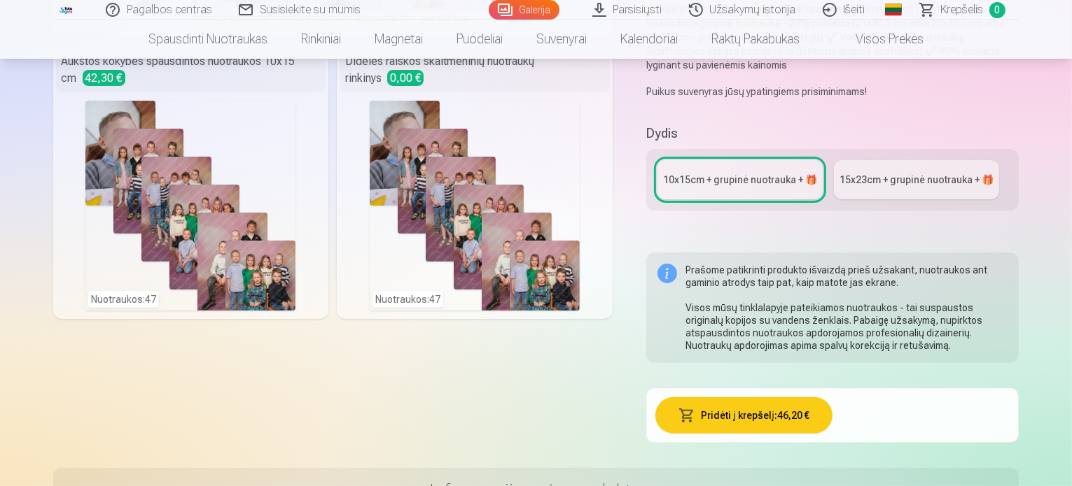
click at [764, 398] on button "Pridėti į krepšelį : 46,20 €" at bounding box center [743, 416] width 177 height 36
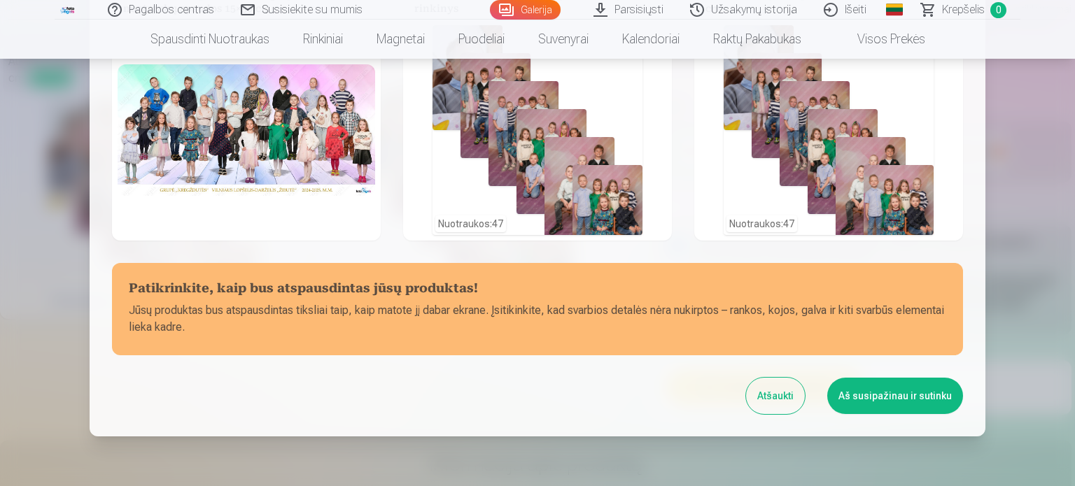
scroll to position [0, 0]
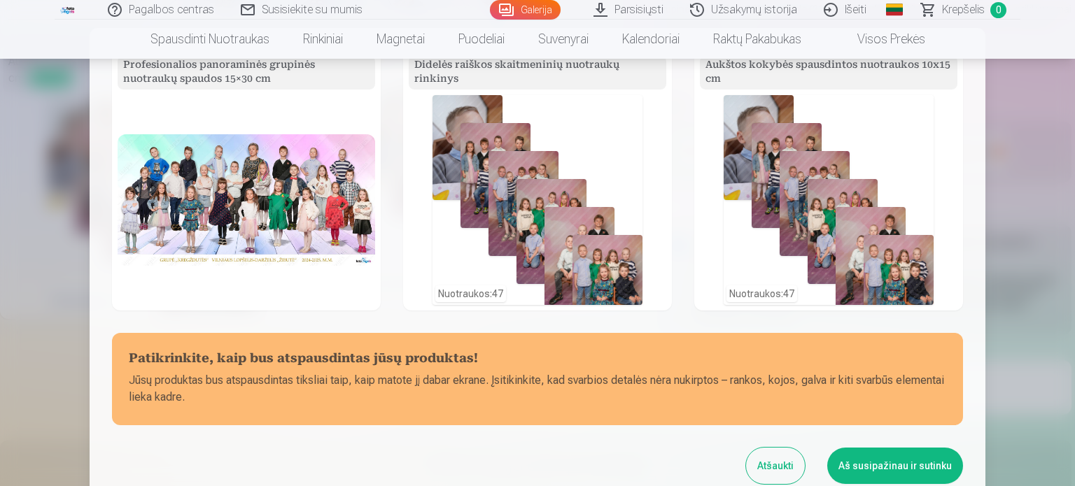
click at [513, 206] on div "Nuotraukos : 47" at bounding box center [538, 200] width 210 height 210
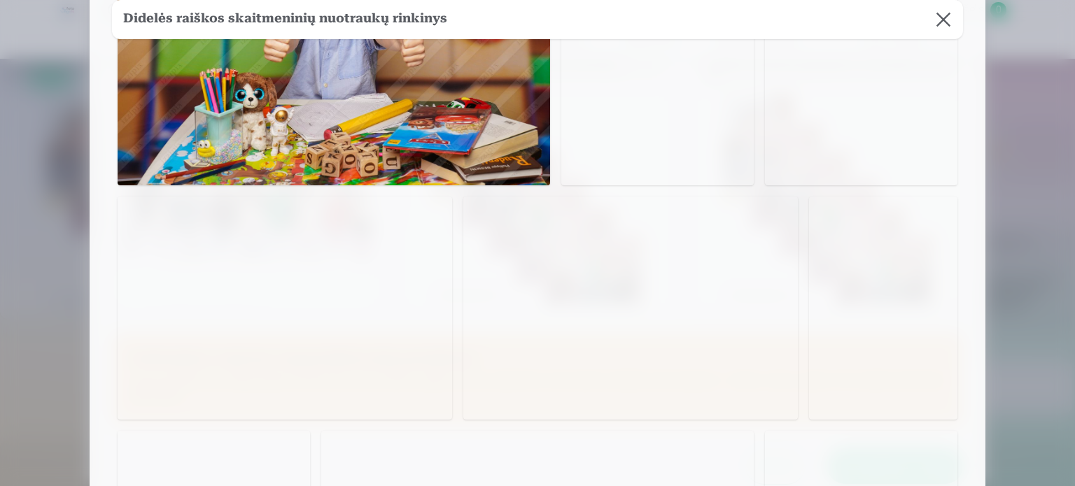
scroll to position [328, 0]
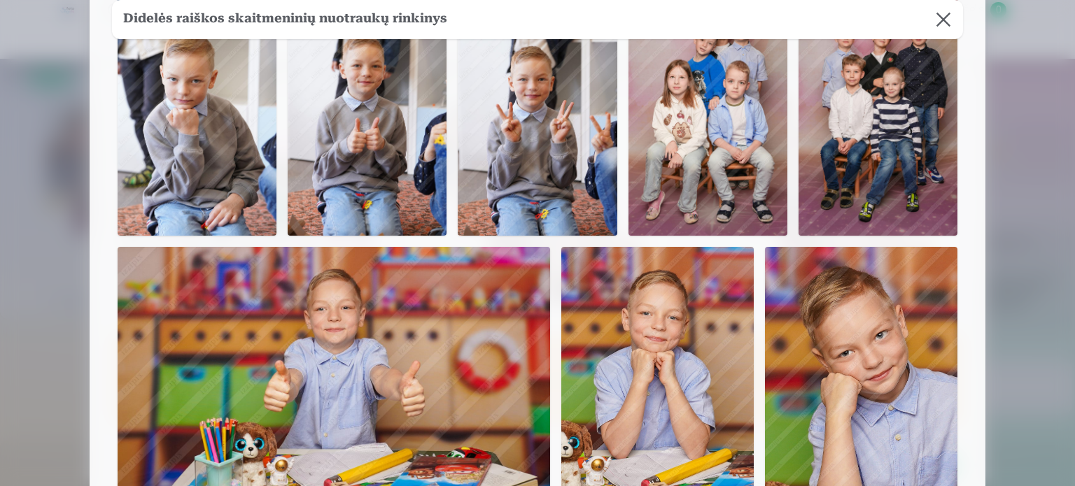
click at [945, 19] on button at bounding box center [943, 19] width 39 height 39
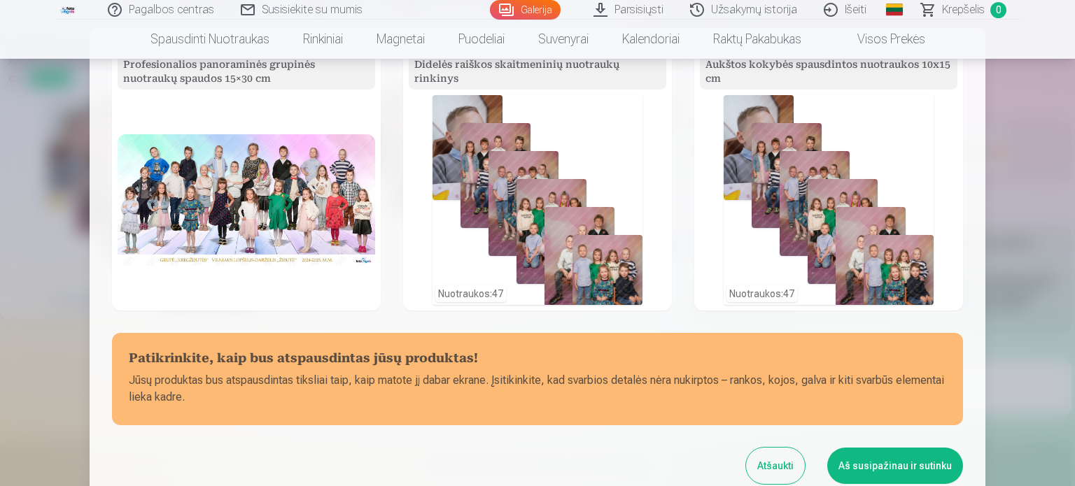
scroll to position [132, 0]
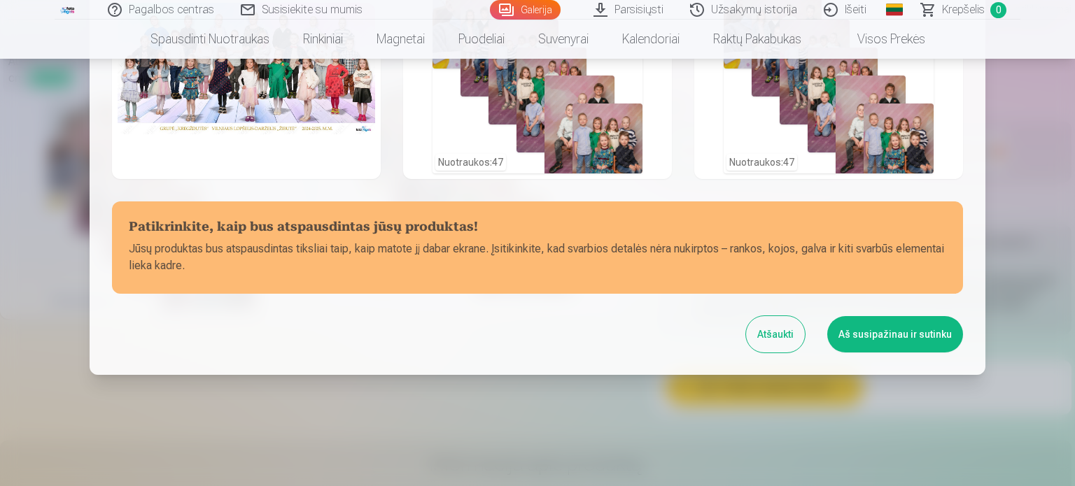
click at [899, 335] on button "Aš susipažinau ir sutinku" at bounding box center [895, 334] width 136 height 36
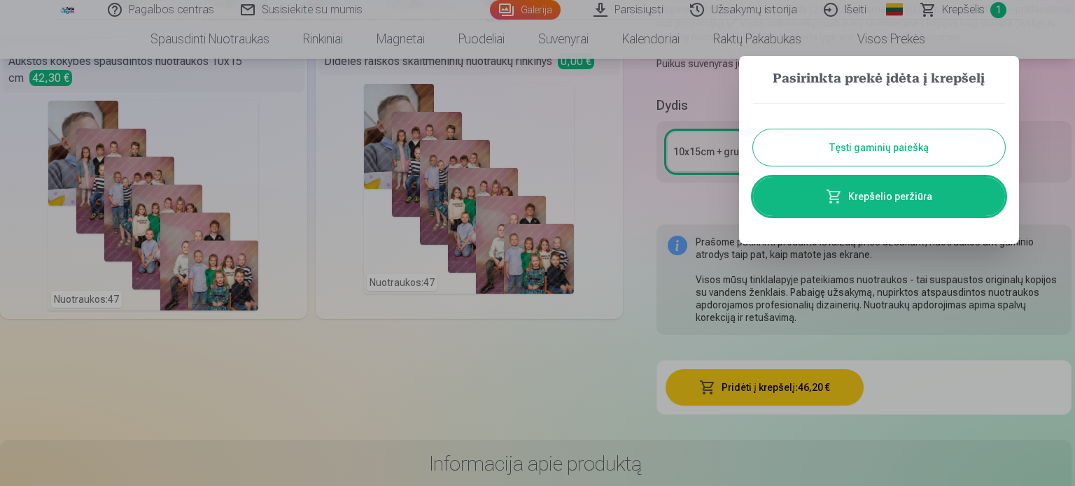
click at [888, 196] on link "Krepšelio peržiūra" at bounding box center [879, 196] width 252 height 39
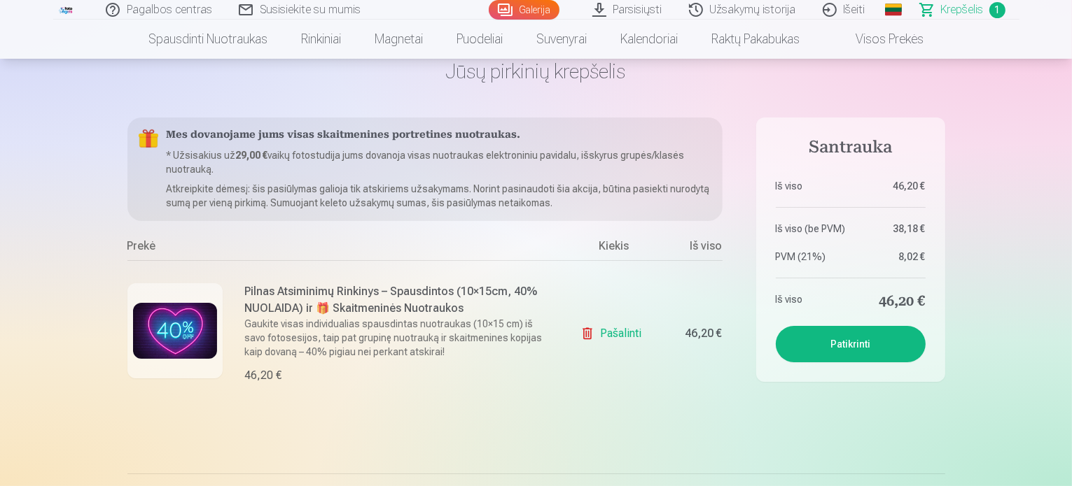
scroll to position [140, 0]
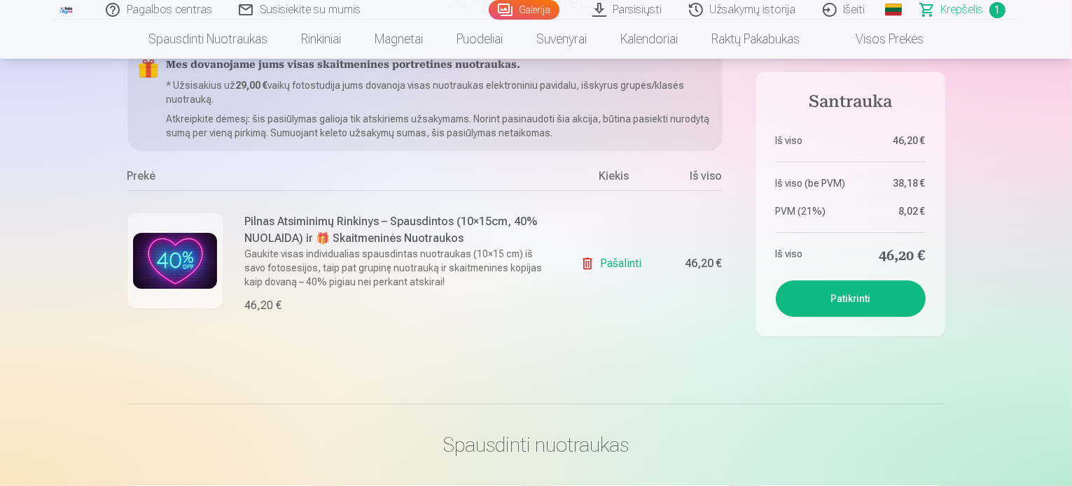
click at [846, 297] on button "Patikrinti" at bounding box center [851, 299] width 150 height 36
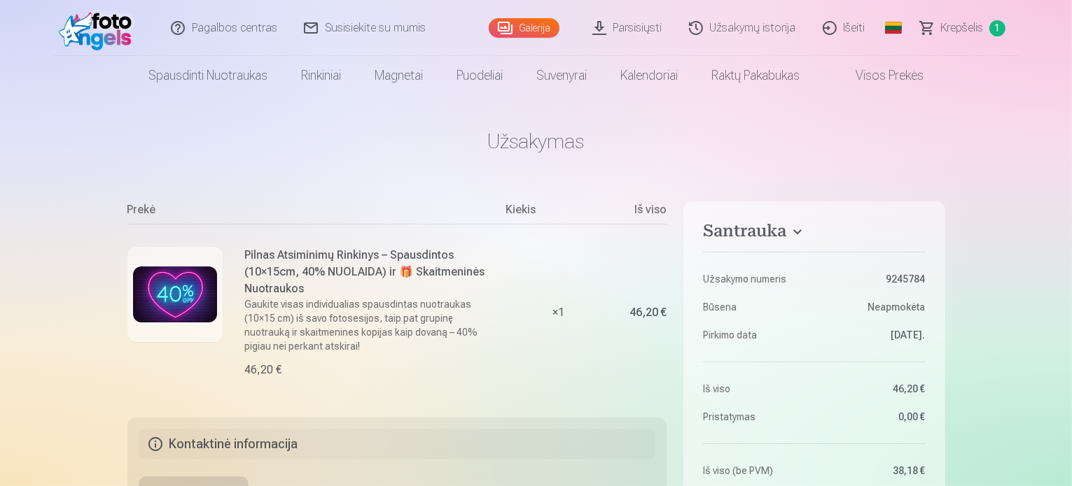
scroll to position [210, 0]
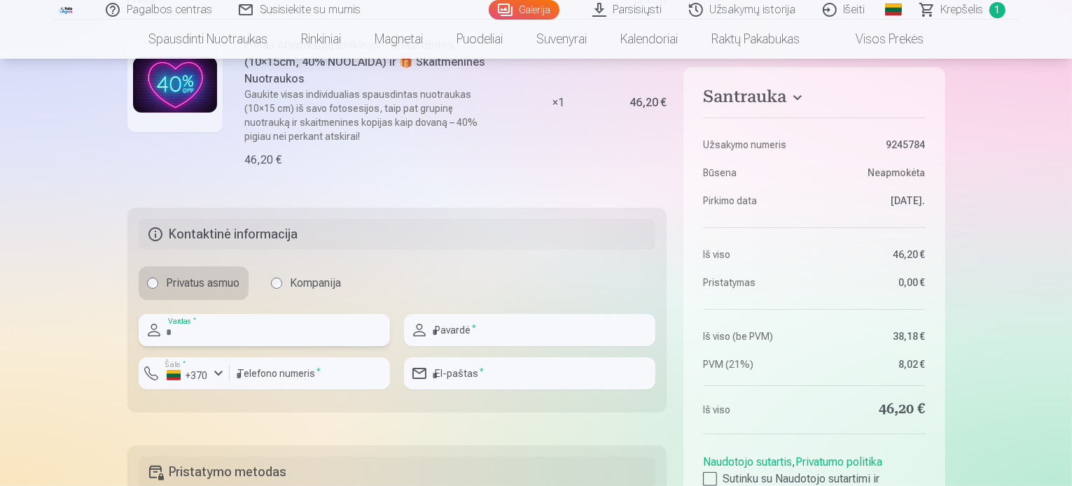
click at [196, 330] on input "text" at bounding box center [264, 330] width 251 height 32
type input "*****"
click at [461, 318] on input "text" at bounding box center [529, 330] width 251 height 32
type input "**********"
click at [244, 369] on input "number" at bounding box center [310, 374] width 160 height 32
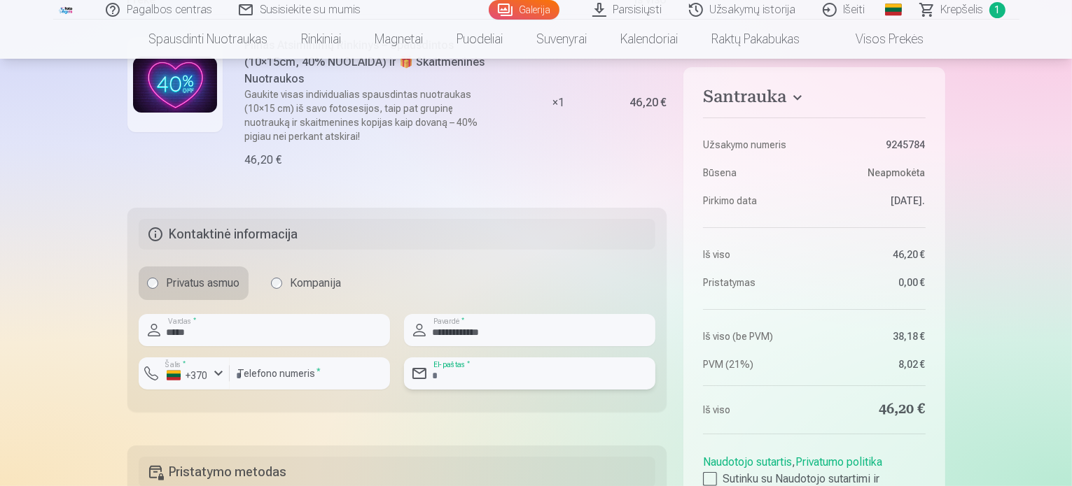
click at [469, 370] on input "email" at bounding box center [529, 374] width 251 height 32
type input "**********"
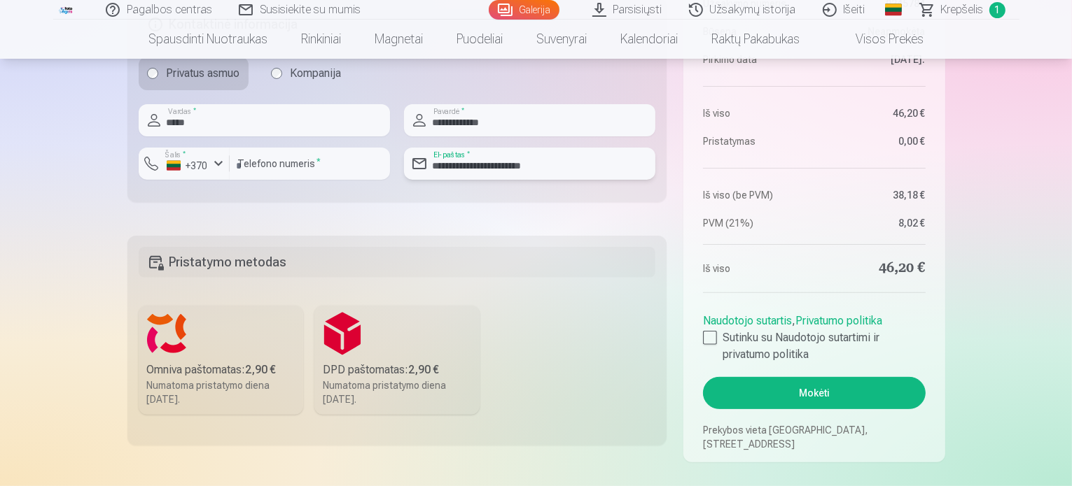
scroll to position [490, 0]
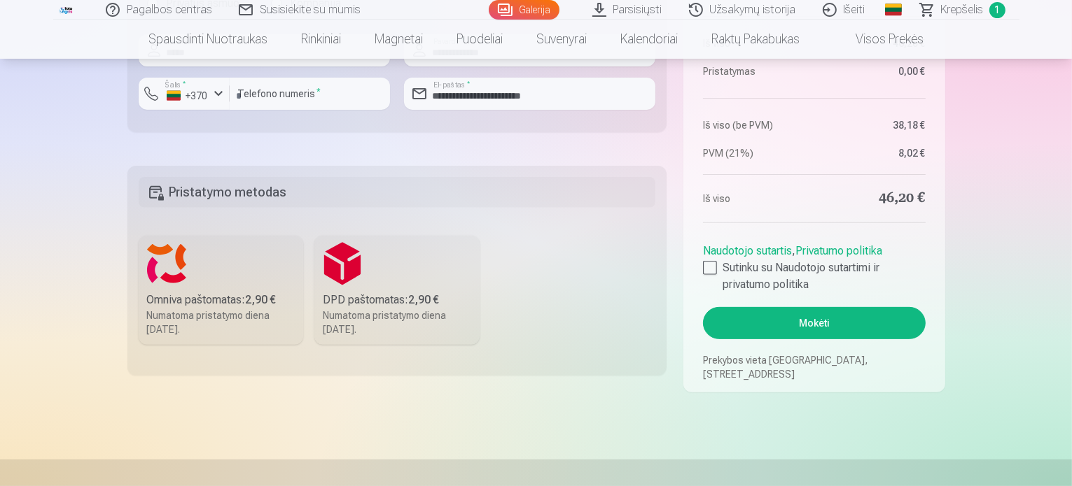
click at [196, 190] on h5 "Pristatymo metodas" at bounding box center [397, 192] width 517 height 31
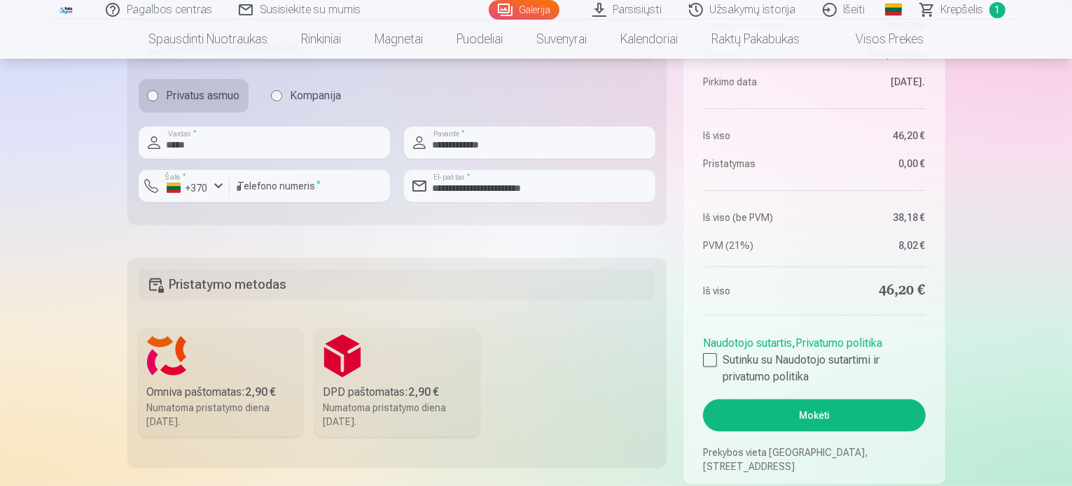
scroll to position [468, 0]
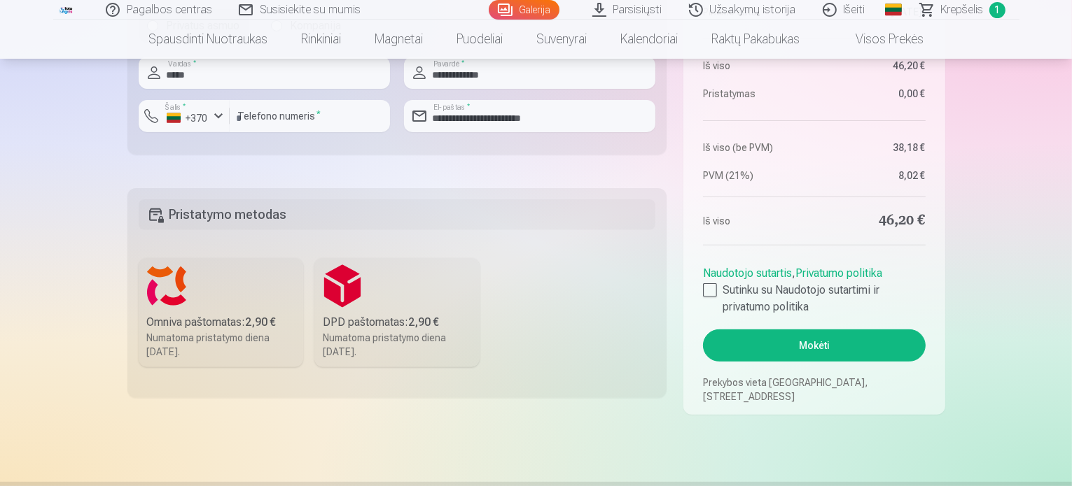
click at [187, 329] on div "Omniva paštomatas : 2,90 €" at bounding box center [221, 322] width 148 height 17
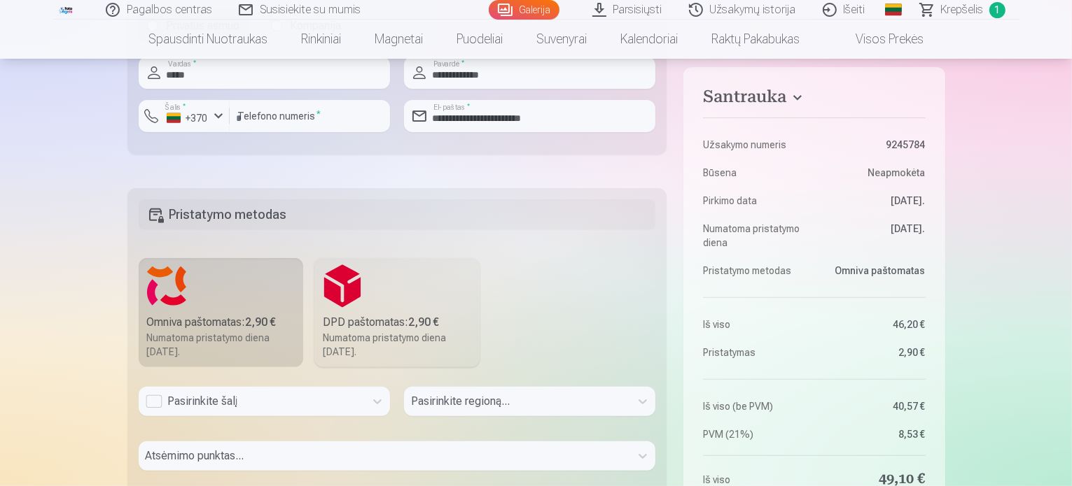
scroll to position [538, 0]
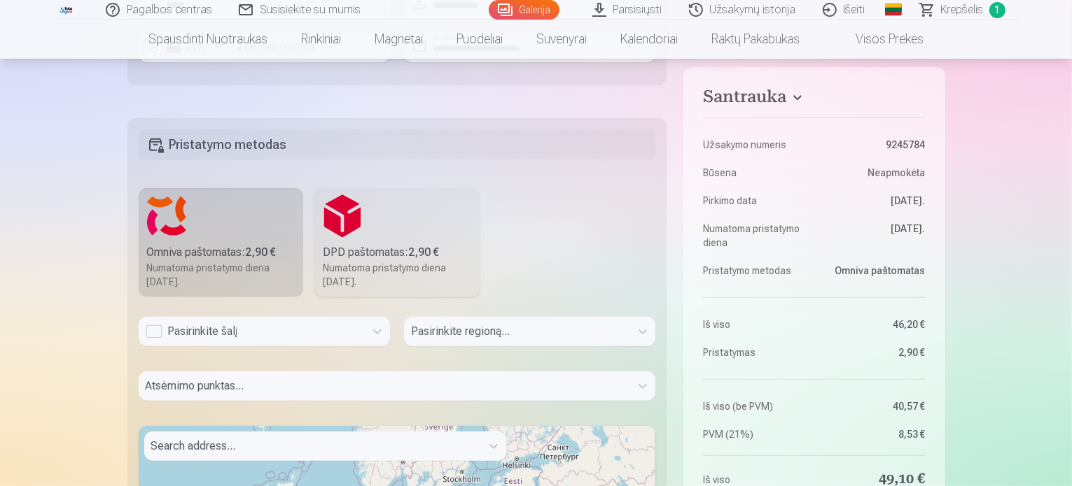
click at [443, 334] on div "Pasirinkite regioną..." at bounding box center [529, 337] width 251 height 41
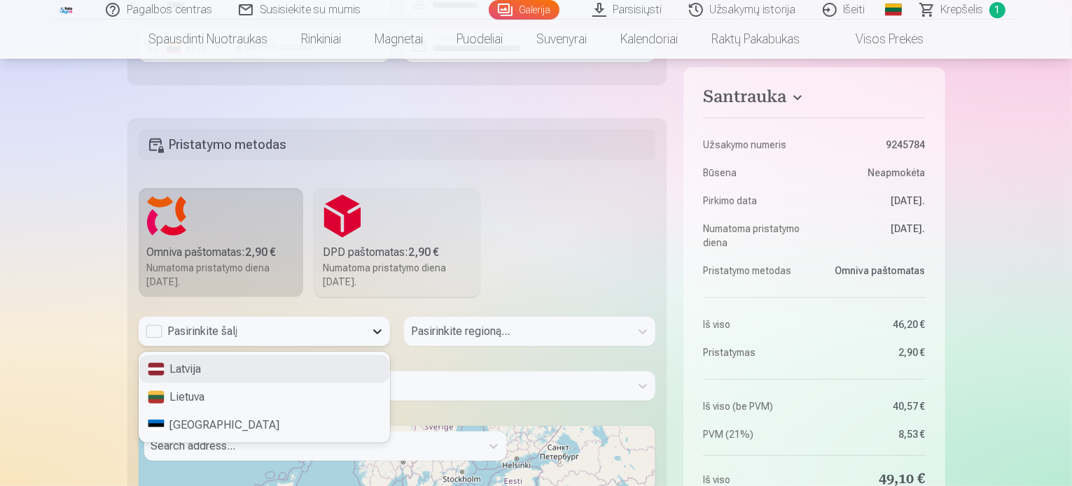
click at [372, 331] on icon at bounding box center [377, 332] width 14 height 14
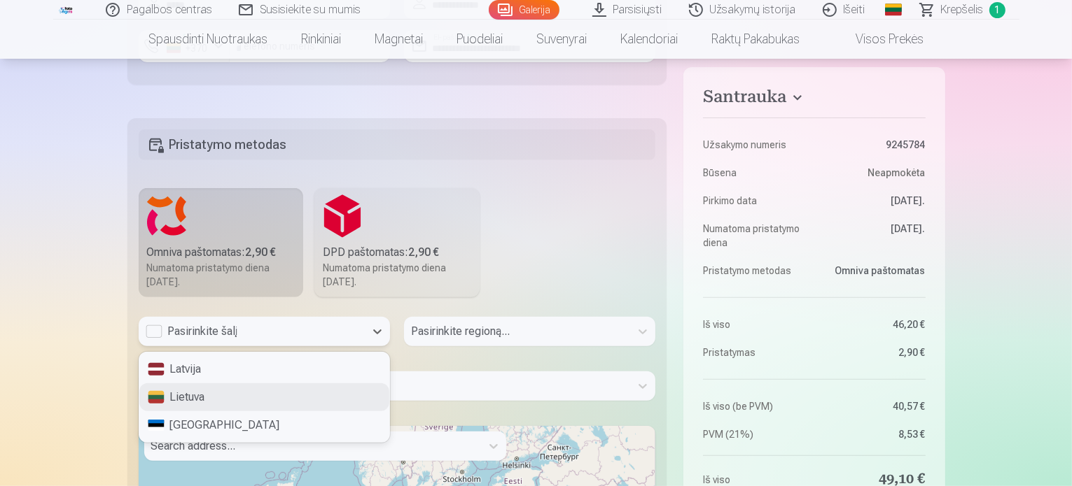
click at [188, 393] on div "Lietuva" at bounding box center [264, 398] width 250 height 28
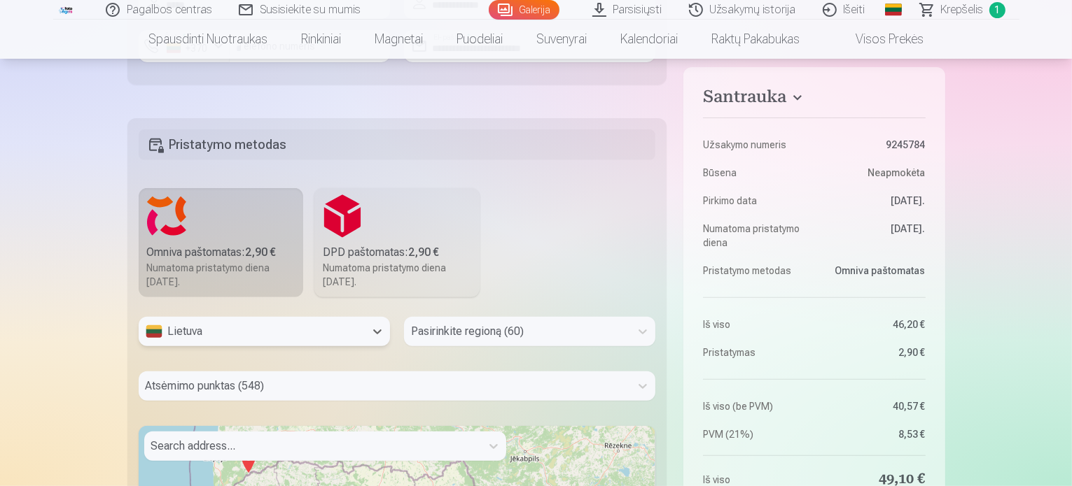
click at [479, 335] on div "Pasirinkite regioną (60)" at bounding box center [529, 331] width 251 height 29
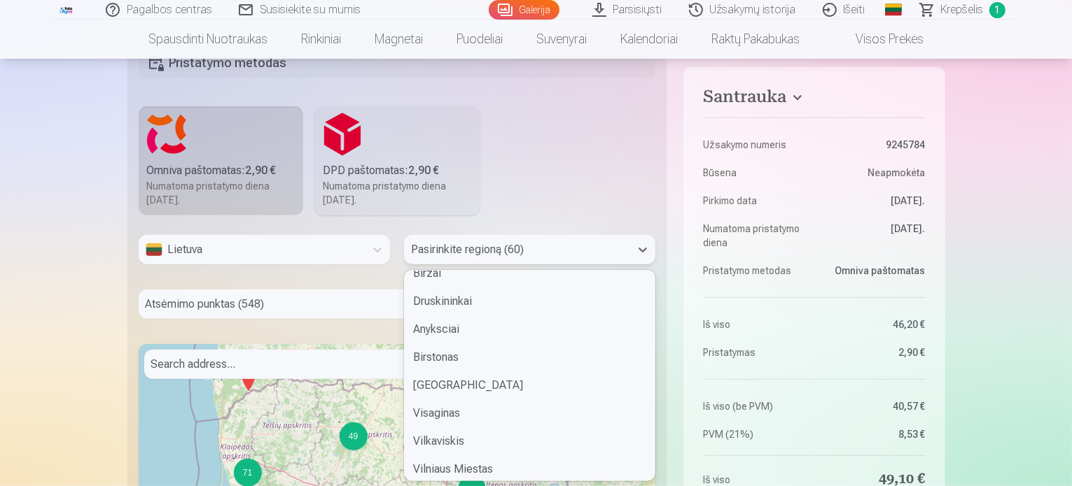
scroll to position [1120, 0]
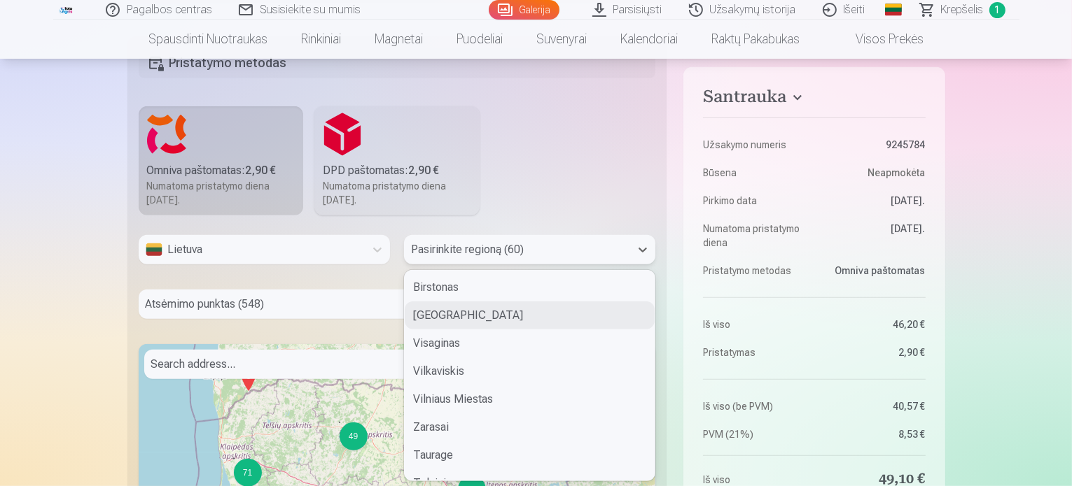
click at [437, 316] on div "Vilnius" at bounding box center [530, 316] width 250 height 28
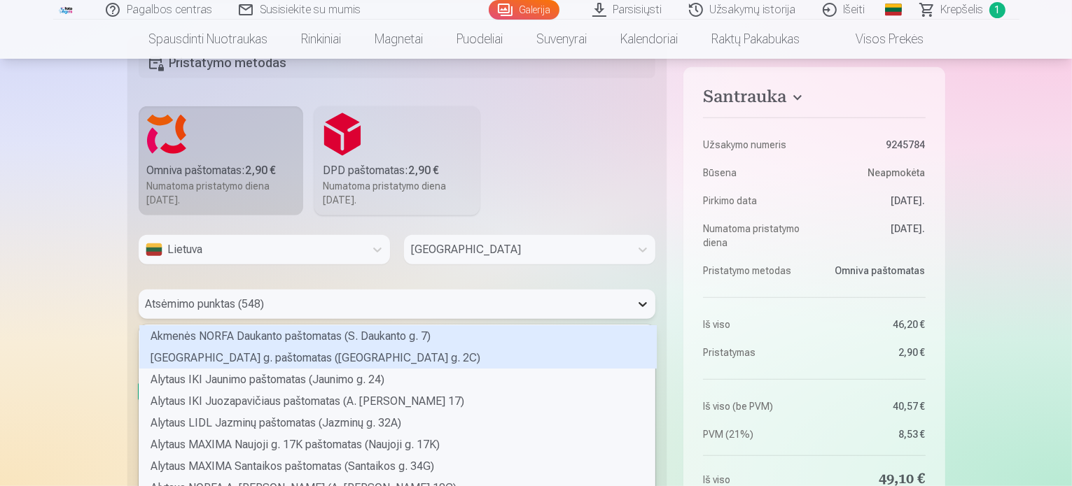
scroll to position [674, 0]
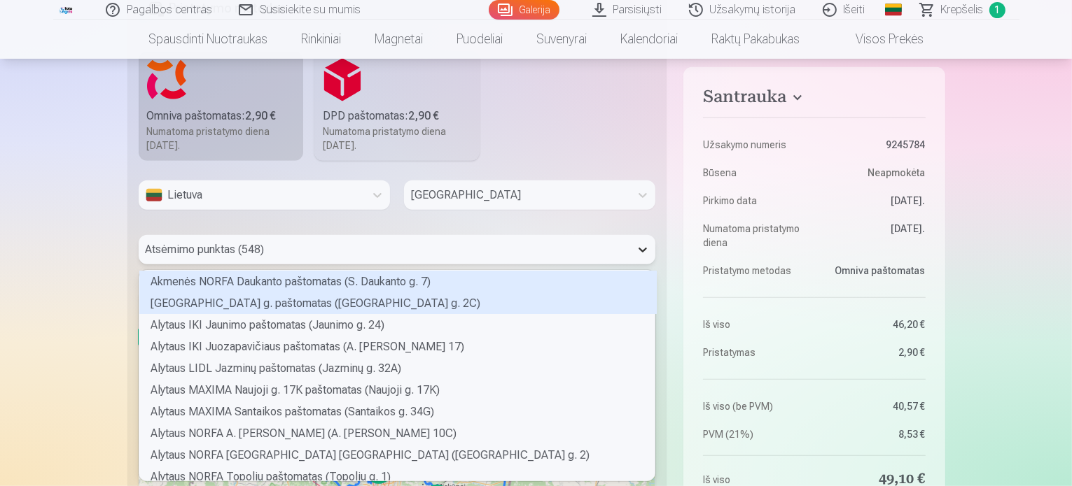
click at [637, 265] on div "548 results available. Use Up and Down to choose options, press Enter to select…" at bounding box center [397, 249] width 517 height 29
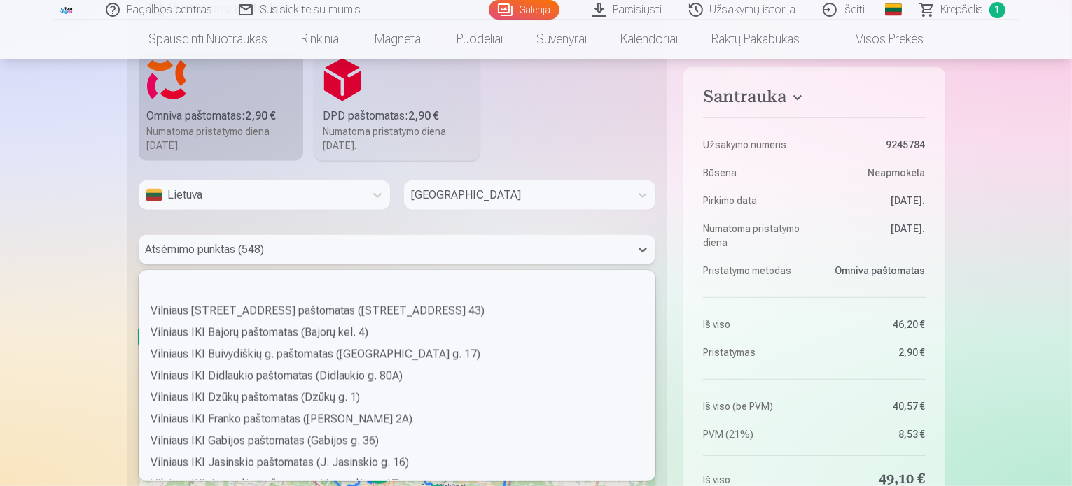
scroll to position [8330, 0]
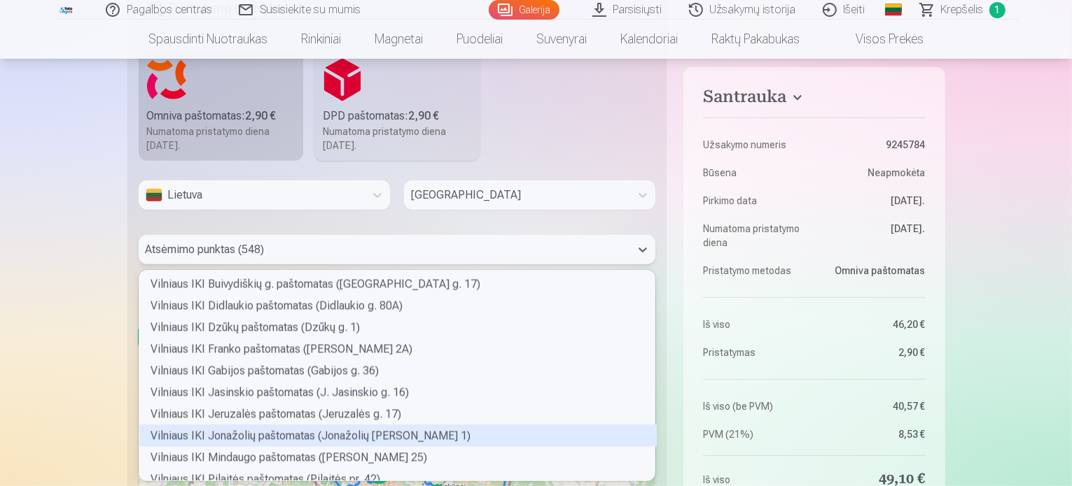
click at [221, 437] on div "Vilniaus IKI Jonažolių paštomatas (Jonažolių g. 1)" at bounding box center [397, 437] width 517 height 22
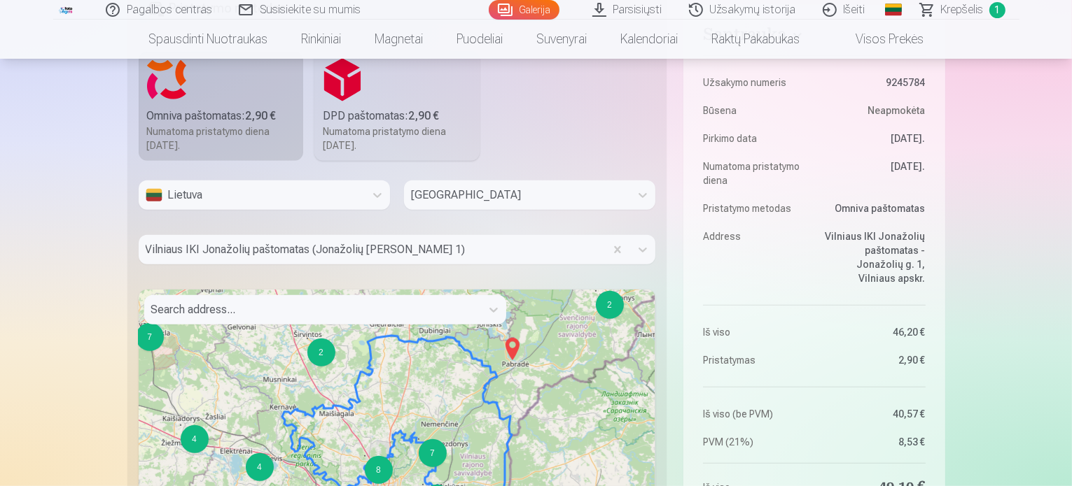
drag, startPoint x: 0, startPoint y: 99, endPoint x: 714, endPoint y: 104, distance: 714.0
click at [2, 103] on div "Pagalbos centras Susisiekite su mumis Galerija Parsisiųsti Užsakymų istorija Iš…" at bounding box center [536, 230] width 1072 height 1808
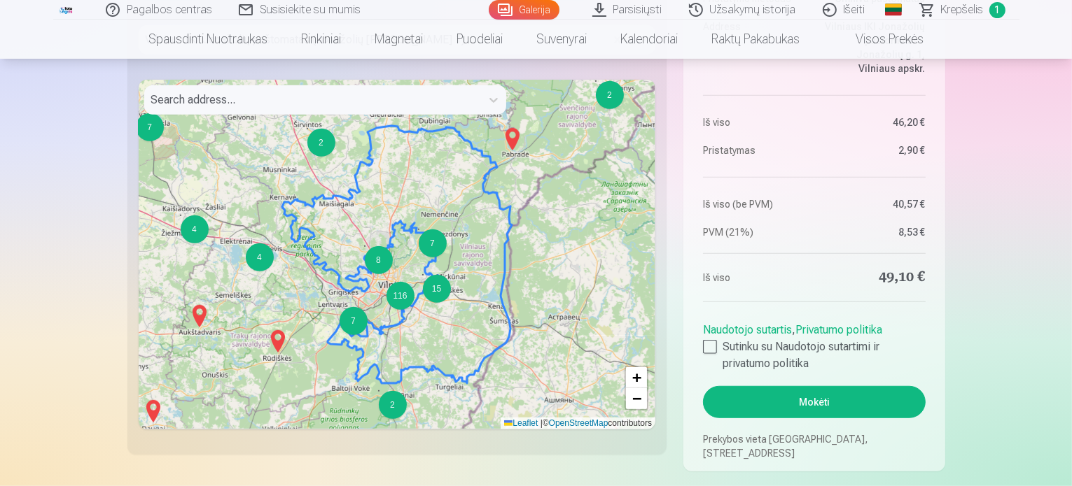
scroll to position [954, 0]
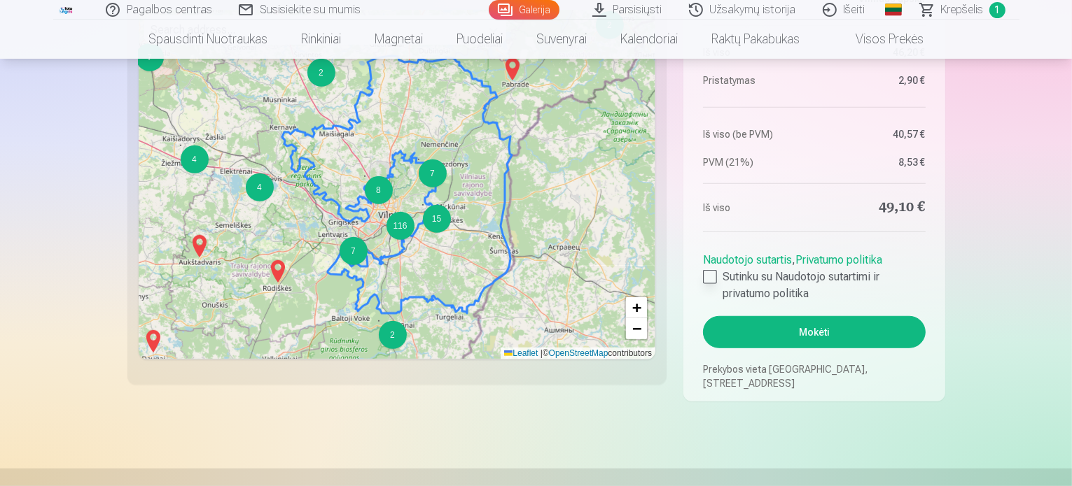
click at [710, 271] on div at bounding box center [710, 277] width 14 height 14
click at [835, 328] on button "Mokėti" at bounding box center [814, 332] width 222 height 32
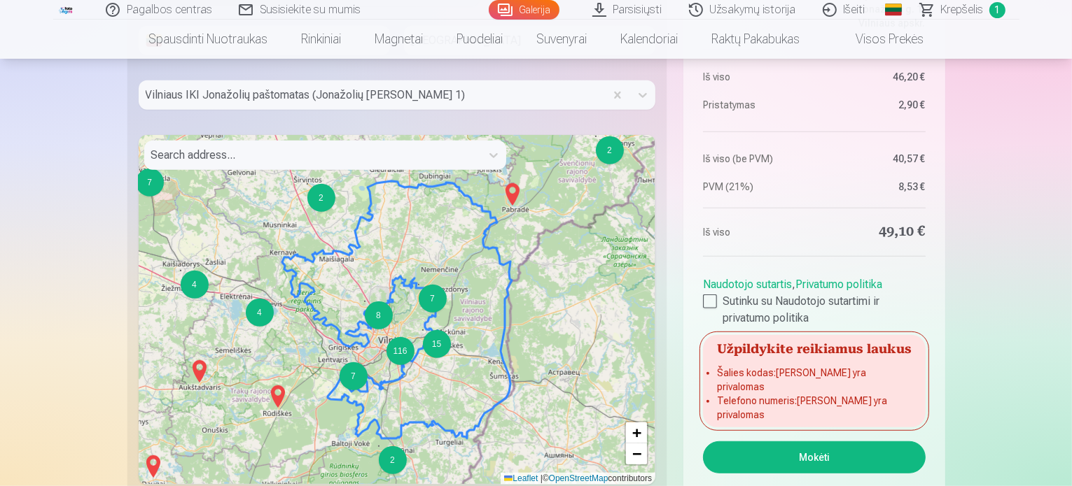
scroll to position [980, 0]
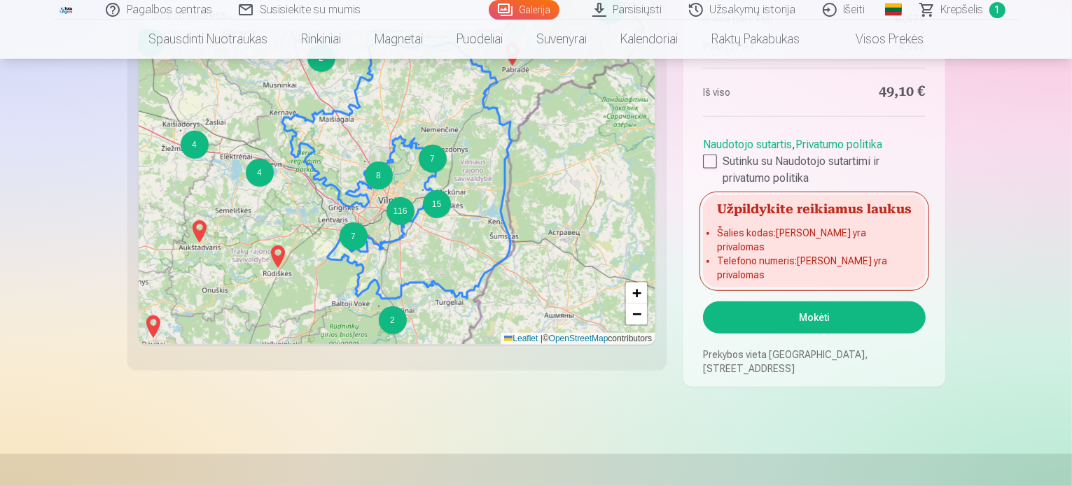
click at [752, 253] on div "Užpildykite reikiamus laukus Šalies kodas : Laukas yra privalomas Telefono nume…" at bounding box center [814, 241] width 222 height 92
click at [752, 271] on li "Telefono numeris : Laukas yra privalomas" at bounding box center [814, 268] width 194 height 28
click at [781, 151] on link "Naudotojo sutartis" at bounding box center [747, 144] width 89 height 13
click at [811, 318] on button "Mokėti" at bounding box center [814, 318] width 222 height 32
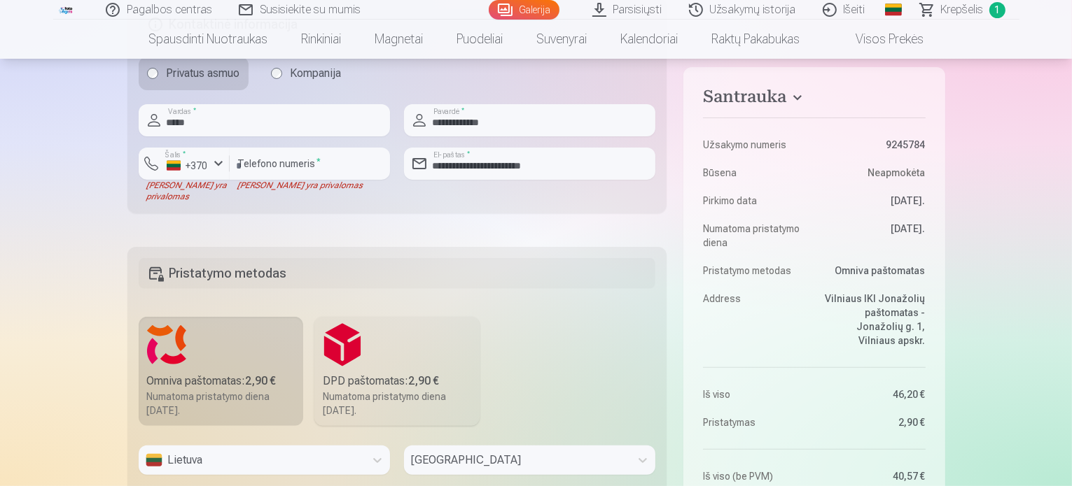
scroll to position [350, 0]
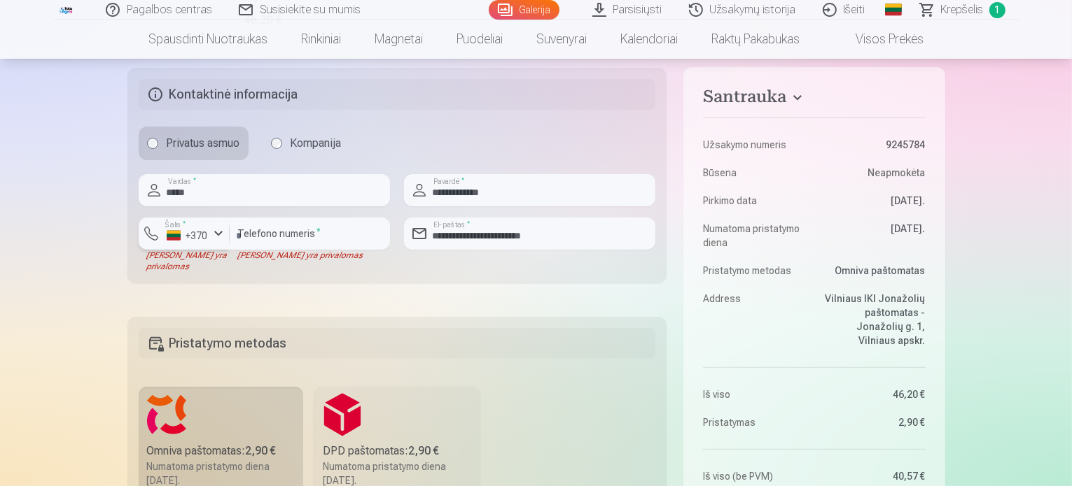
click at [172, 234] on div "+370" at bounding box center [188, 236] width 42 height 14
click at [232, 269] on li "+370 Lietuva" at bounding box center [210, 267] width 127 height 28
click at [276, 234] on input "number" at bounding box center [310, 234] width 160 height 32
click at [255, 235] on input "number" at bounding box center [310, 234] width 160 height 32
type input "********"
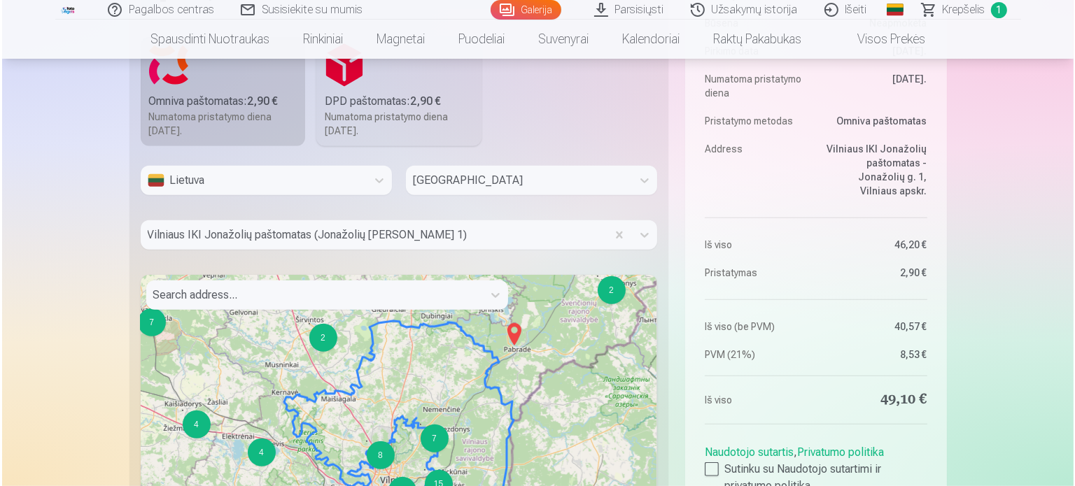
scroll to position [980, 0]
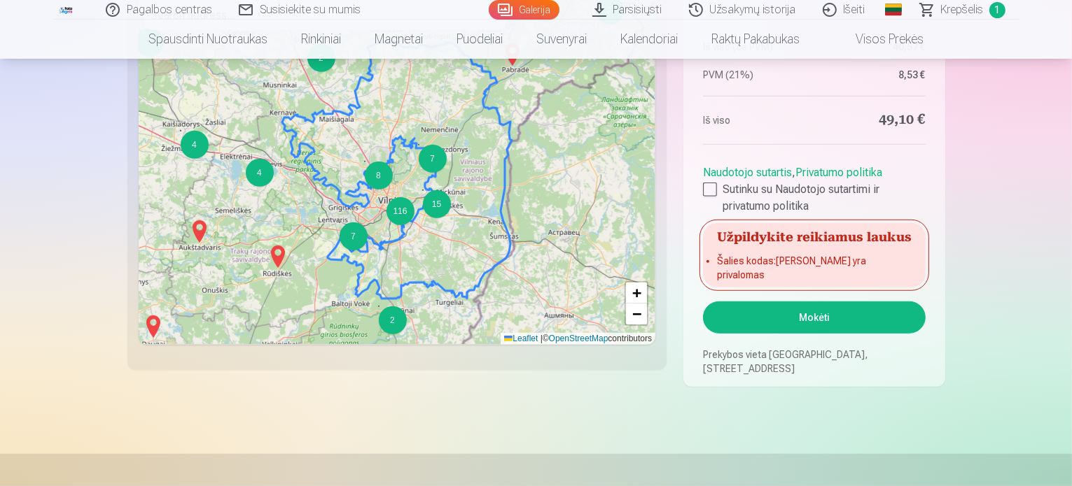
click at [847, 324] on button "Mokėti" at bounding box center [814, 318] width 222 height 32
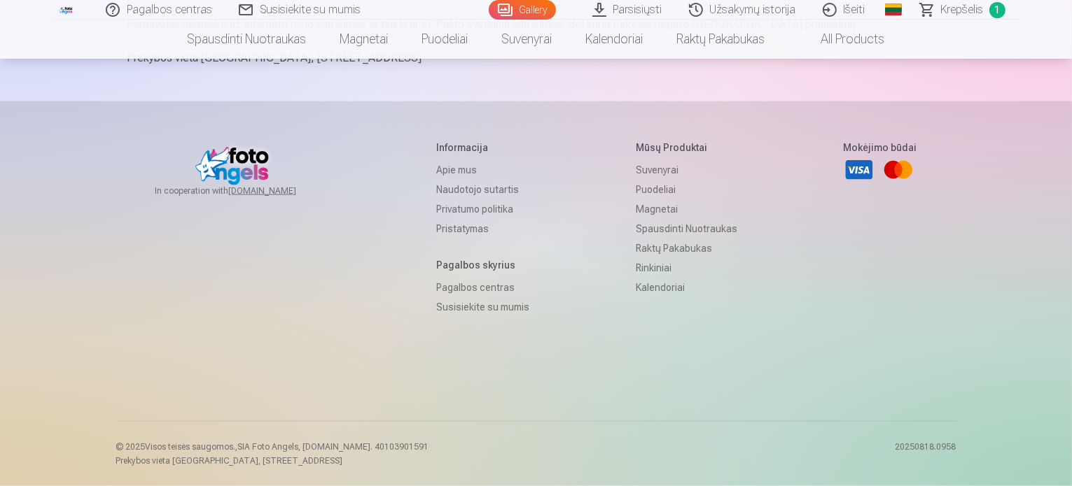
scroll to position [1480, 0]
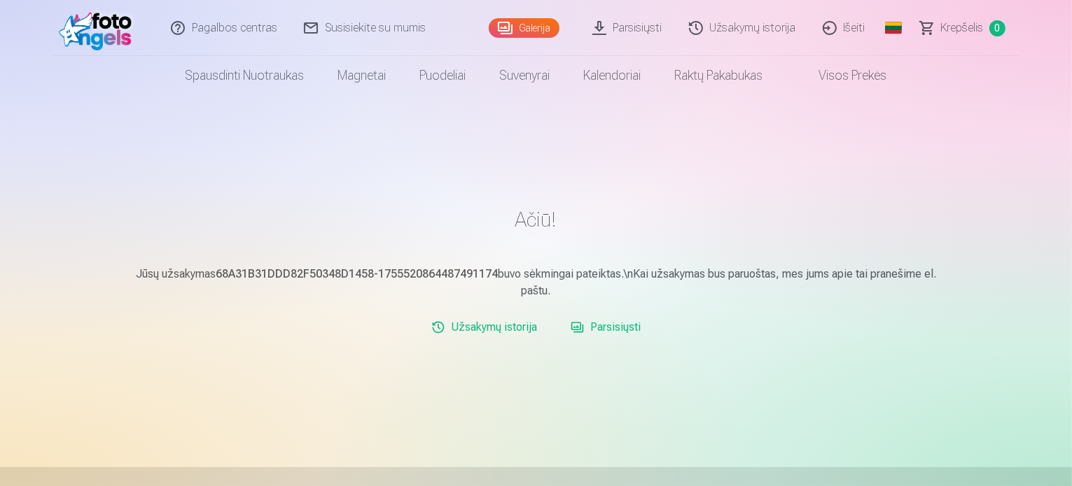
click at [850, 74] on link "Visos prekės" at bounding box center [842, 75] width 124 height 39
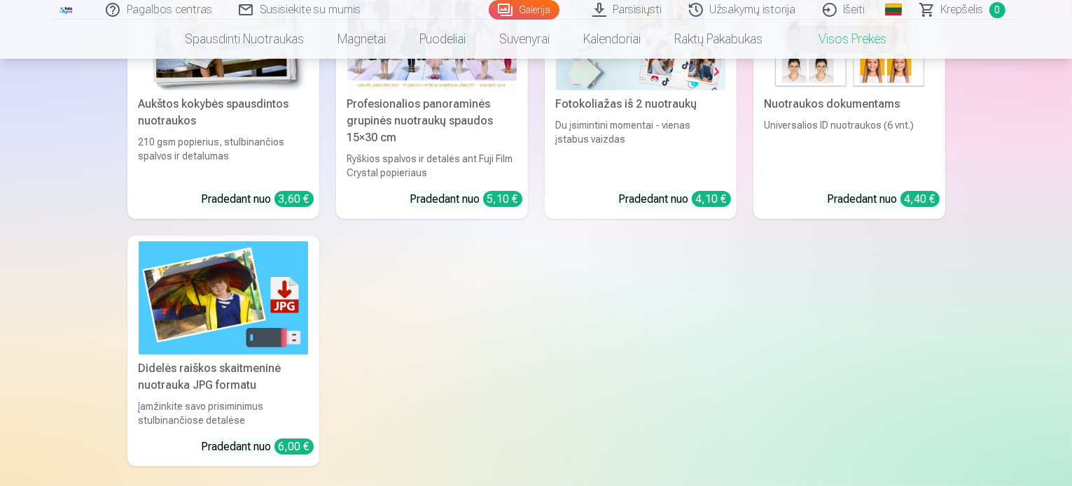
scroll to position [70, 0]
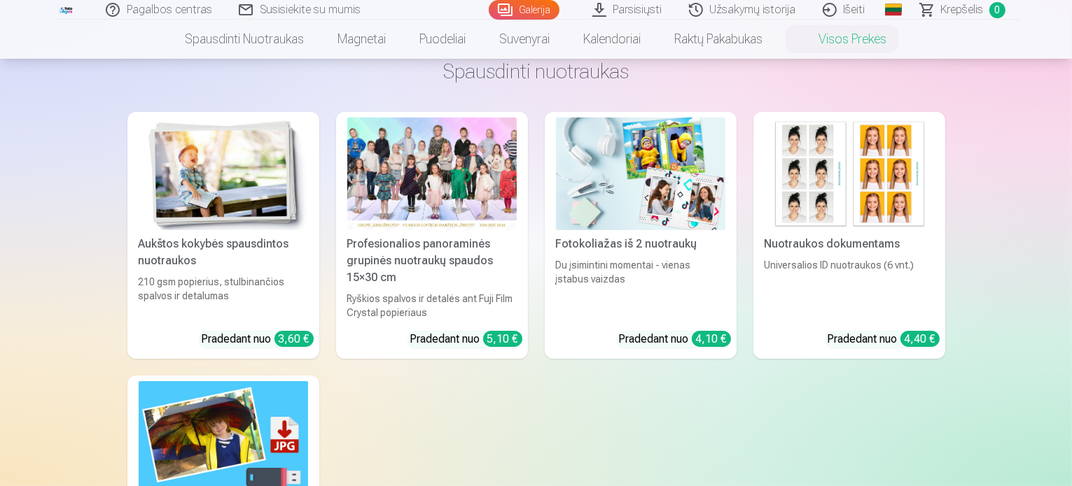
click at [436, 178] on div at bounding box center [431, 174] width 169 height 113
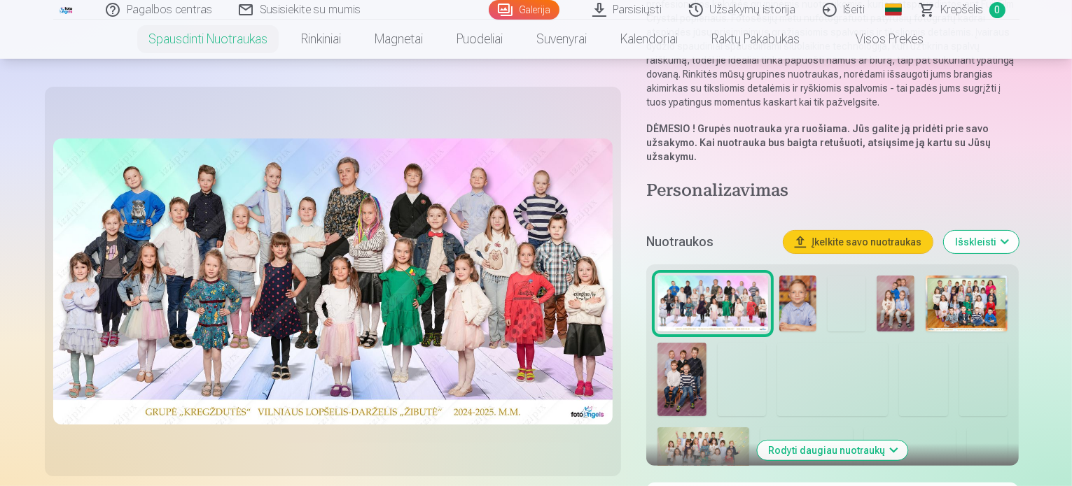
scroll to position [280, 0]
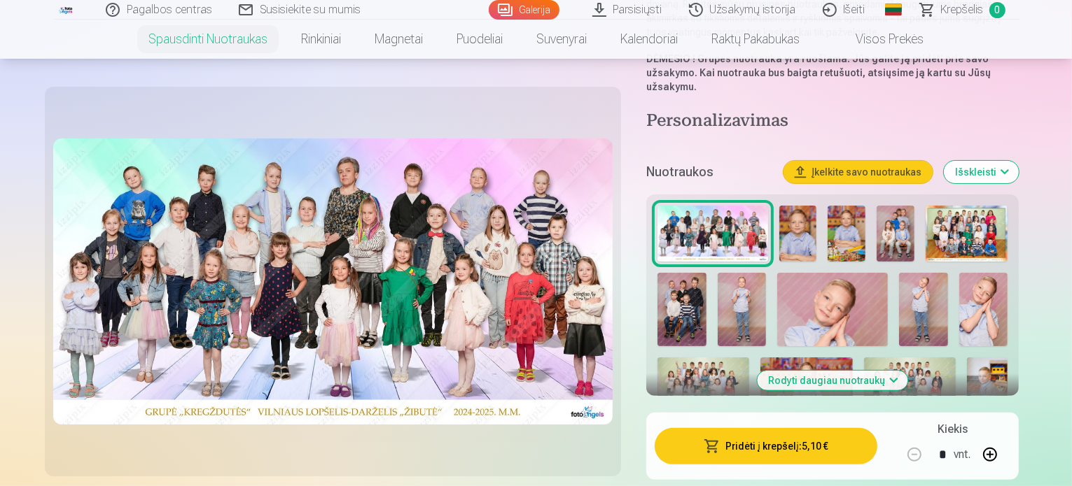
click at [817, 206] on img at bounding box center [798, 234] width 38 height 57
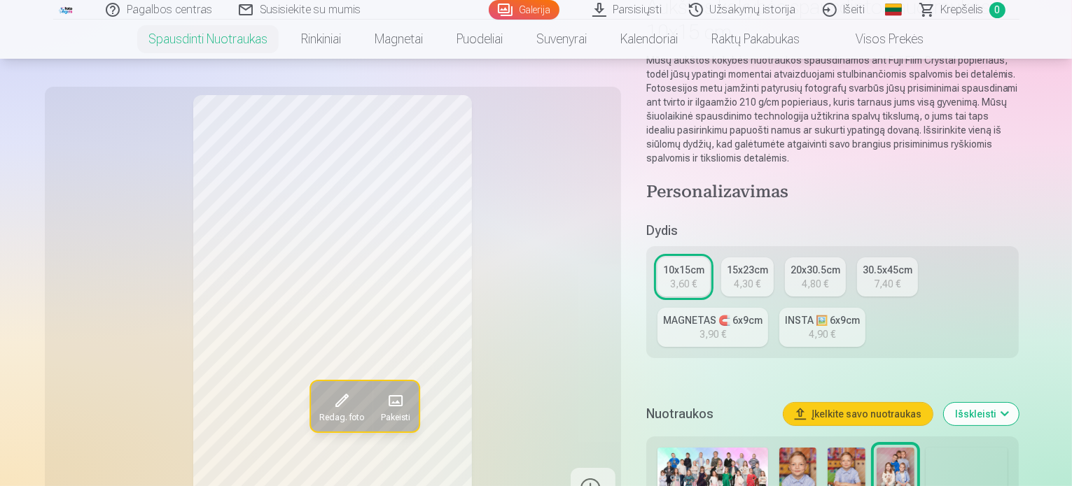
scroll to position [280, 0]
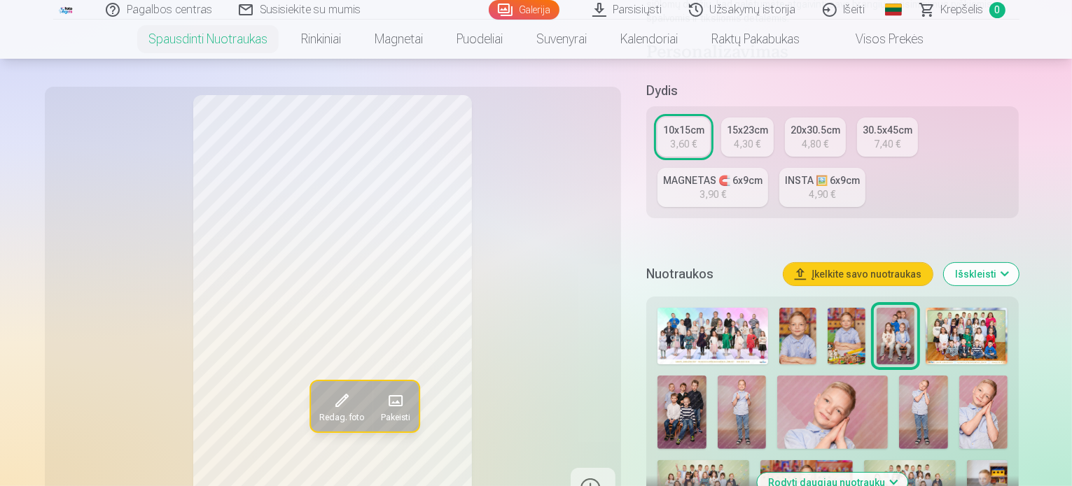
click at [1007, 329] on img at bounding box center [966, 336] width 82 height 57
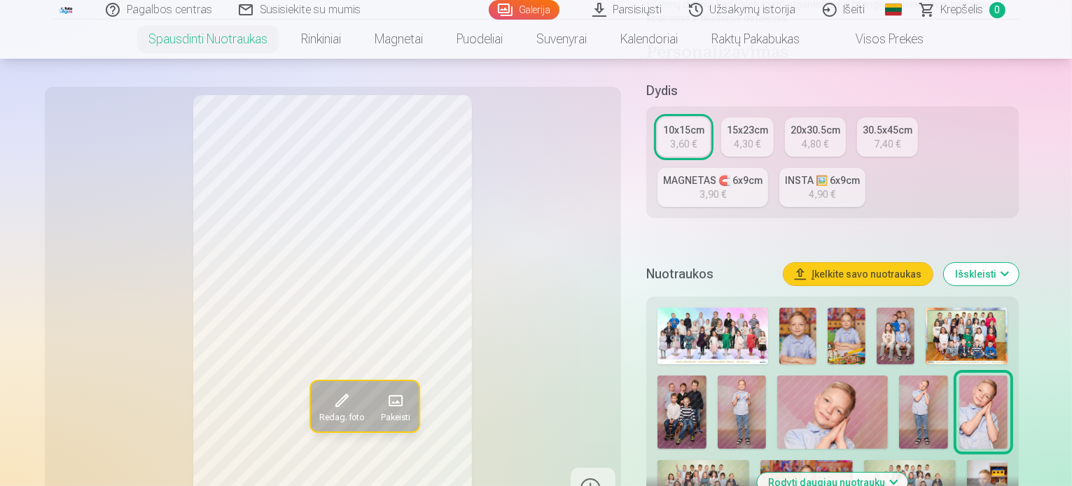
click at [851, 12] on link "Išeiti" at bounding box center [844, 10] width 69 height 20
